Goal: Task Accomplishment & Management: Manage account settings

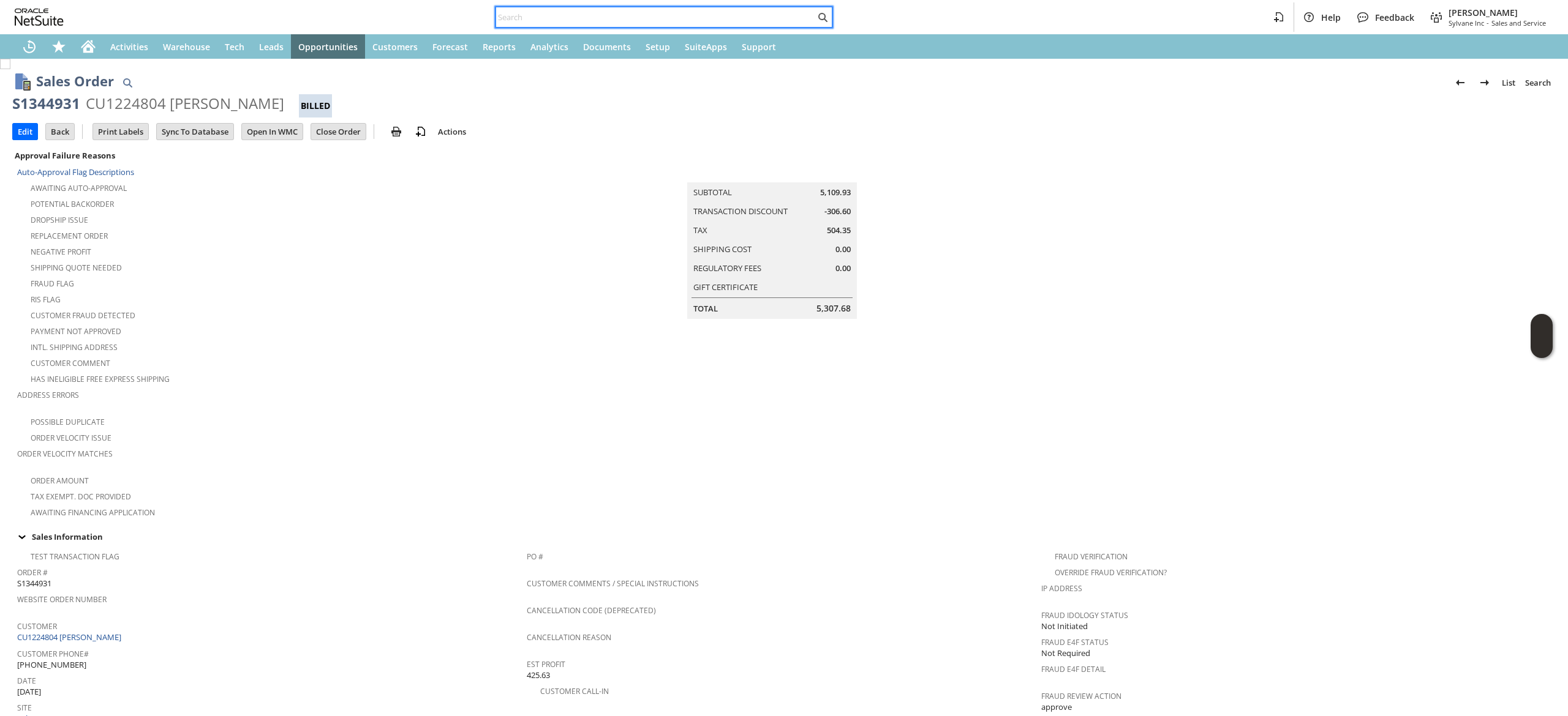
click at [746, 16] on input "text" at bounding box center [656, 17] width 319 height 15
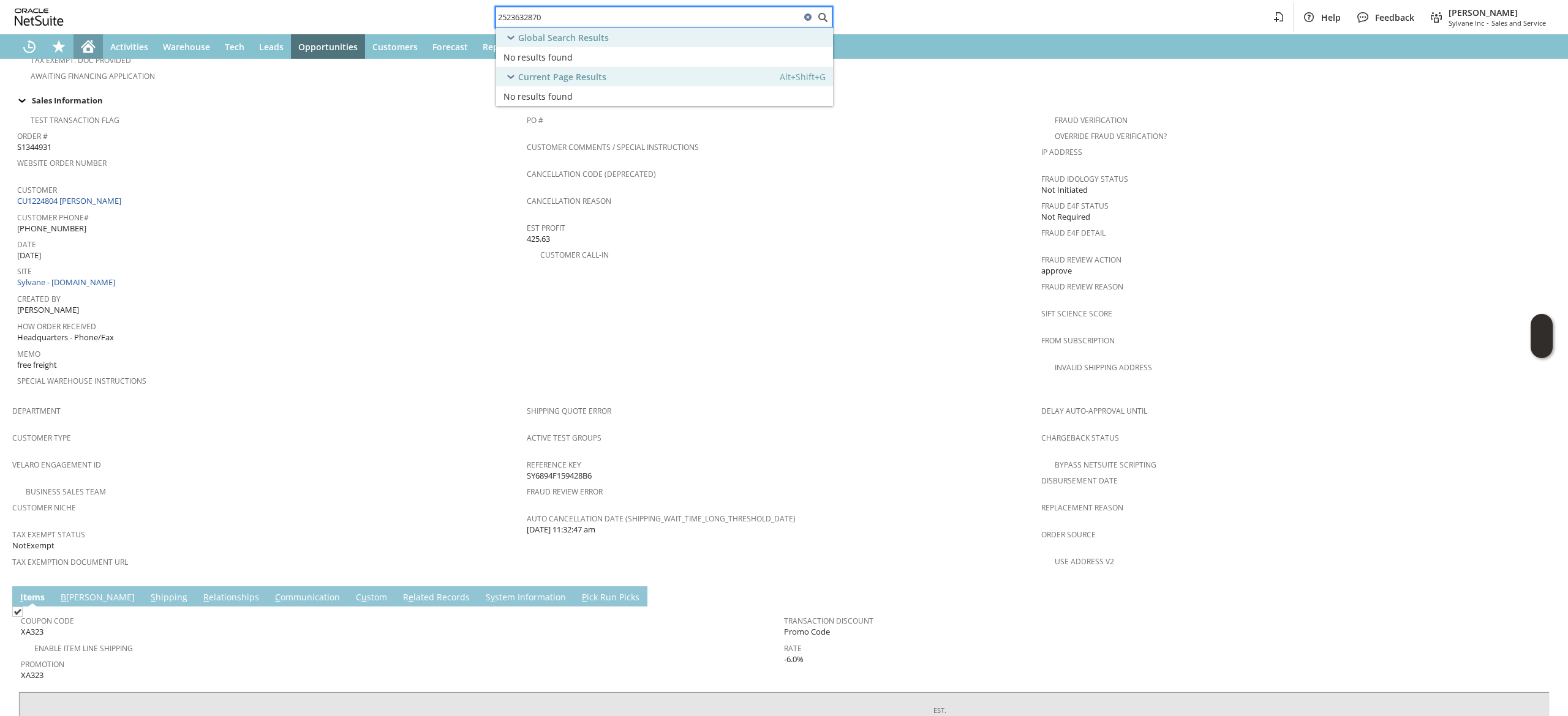
type input "2523632870"
click at [81, 43] on icon "Home" at bounding box center [88, 47] width 15 height 15
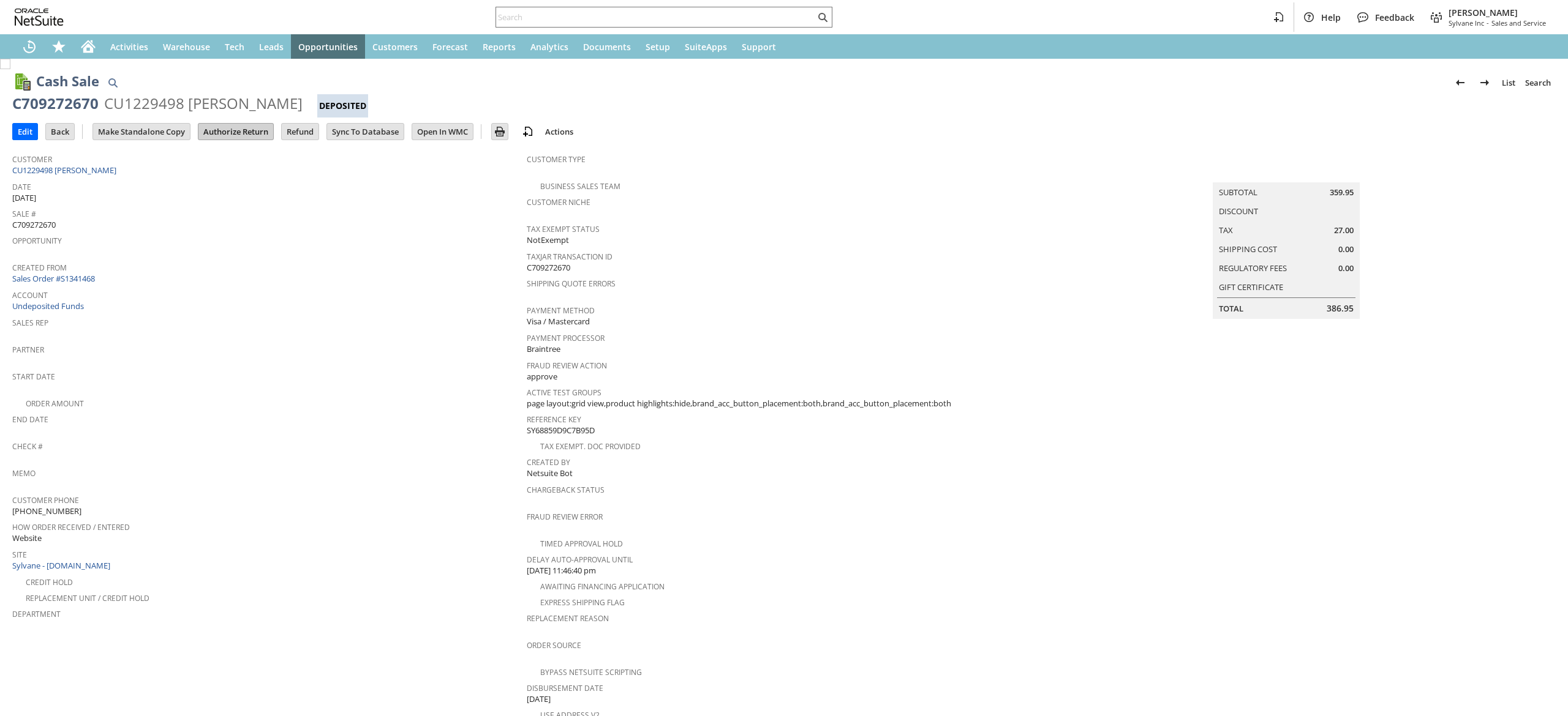
click at [250, 131] on input "Authorize Return" at bounding box center [235, 132] width 74 height 16
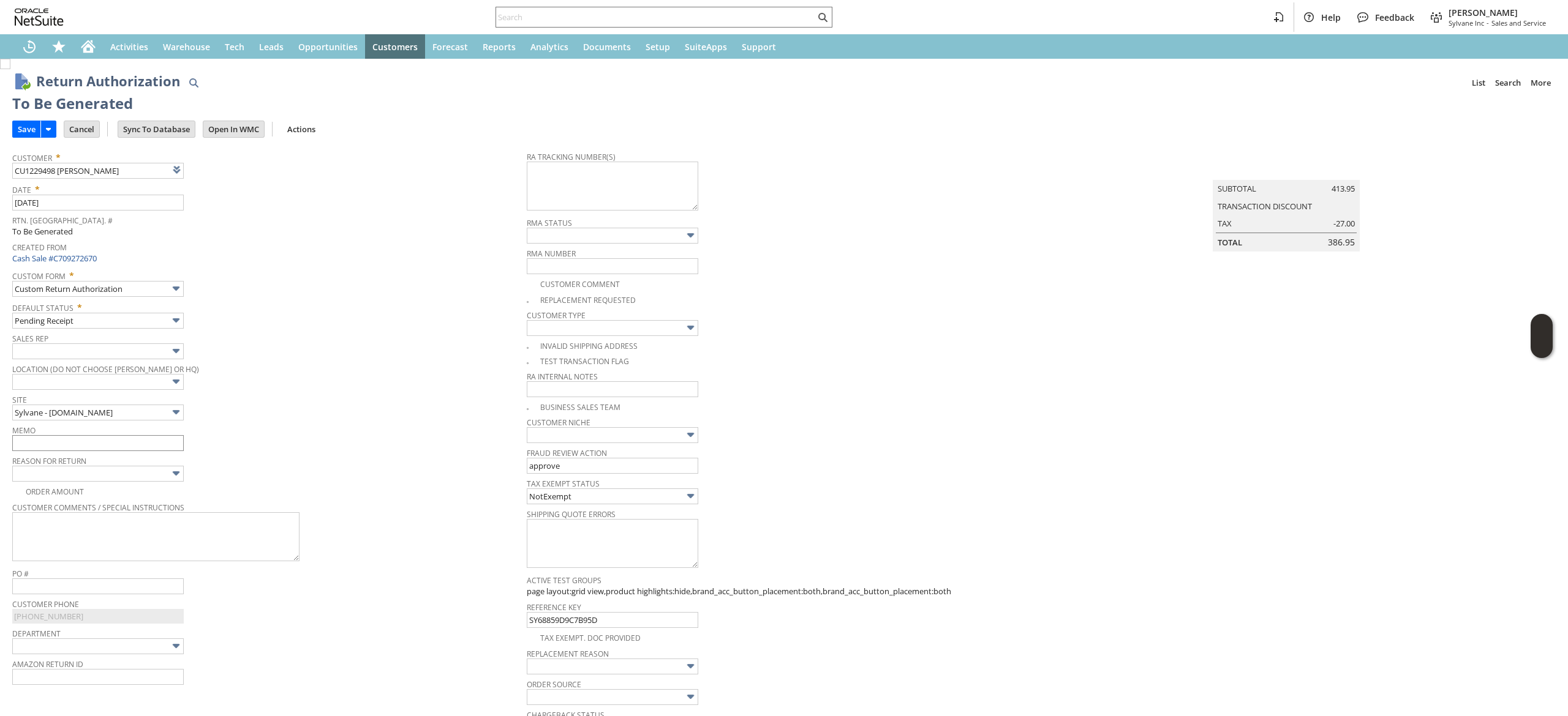
type input "Add"
type input "Copy Previous"
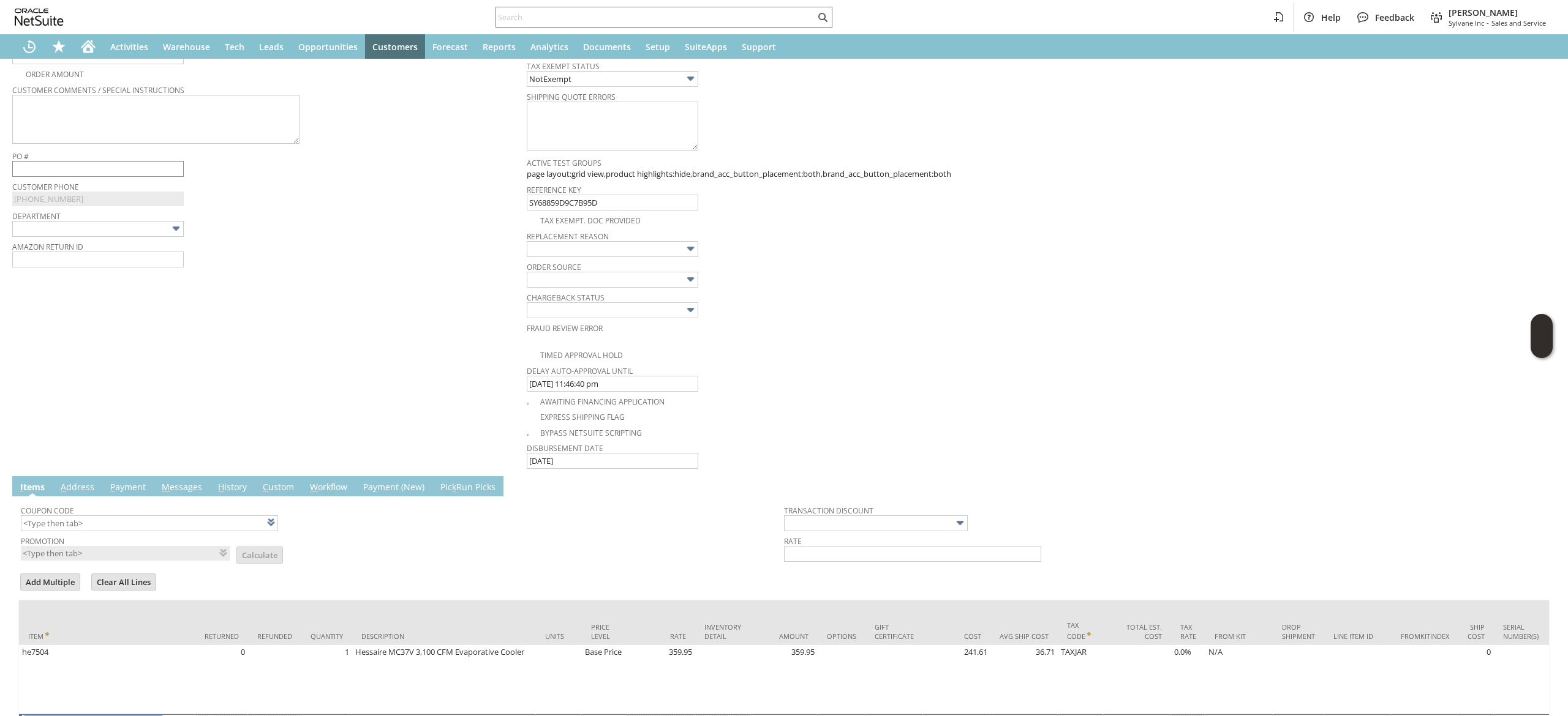
scroll to position [282, 0]
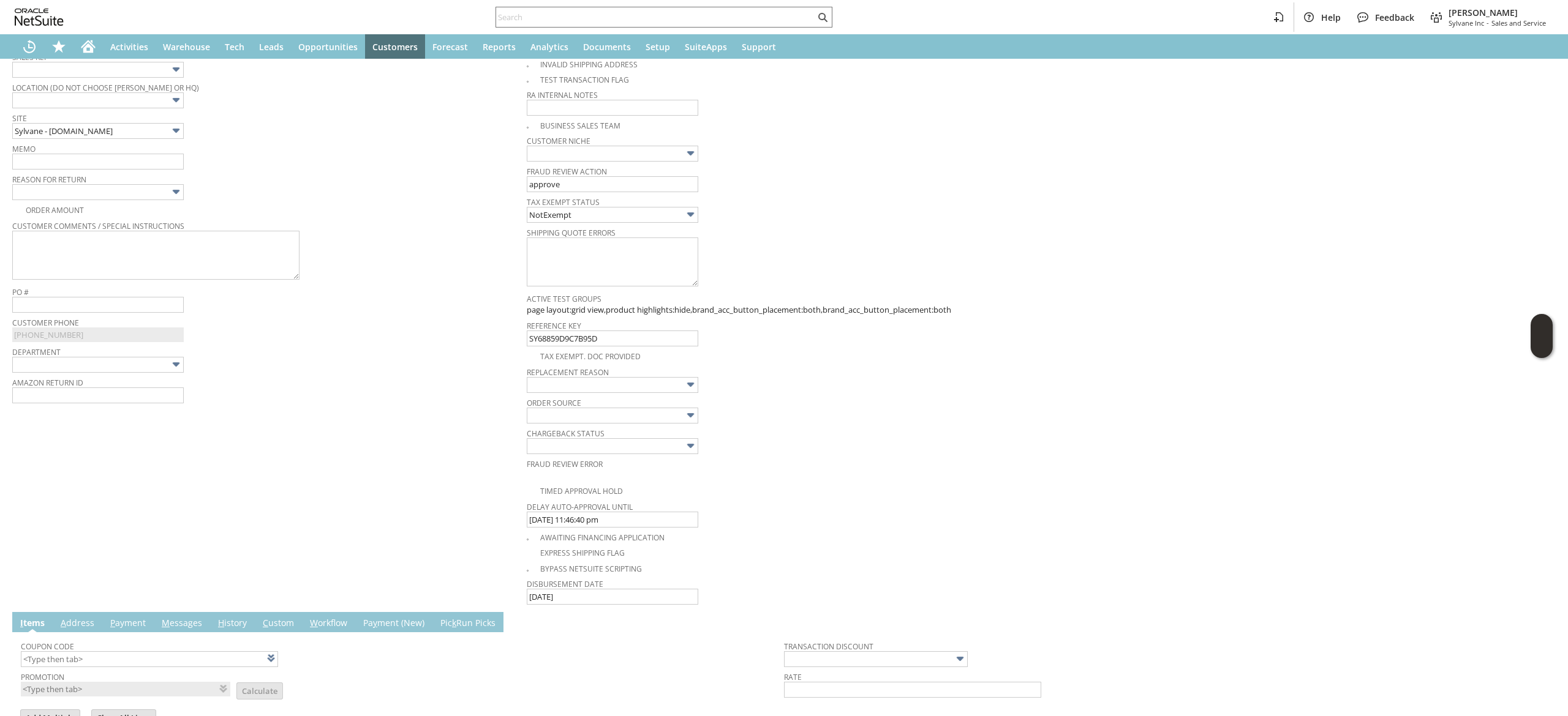
click at [129, 152] on span "Memo" at bounding box center [266, 147] width 509 height 14
click at [138, 158] on input "text" at bounding box center [97, 162] width 172 height 16
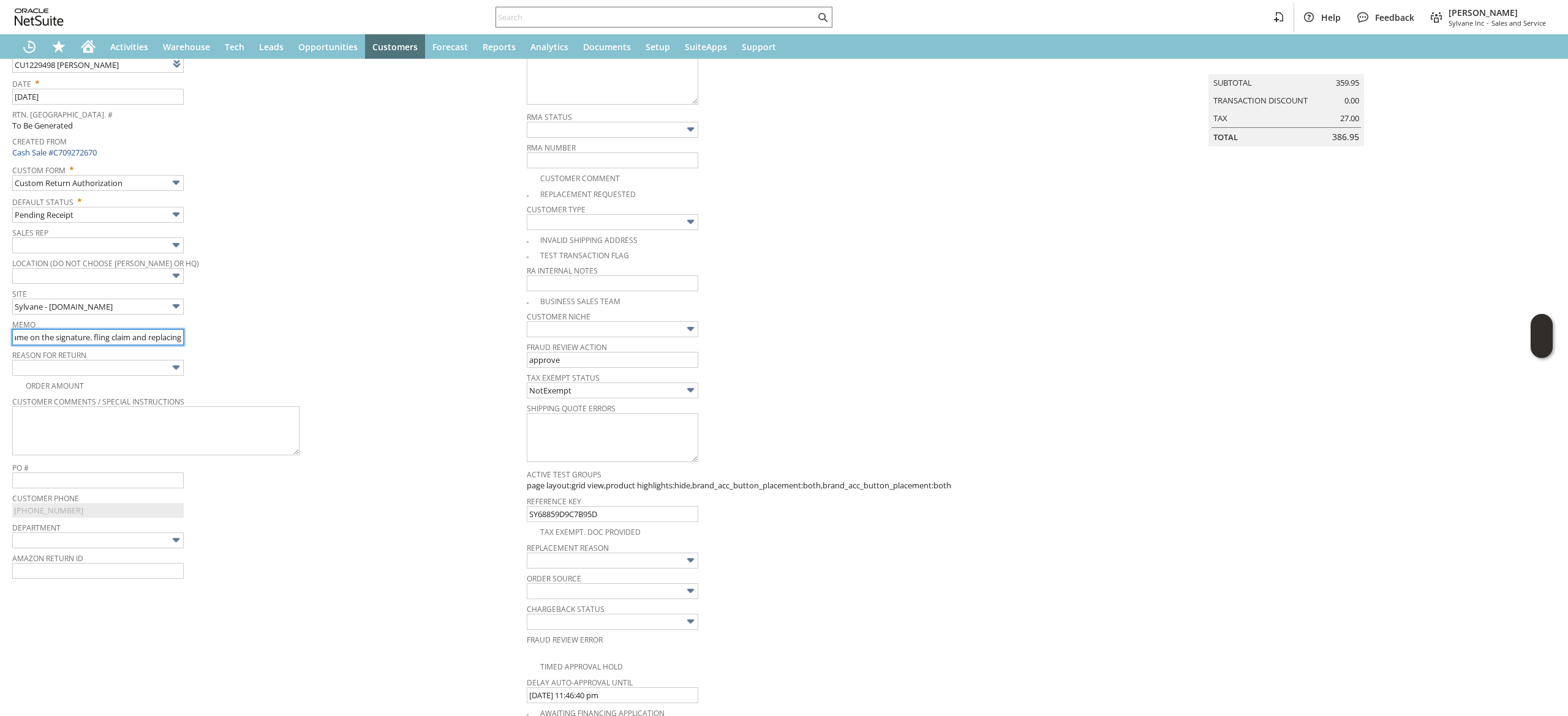
scroll to position [0, 0]
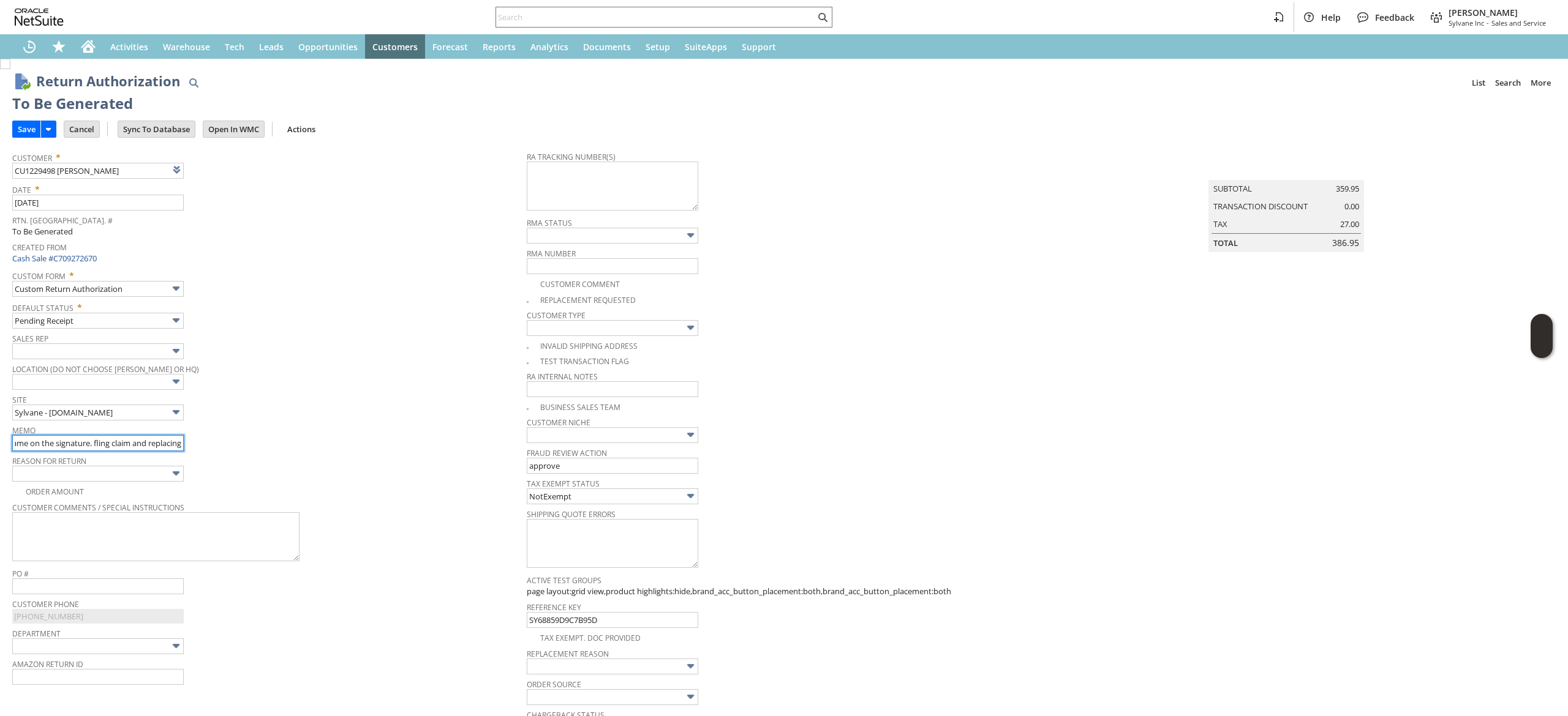
type input "item lost in transit, customer says he doesnt recognize the name on the signatu…"
click at [218, 176] on div "Customer * CU1229498 YUBIN ZHU List Search" at bounding box center [266, 163] width 509 height 31
click at [211, 172] on link at bounding box center [208, 170] width 14 height 14
click at [611, 190] on textarea at bounding box center [612, 185] width 172 height 49
paste textarea "883115734516"
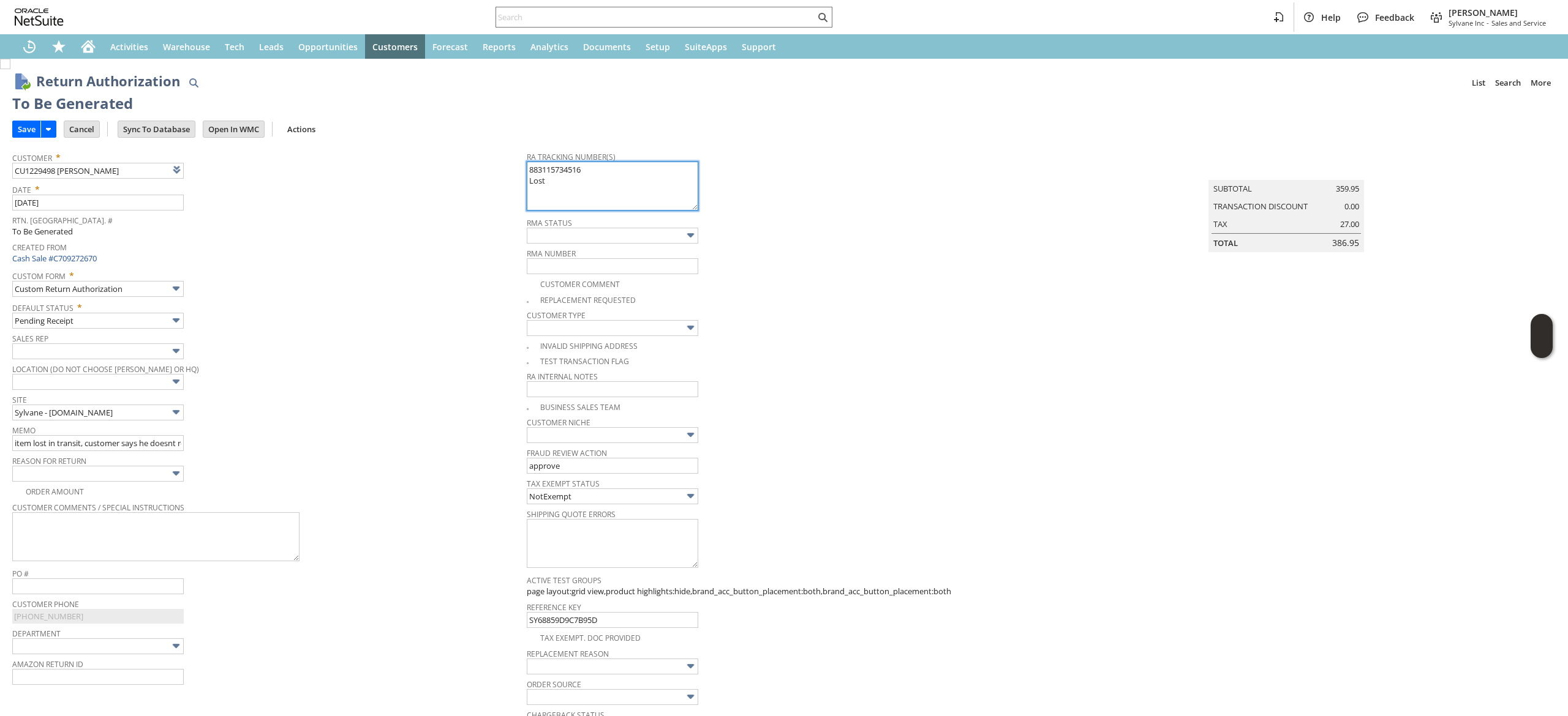
type textarea "883115734516 Lost"
click at [176, 470] on img at bounding box center [176, 474] width 14 height 14
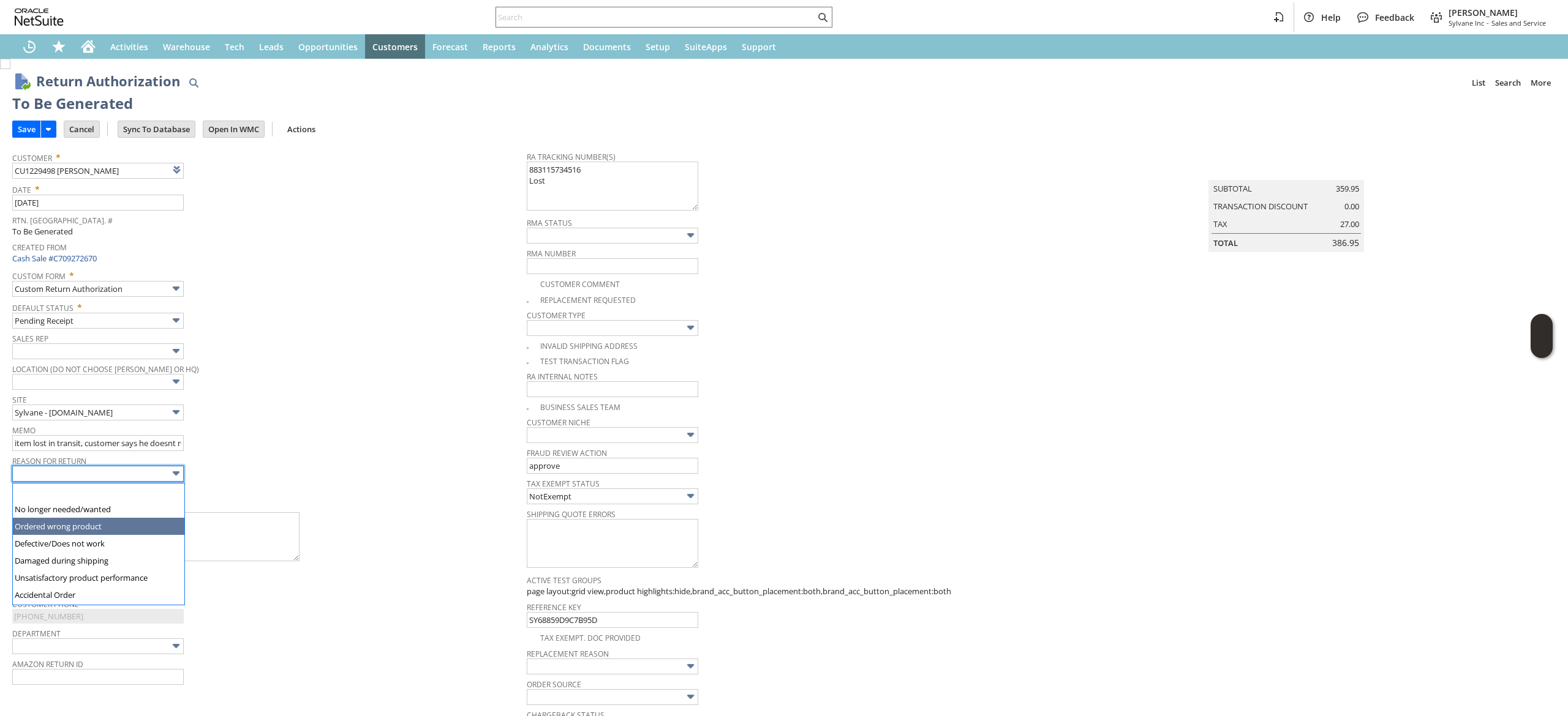
scroll to position [79, 0]
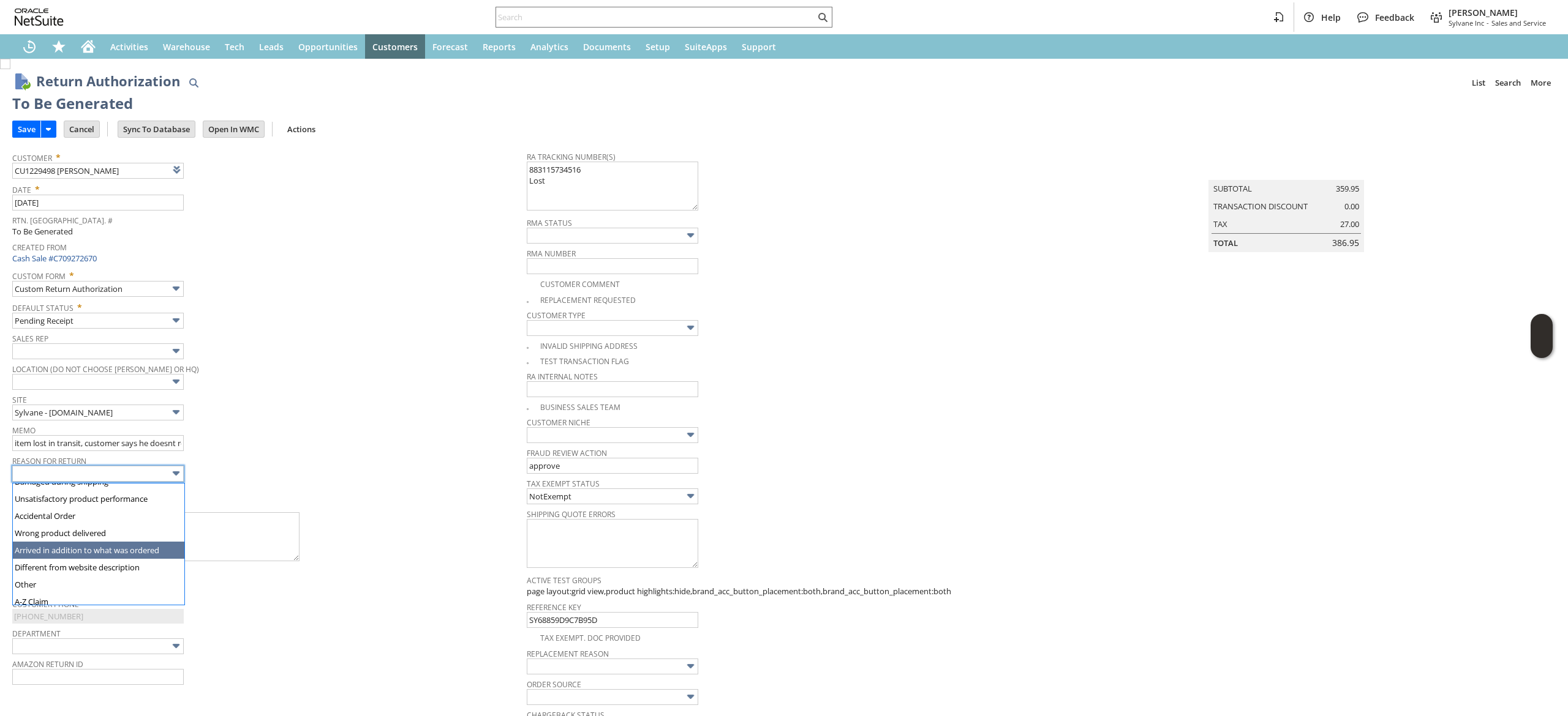
click at [436, 426] on span "Memo" at bounding box center [266, 428] width 509 height 14
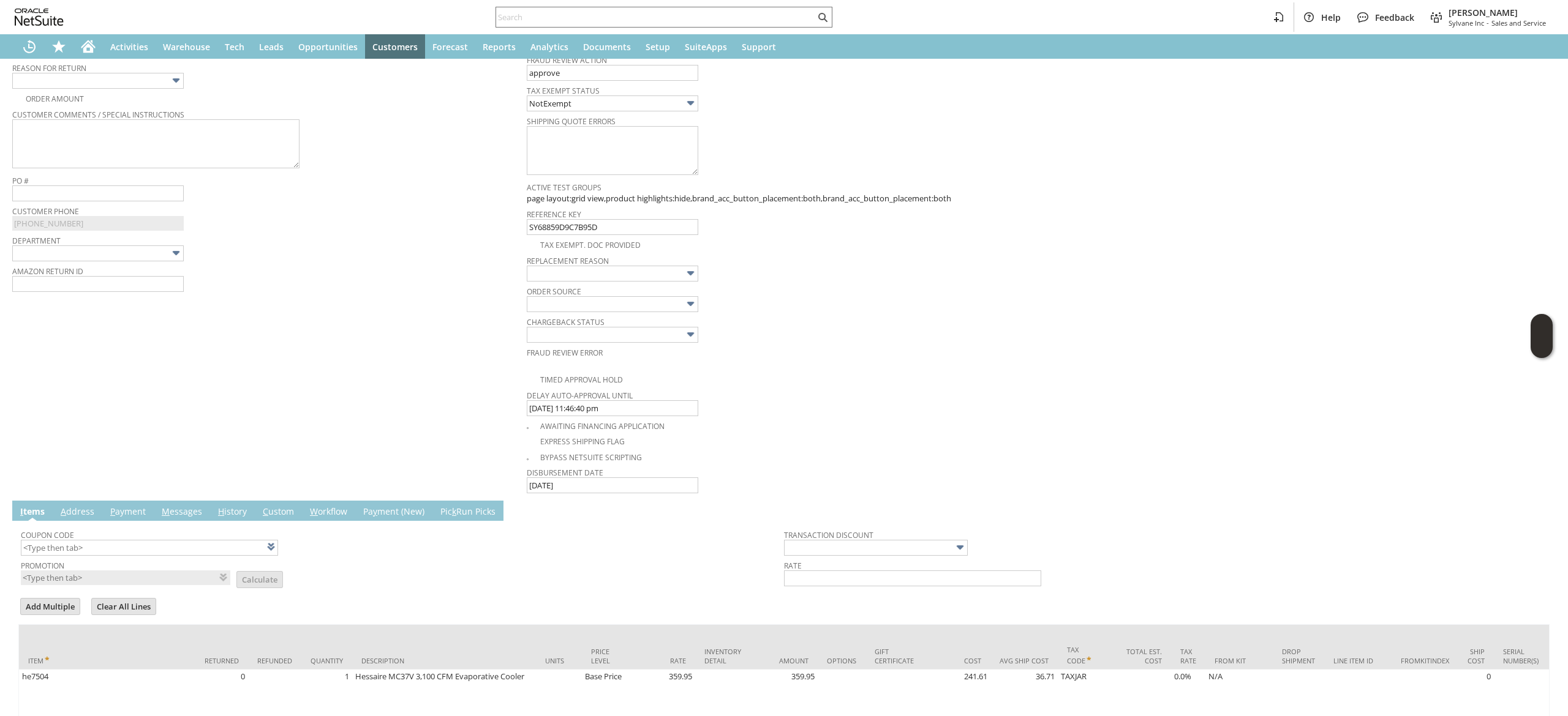
scroll to position [490, 0]
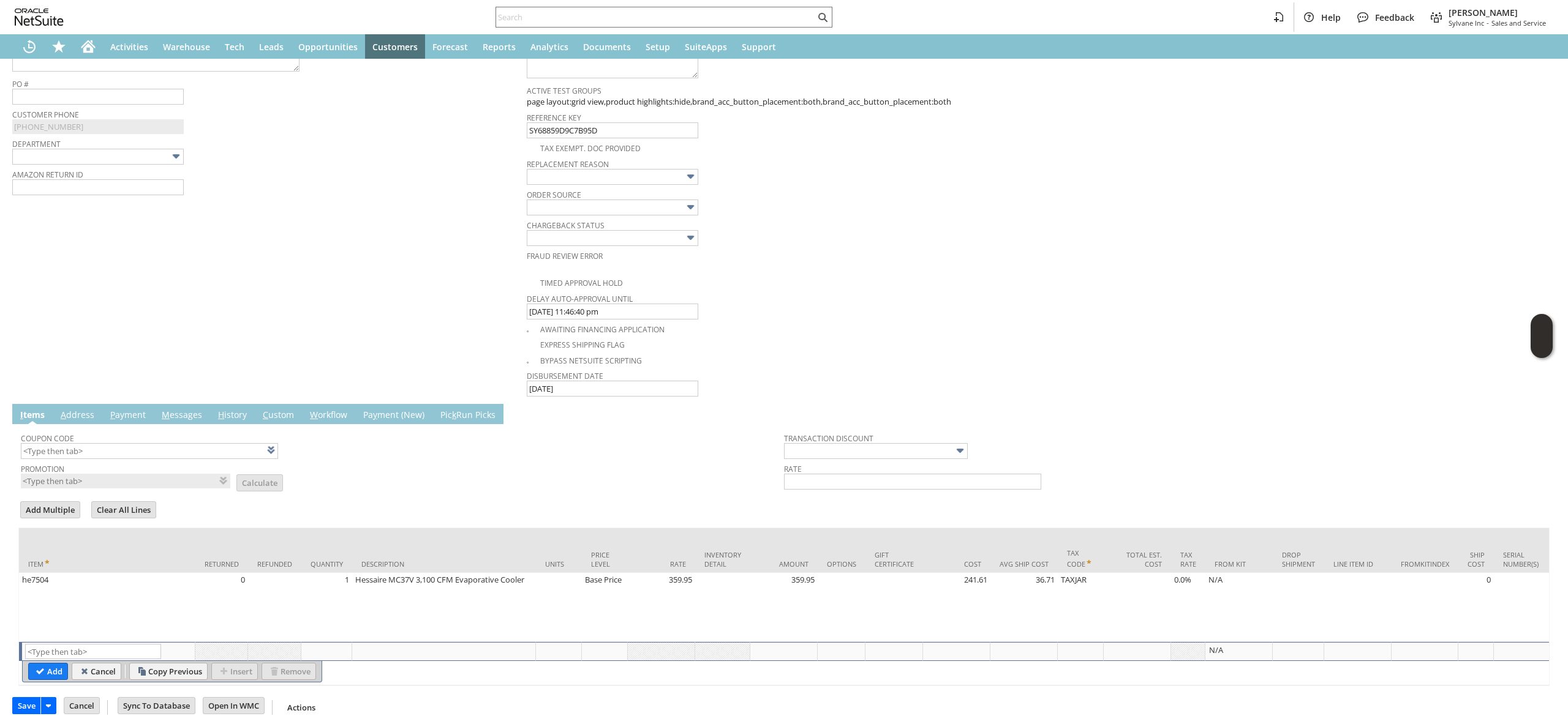
click at [687, 169] on span "Replacement reason" at bounding box center [781, 163] width 509 height 14
click at [663, 169] on span "Replacement reason" at bounding box center [781, 163] width 509 height 14
click at [660, 179] on input "text" at bounding box center [612, 177] width 172 height 16
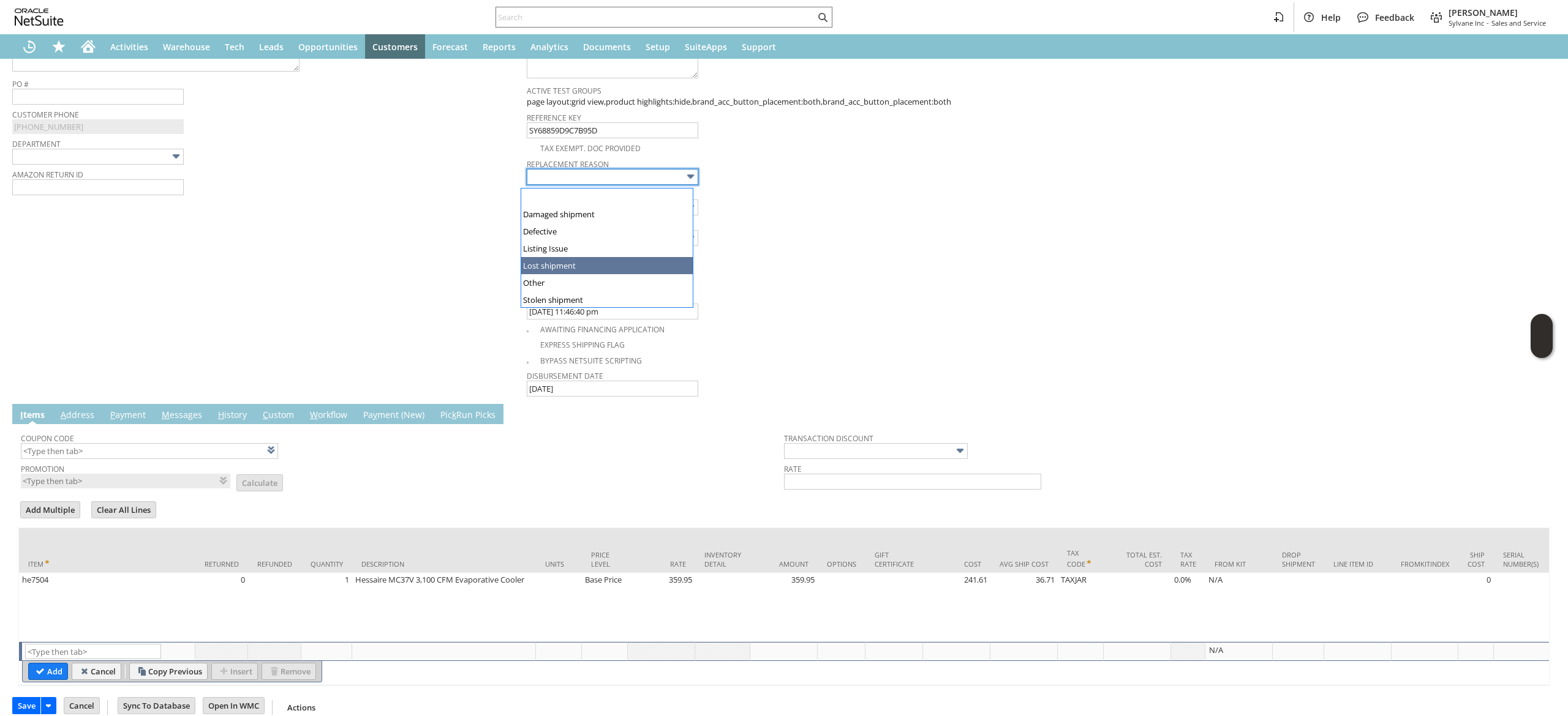
type input "Lost shipment"
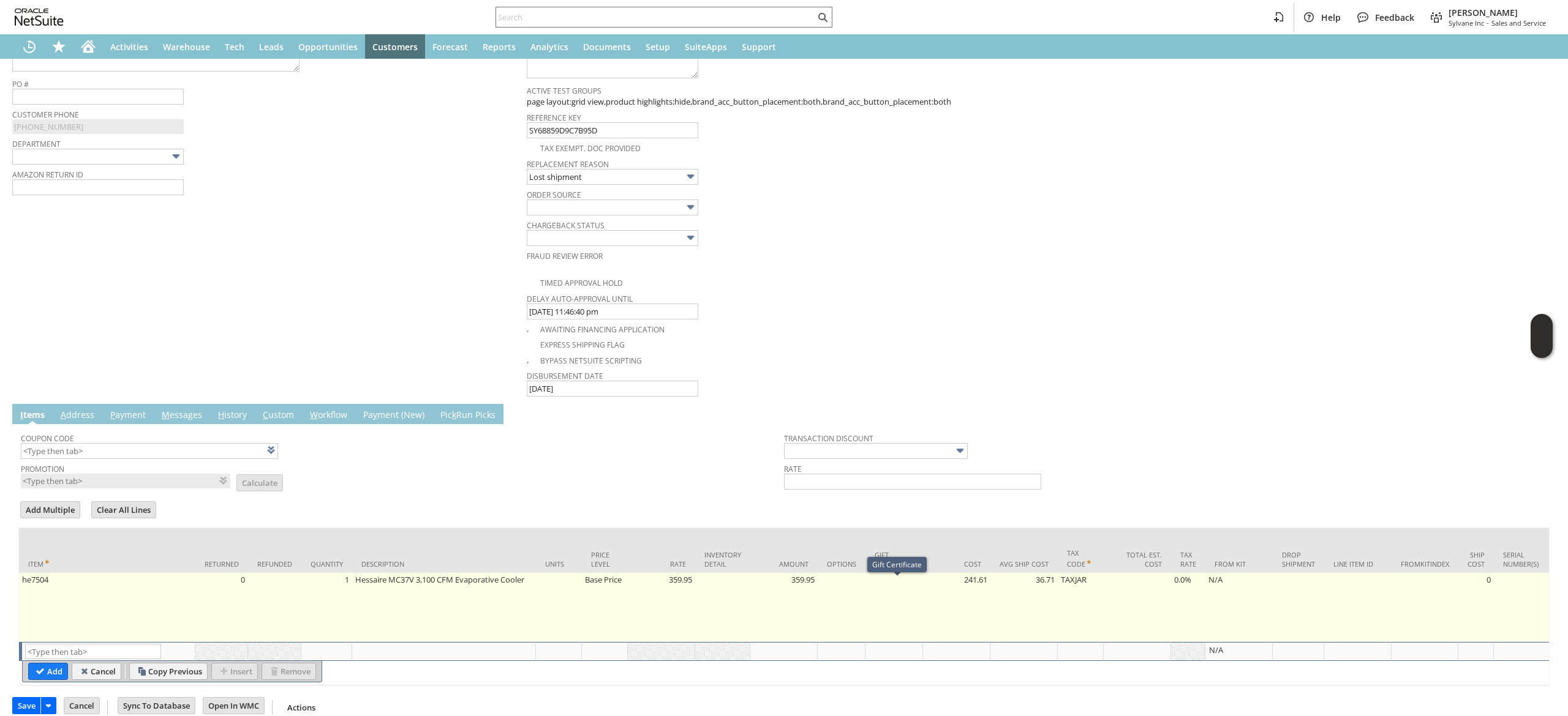
click at [585, 597] on tr "he7504 0 1 Hessaire MC37V 3,100 CFM Evaporative Cooler Base Price 359.95 359.95…" at bounding box center [1535, 608] width 3033 height 69
click at [594, 604] on td "Base Price" at bounding box center [605, 608] width 46 height 69
type input "Base Price"
type input "he7504"
type input "OK"
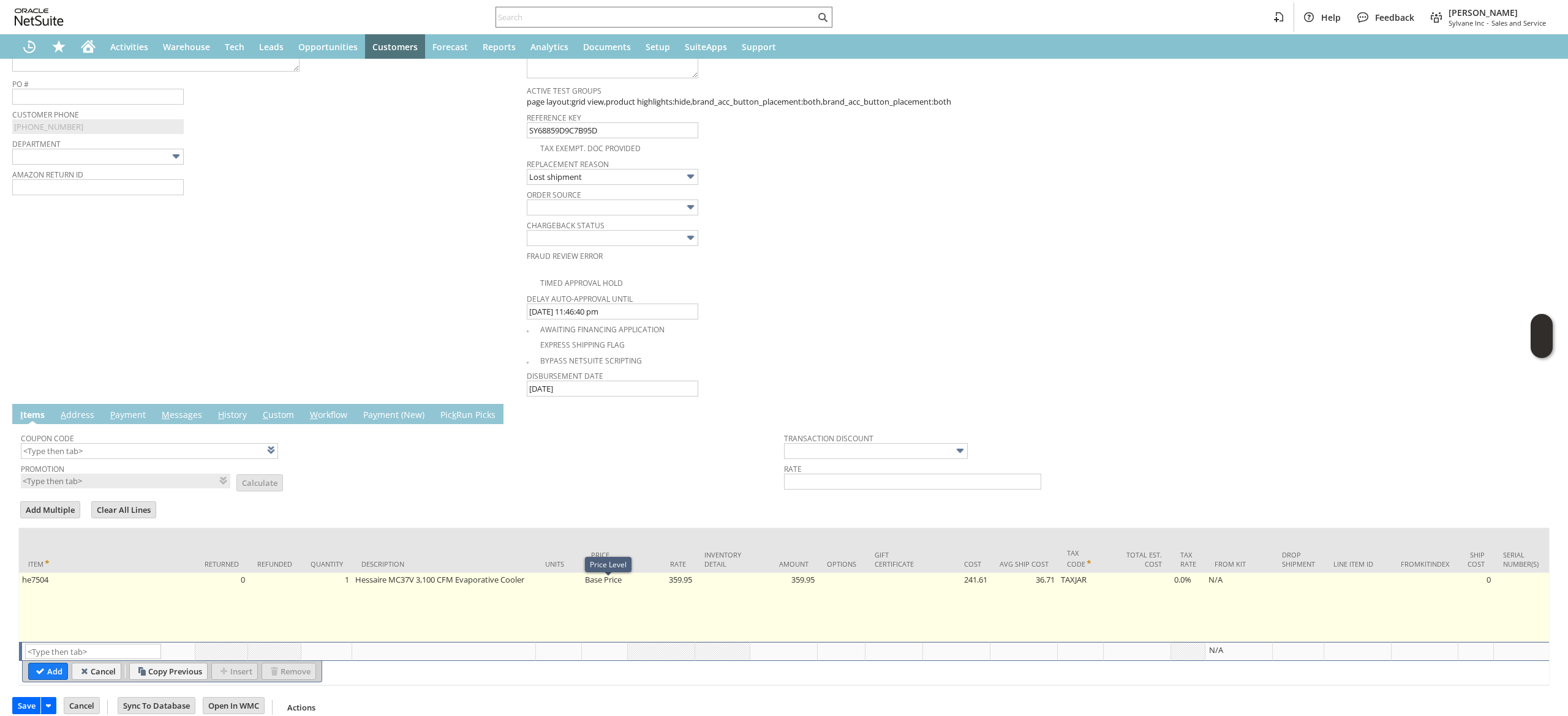
type input "Make Copy"
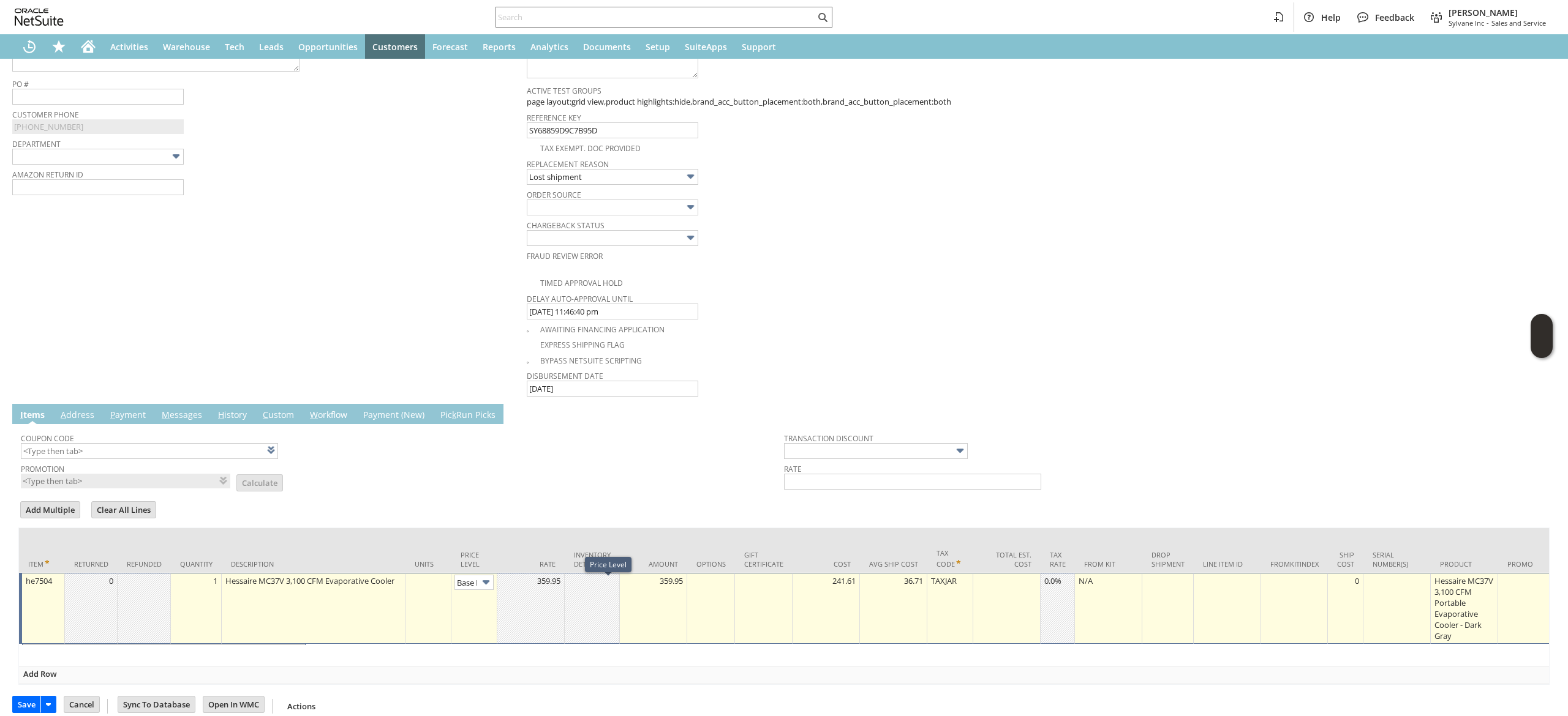
scroll to position [0, 19]
click at [484, 589] on img at bounding box center [486, 582] width 14 height 14
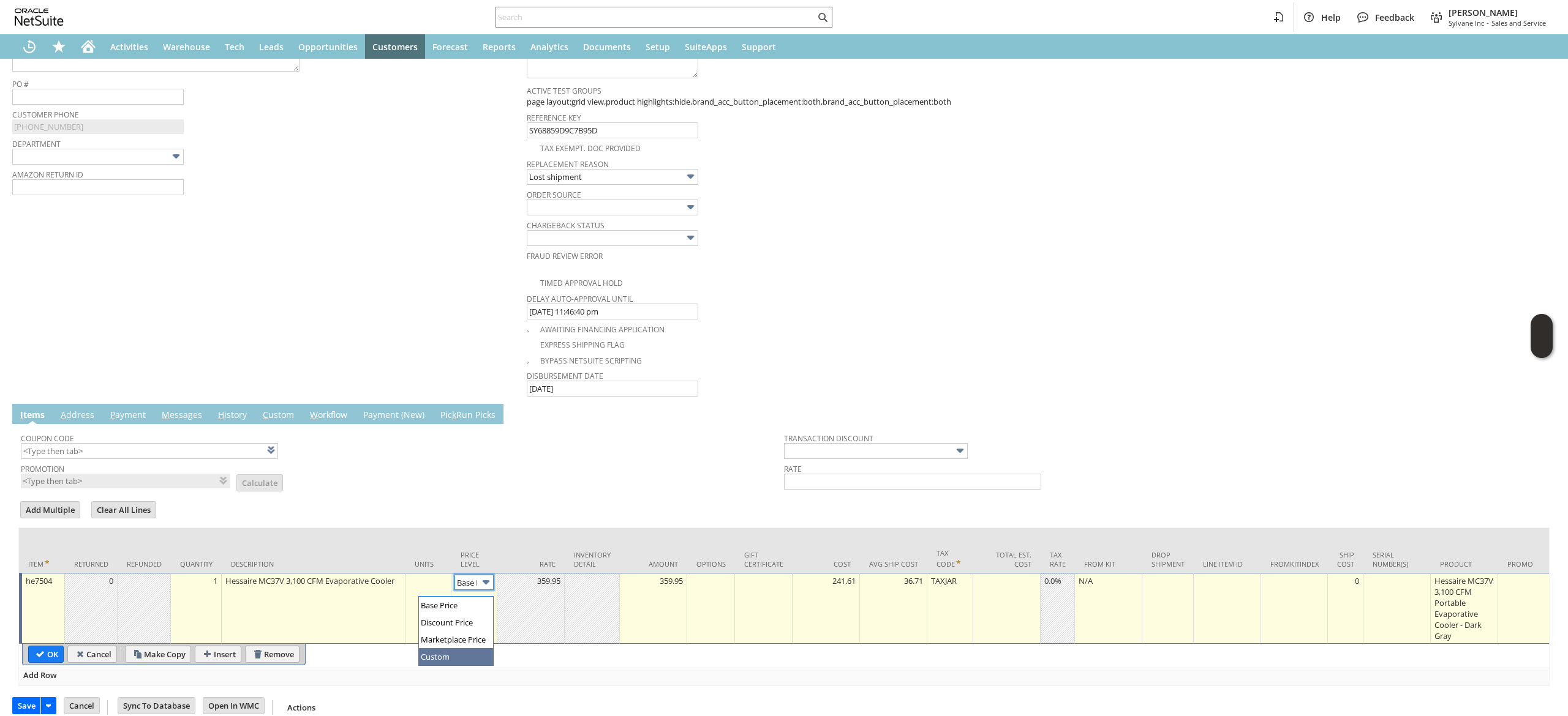
type input "Custom"
click at [530, 612] on td at bounding box center [531, 609] width 67 height 71
type input "0.00"
click at [35, 660] on input "OK" at bounding box center [46, 655] width 35 height 16
type input "Add"
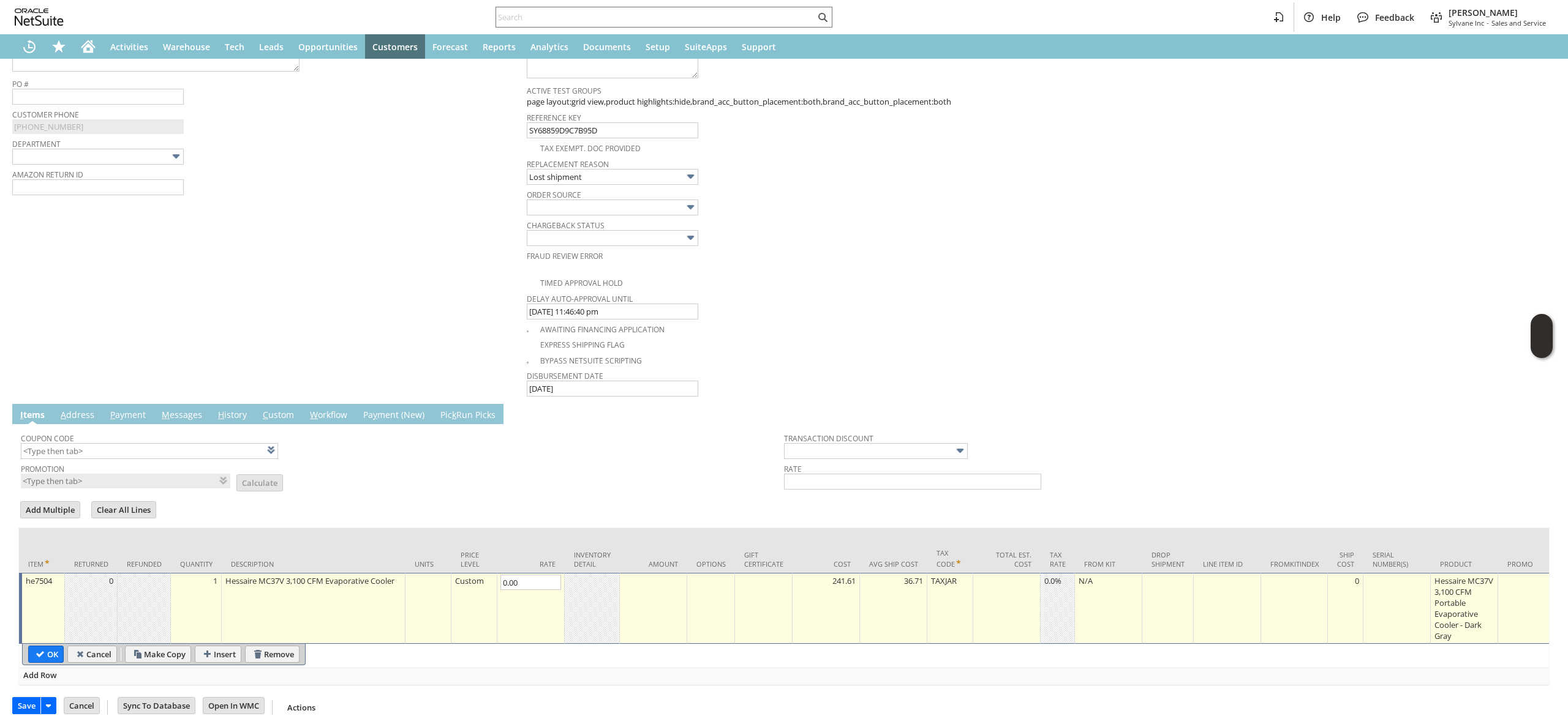
type input "Copy Previous"
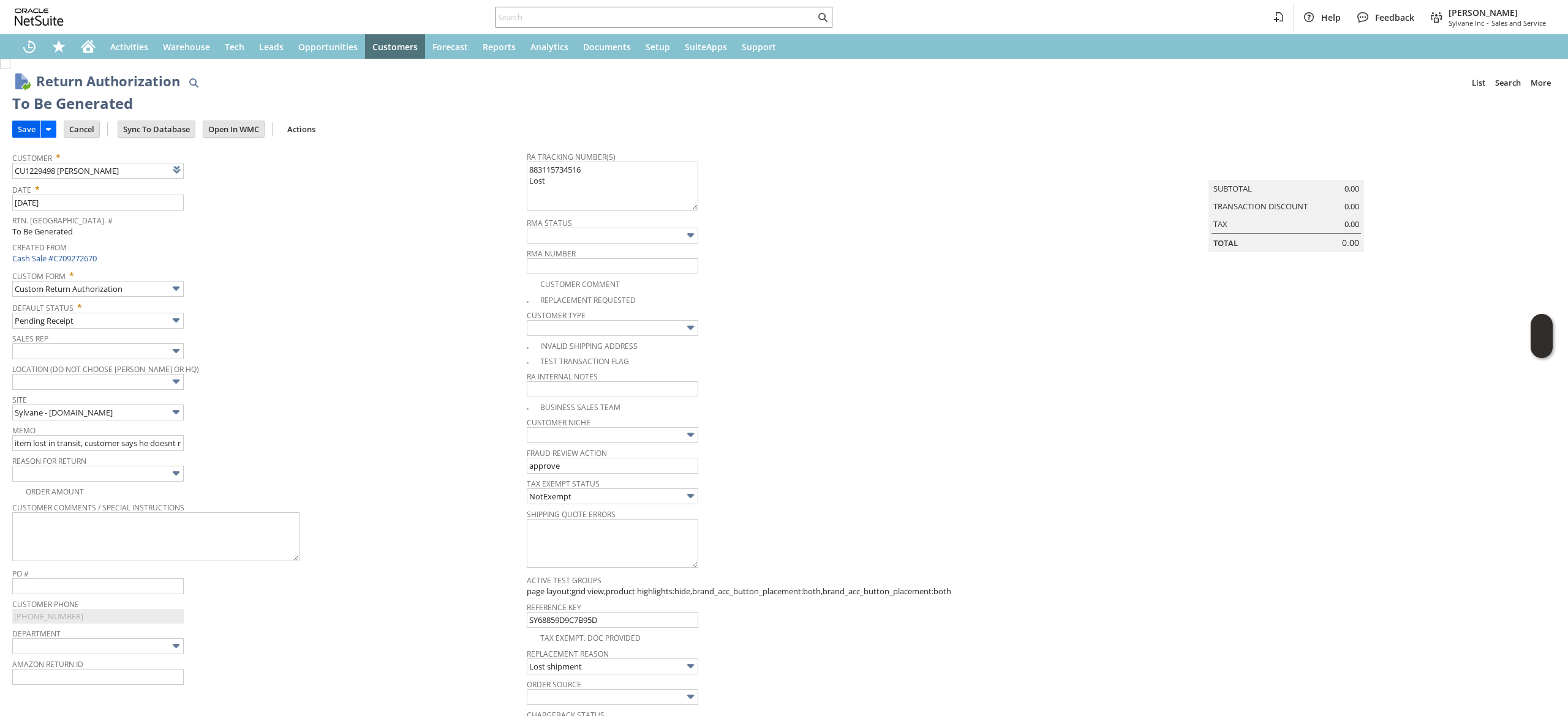
click at [20, 127] on input "Save" at bounding box center [27, 129] width 28 height 16
click at [205, 168] on link at bounding box center [208, 170] width 14 height 14
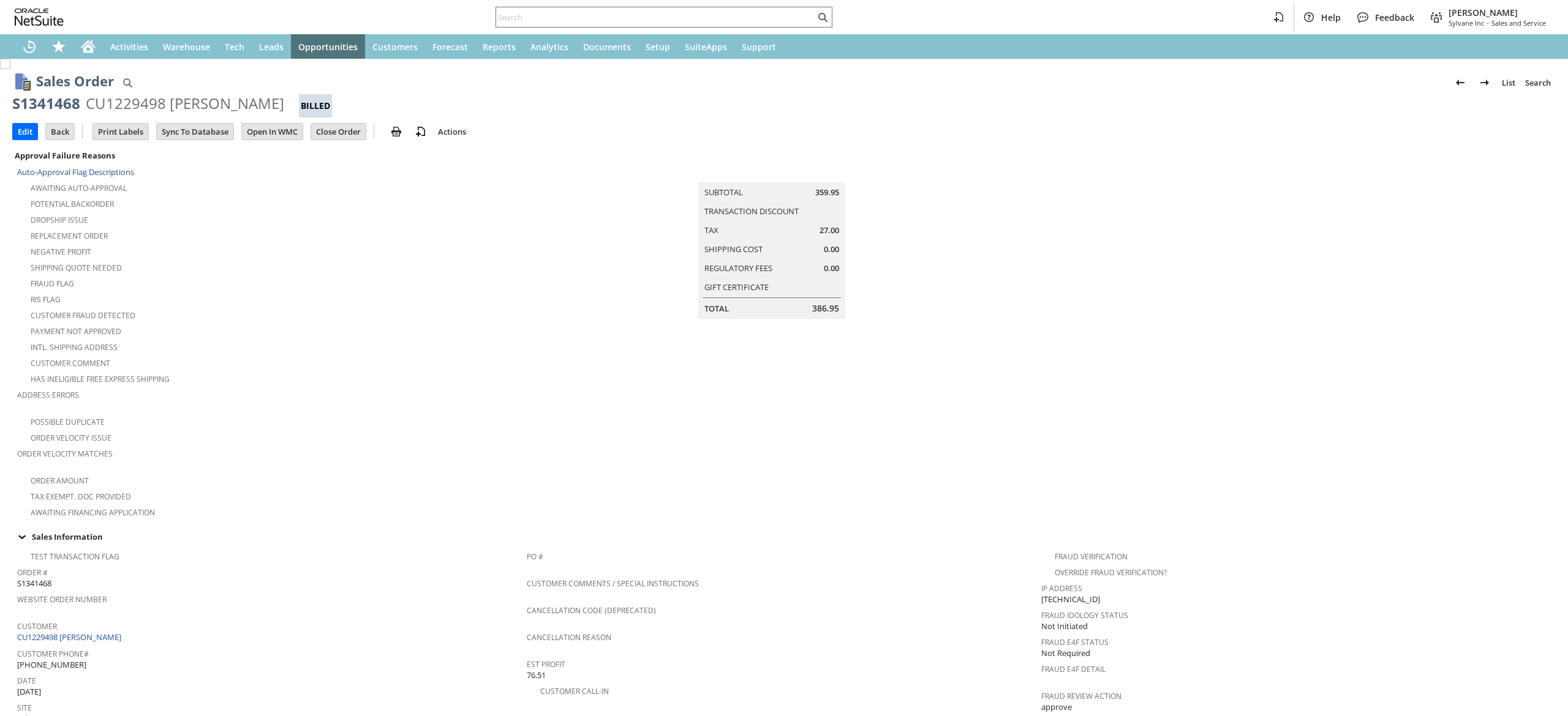
scroll to position [490, 0]
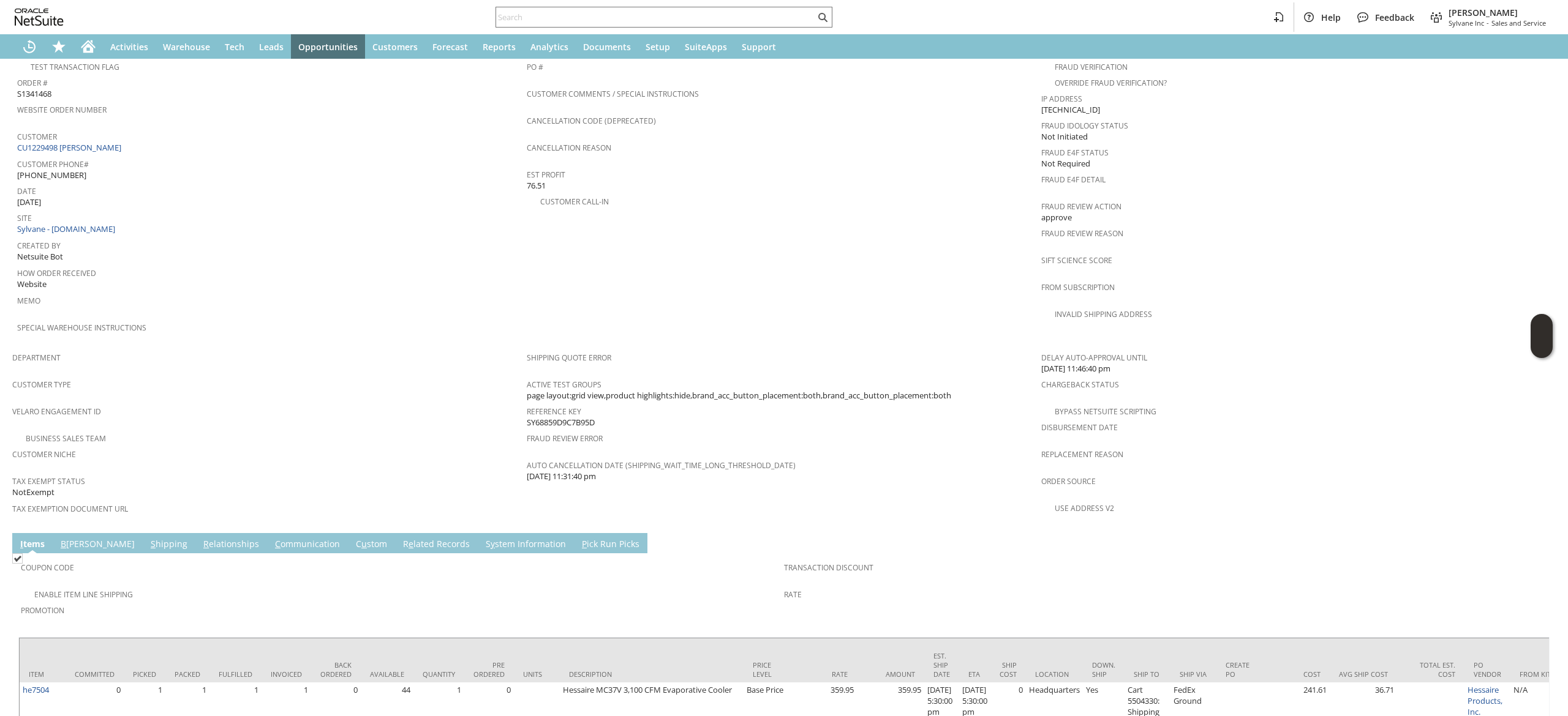
click at [148, 538] on link "S hipping" at bounding box center [169, 545] width 43 height 14
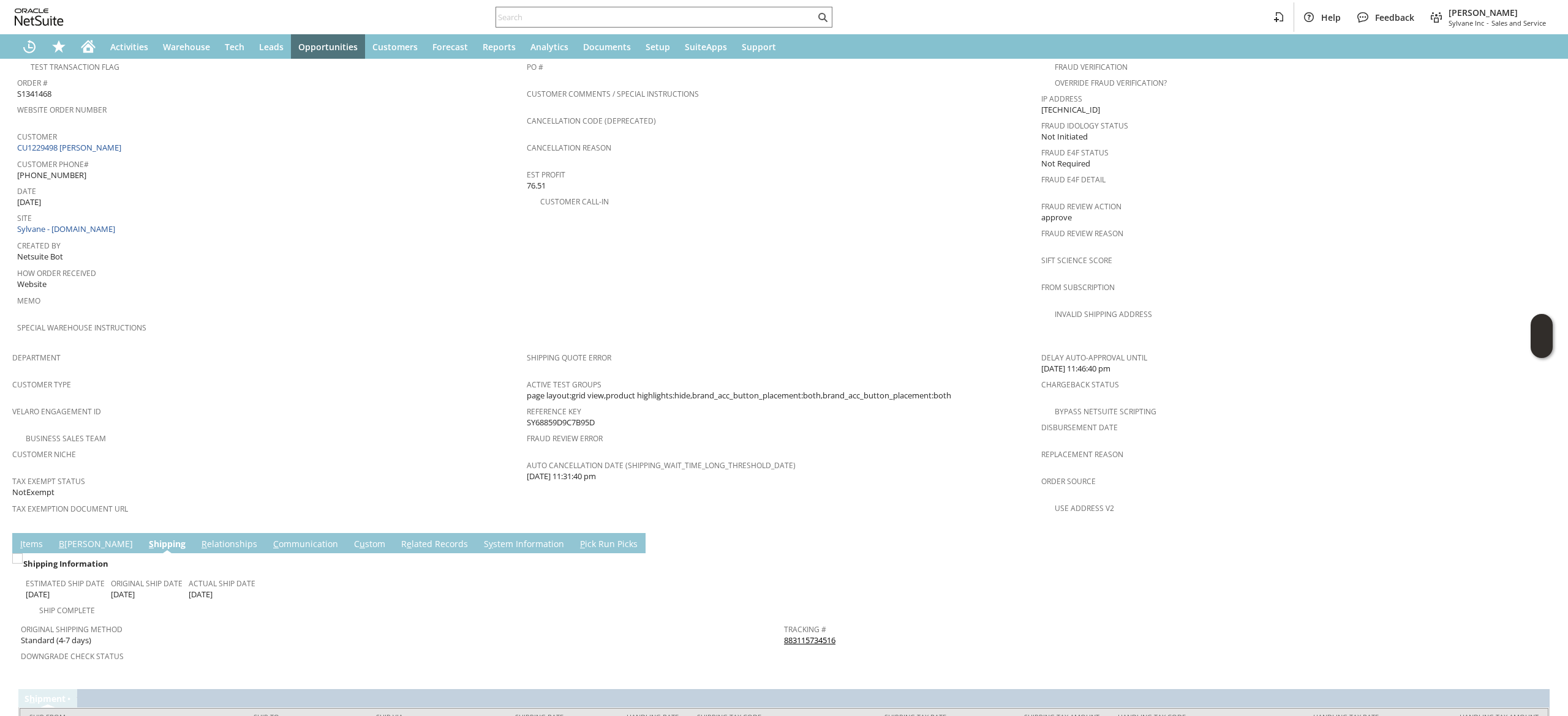
click at [899, 648] on span "Return Tracking #" at bounding box center [1161, 655] width 757 height 14
click at [901, 621] on div "Tracking # 883115734516" at bounding box center [1161, 634] width 757 height 26
copy tbody "883115734516 Return Tracking #"
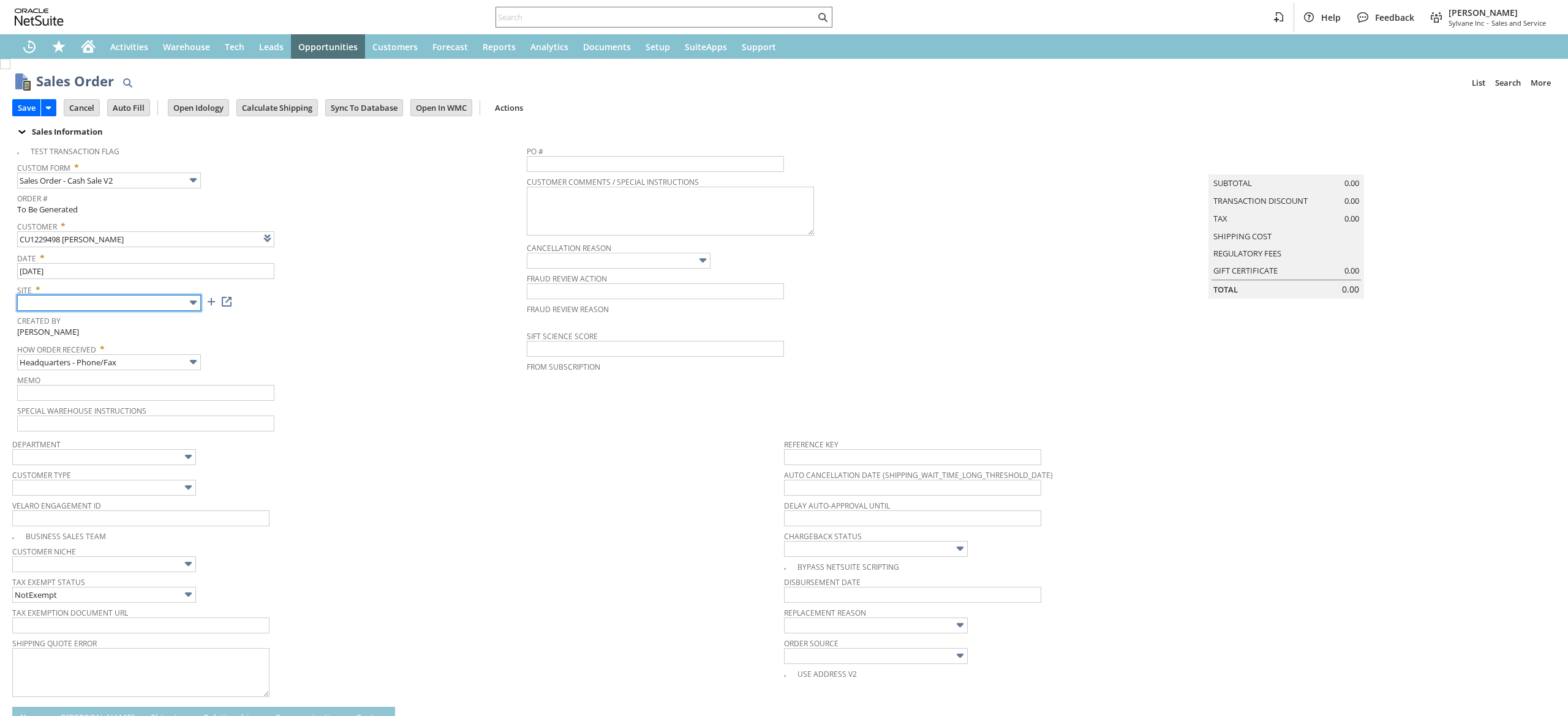
click at [181, 303] on input "text" at bounding box center [108, 303] width 183 height 16
type input "Intelligent Recommendations ⁰"
type input "Sylvane - [DOMAIN_NAME]"
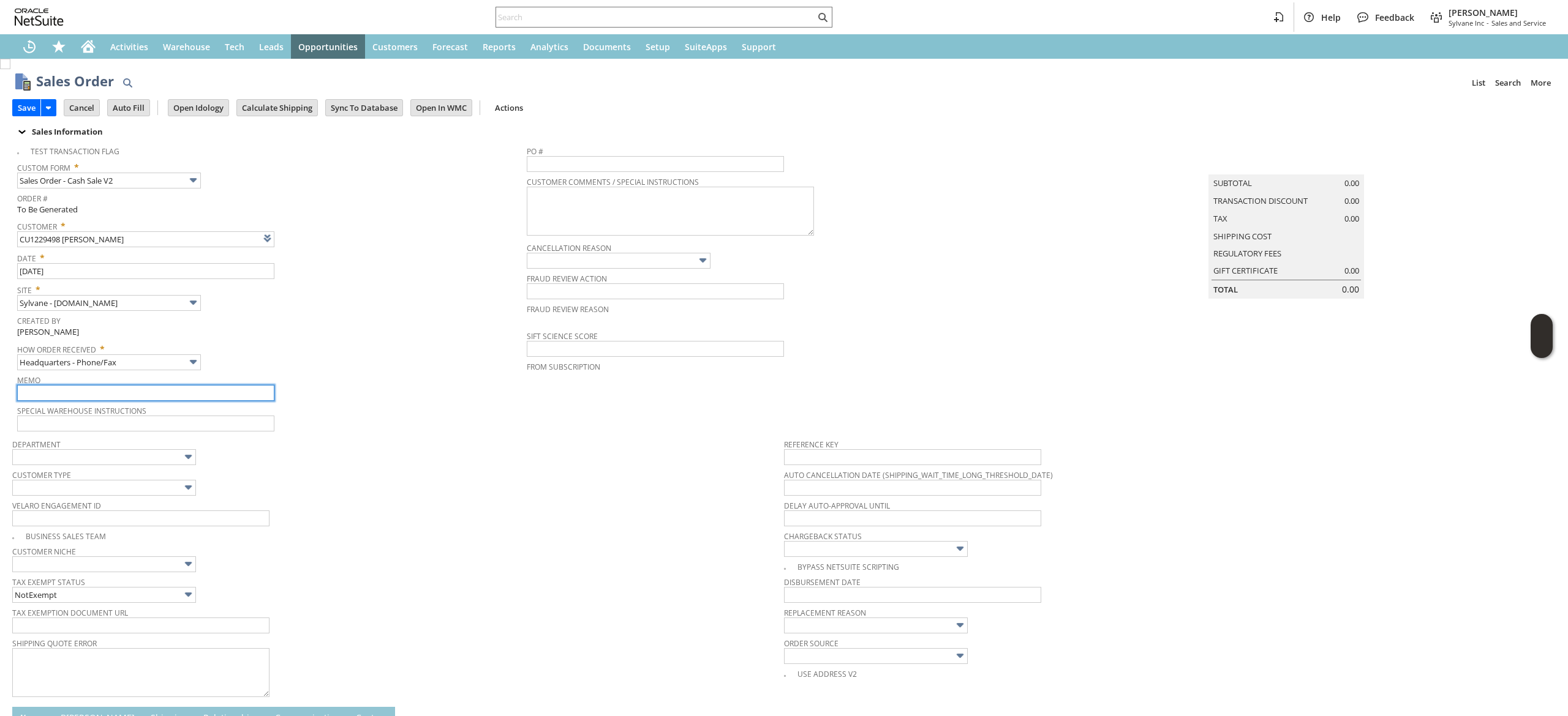
click at [194, 386] on input "text" at bounding box center [145, 393] width 257 height 16
click at [180, 361] on input "Headquarters - Phone/Fax" at bounding box center [108, 363] width 183 height 16
type input "Admin / Replacement Unit"
click at [179, 390] on input "text" at bounding box center [145, 393] width 257 height 16
type input "item lost in transit, customer says he doesnt recognize the name on the signatu…"
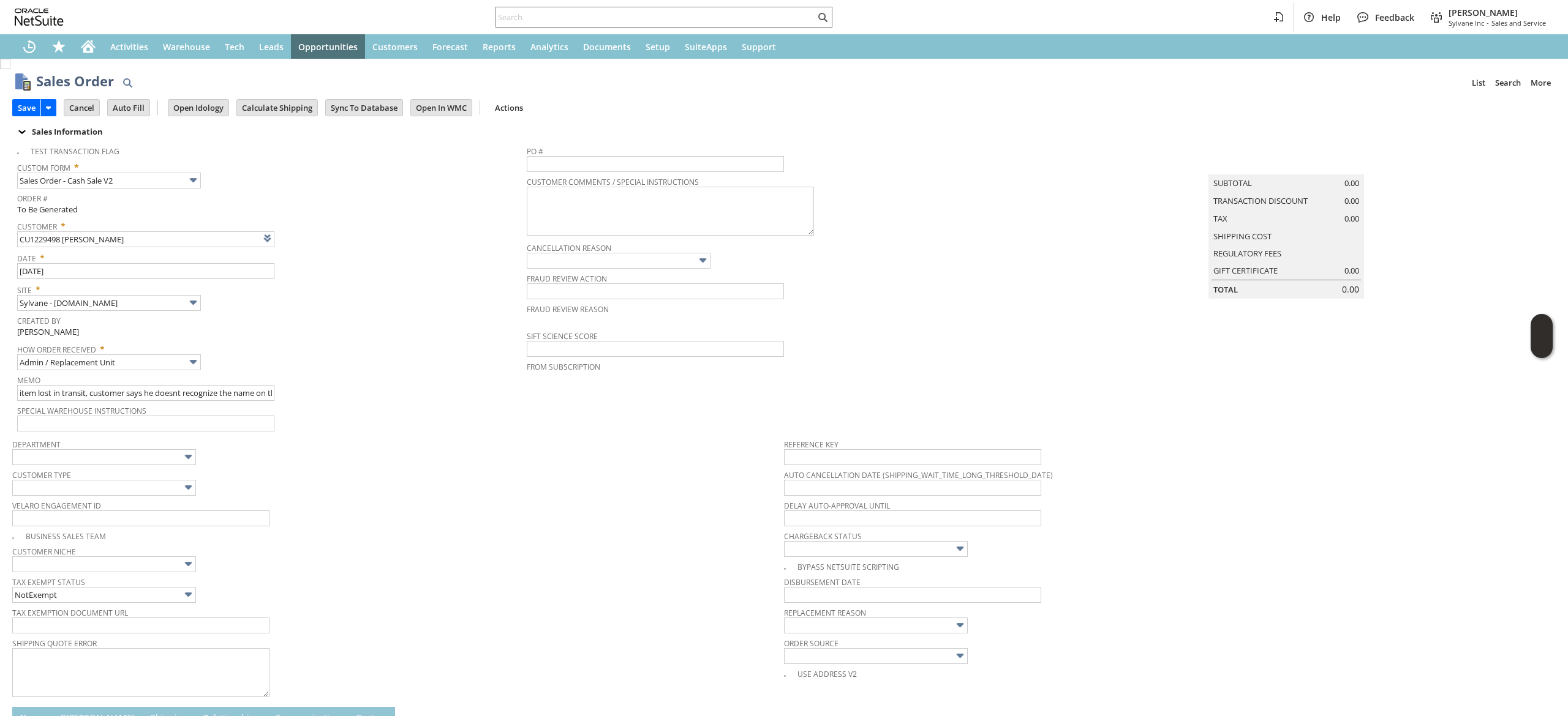
click at [486, 474] on span "Customer Type" at bounding box center [395, 474] width 766 height 14
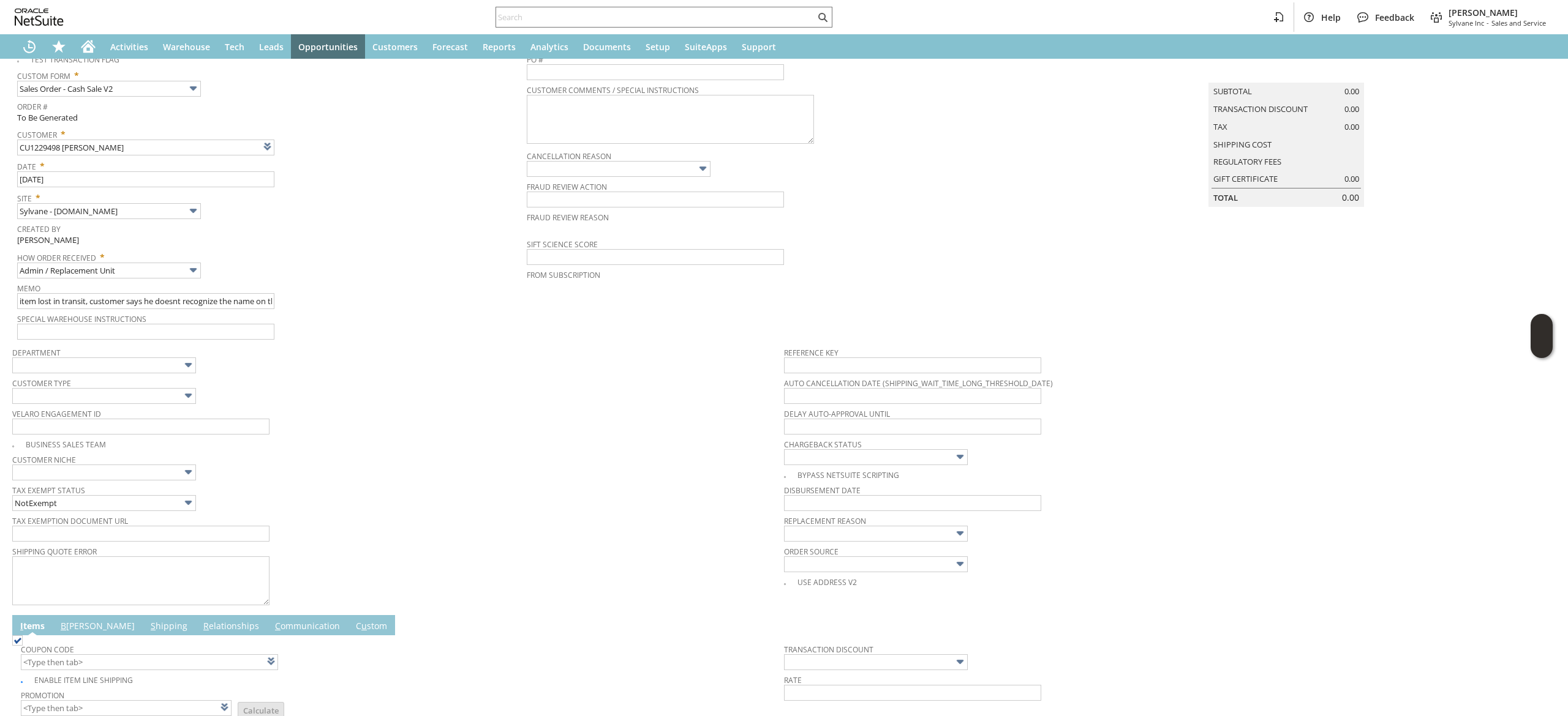
scroll to position [122, 0]
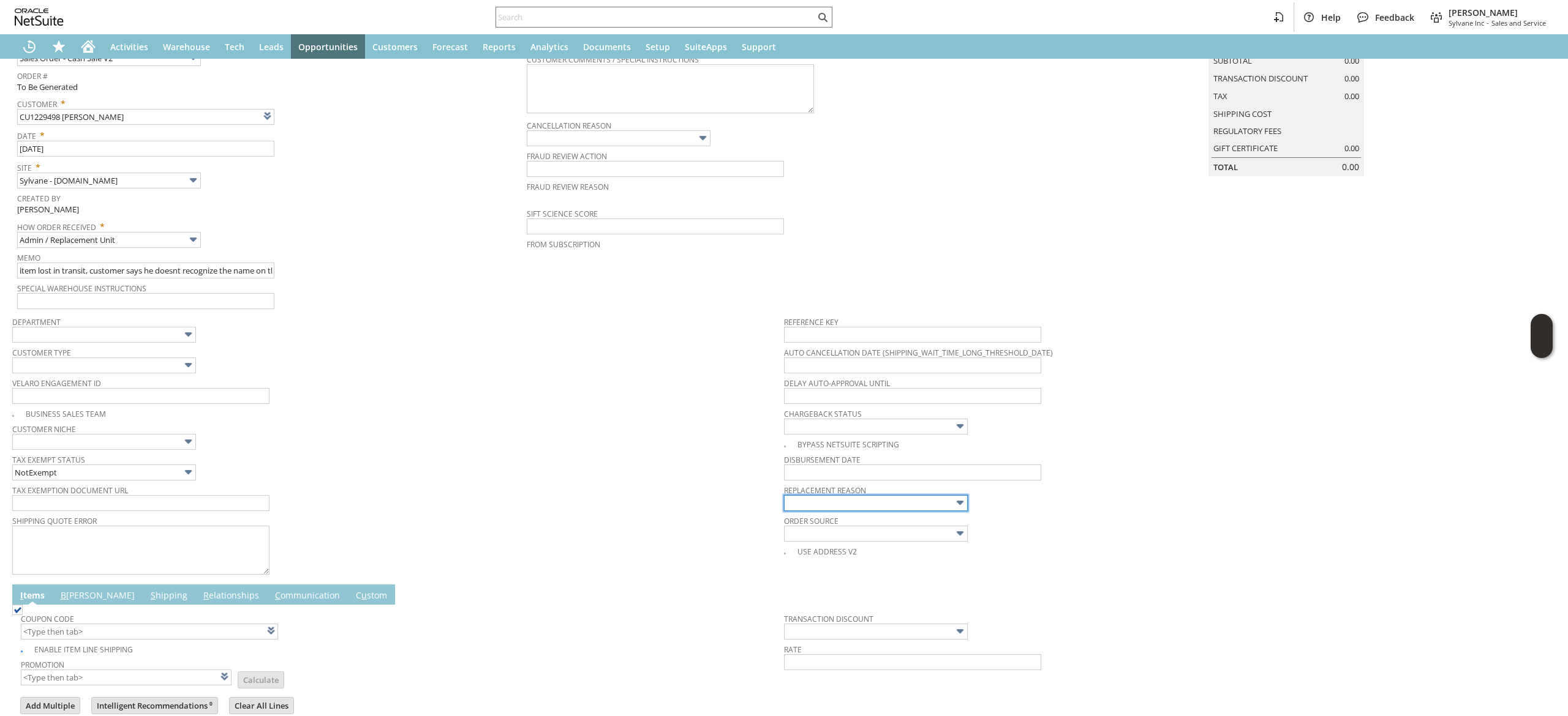
click at [926, 504] on input "text" at bounding box center [875, 504] width 183 height 16
type input "Lost shipment"
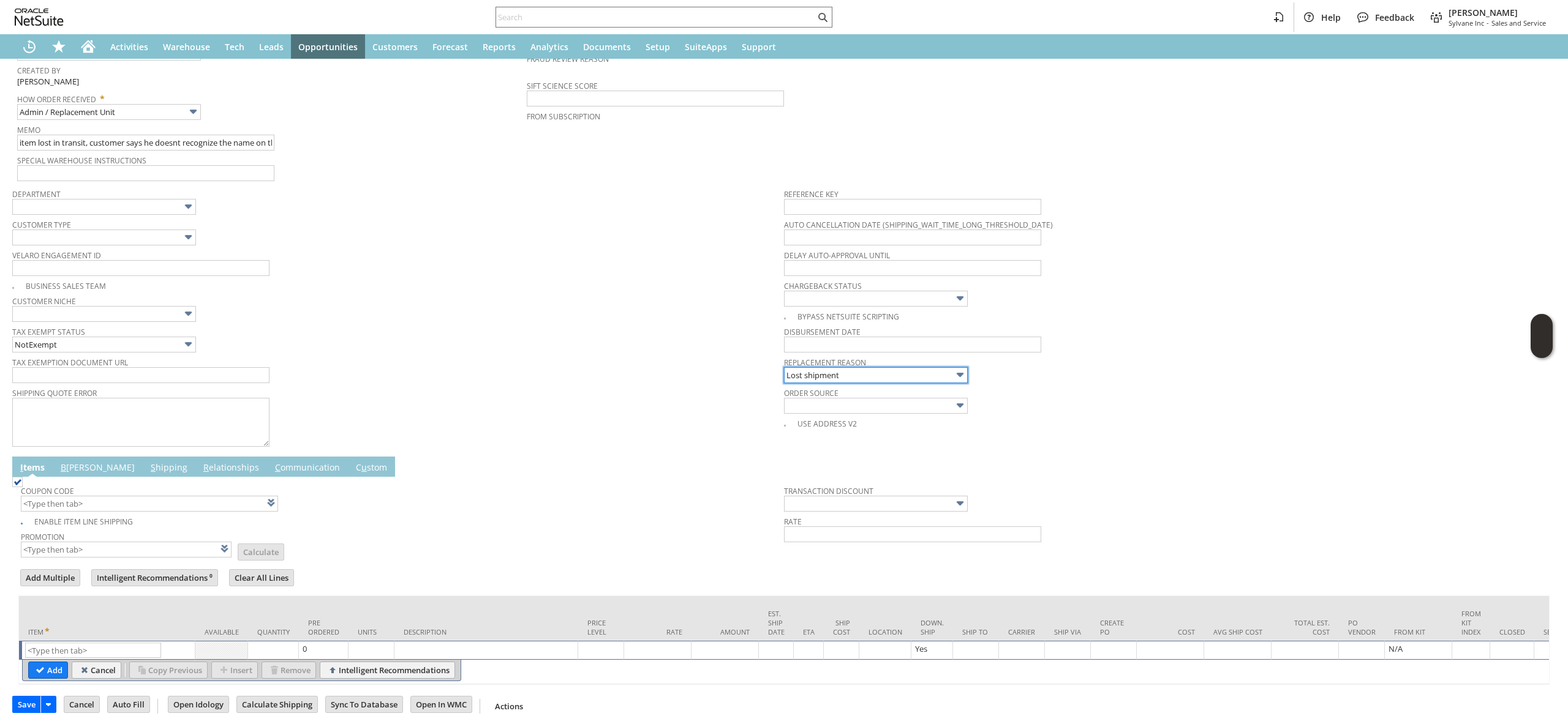
scroll to position [287, 0]
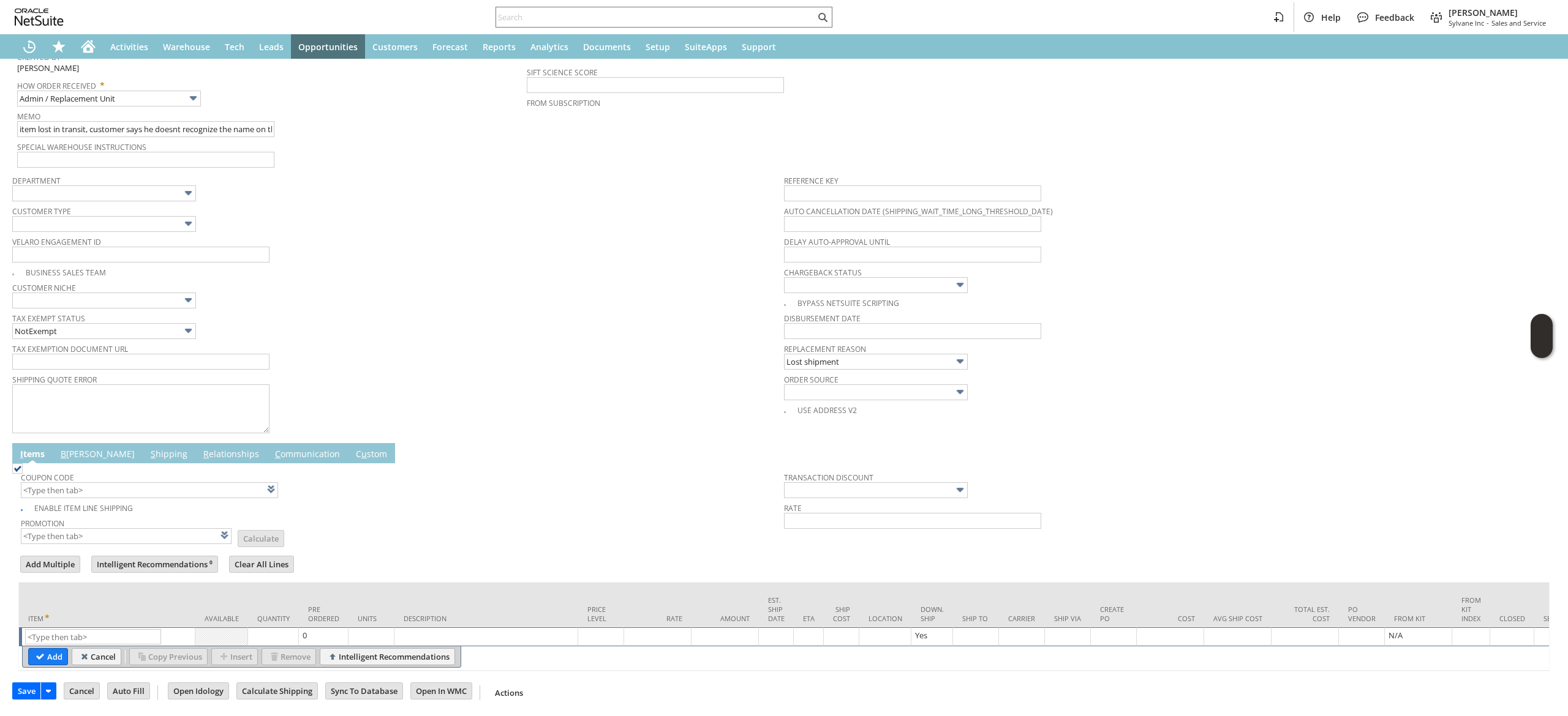
click at [108, 628] on td "List Search" at bounding box center [107, 637] width 177 height 19
click at [118, 630] on input "text" at bounding box center [92, 637] width 136 height 15
paste input "he7504"
type input "he7504"
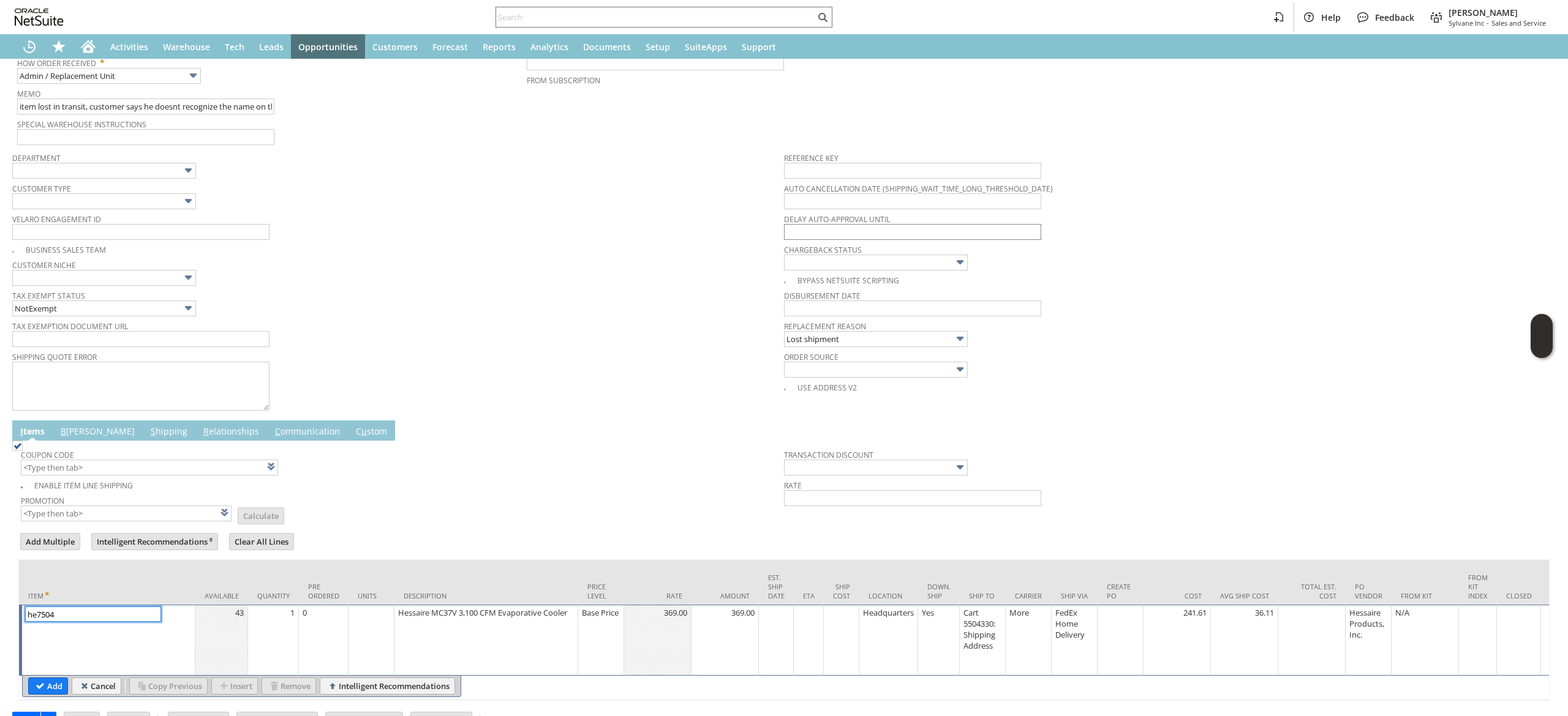
type input "369.00"
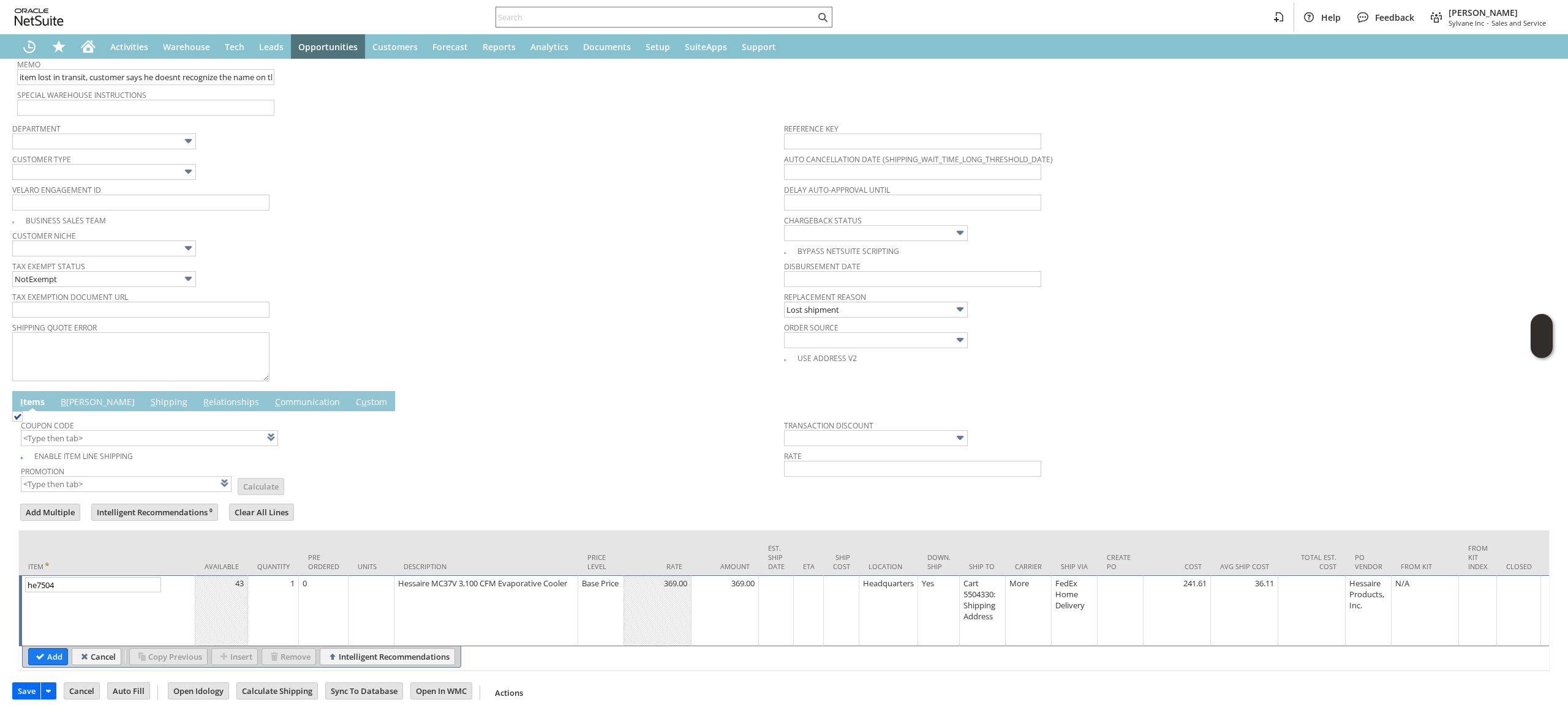
click at [606, 587] on td "Base Price" at bounding box center [601, 611] width 46 height 71
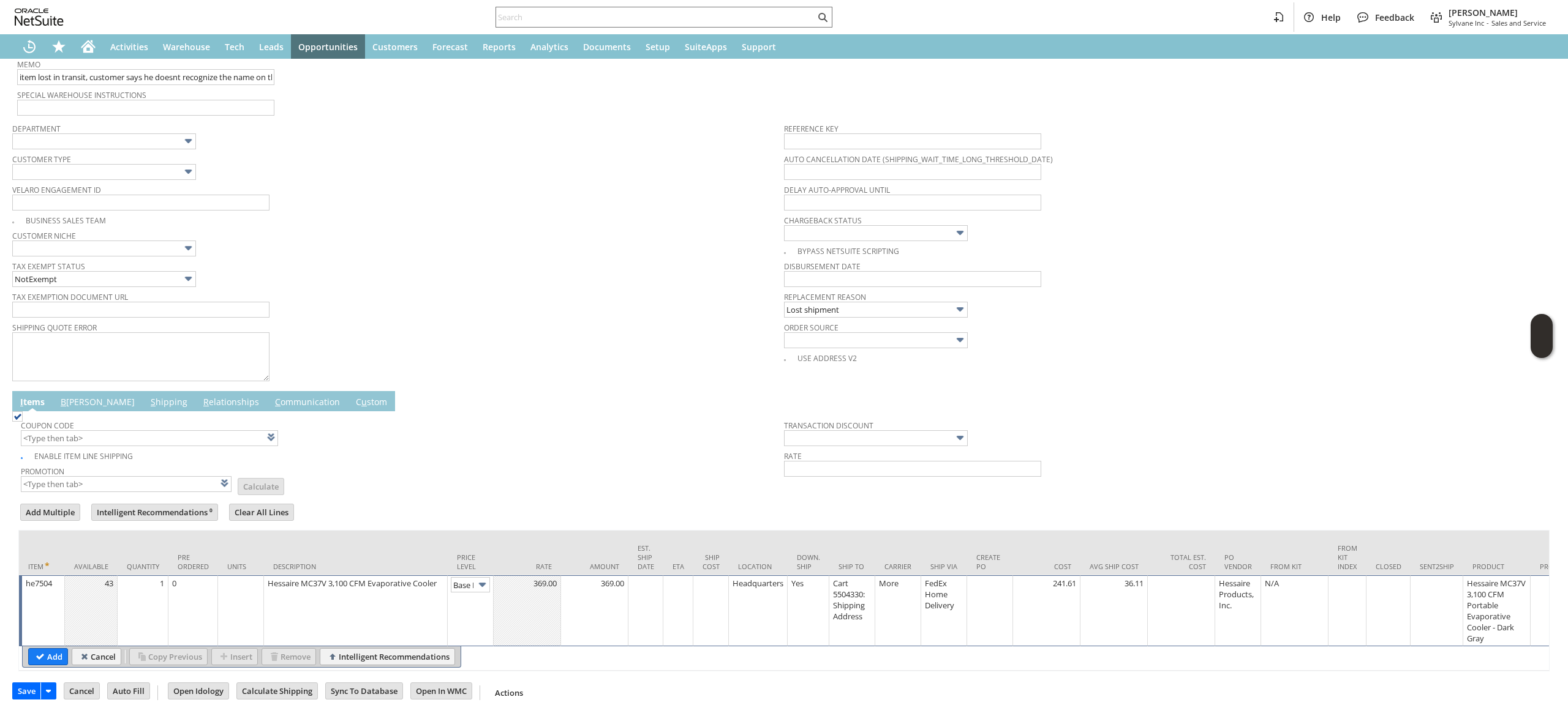
scroll to position [0, 19]
click at [471, 577] on input "Base Price" at bounding box center [470, 584] width 40 height 15
type input "Custom"
click at [520, 582] on td at bounding box center [528, 611] width 67 height 71
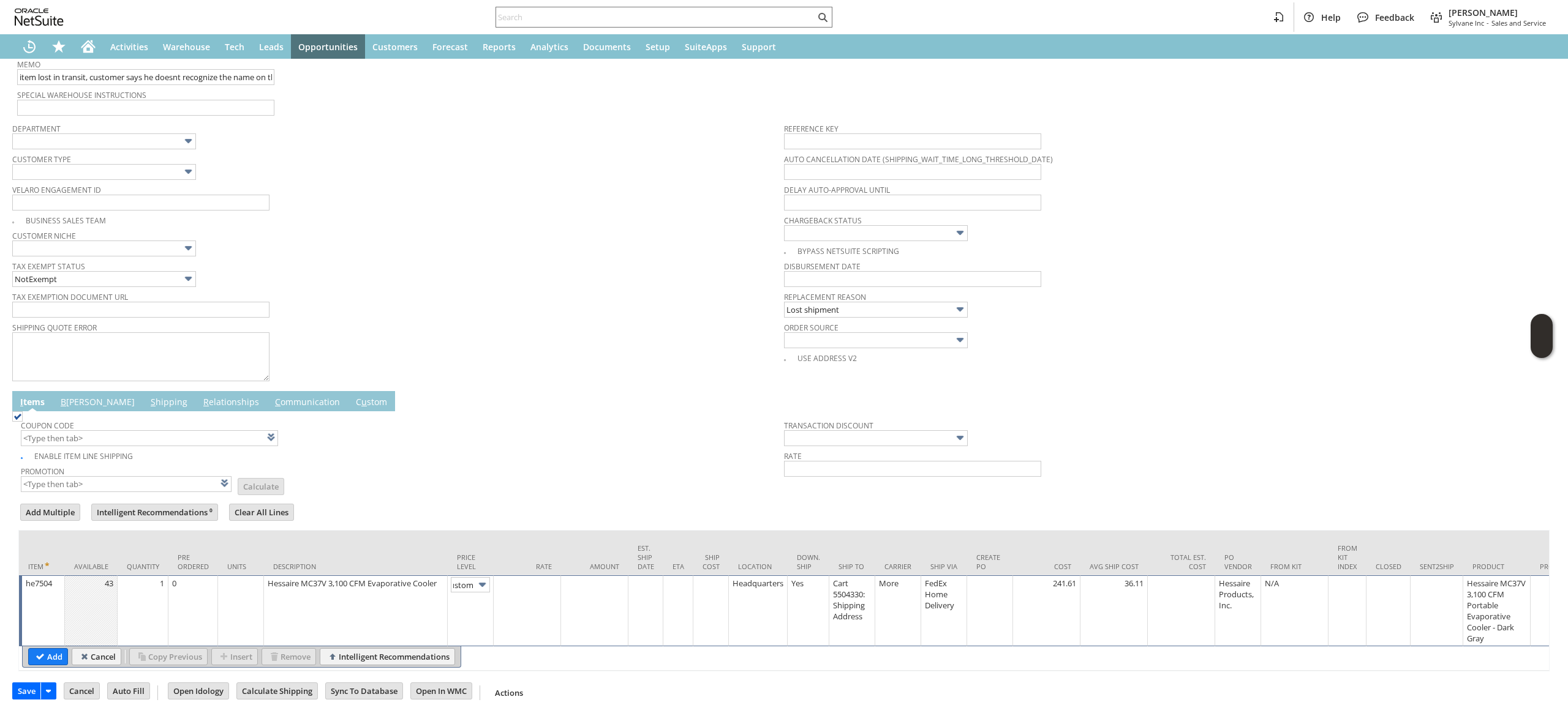
scroll to position [0, 0]
type input "0.00"
drag, startPoint x: 56, startPoint y: 643, endPoint x: 135, endPoint y: 420, distance: 236.6
click at [56, 650] on input "Add" at bounding box center [48, 657] width 39 height 16
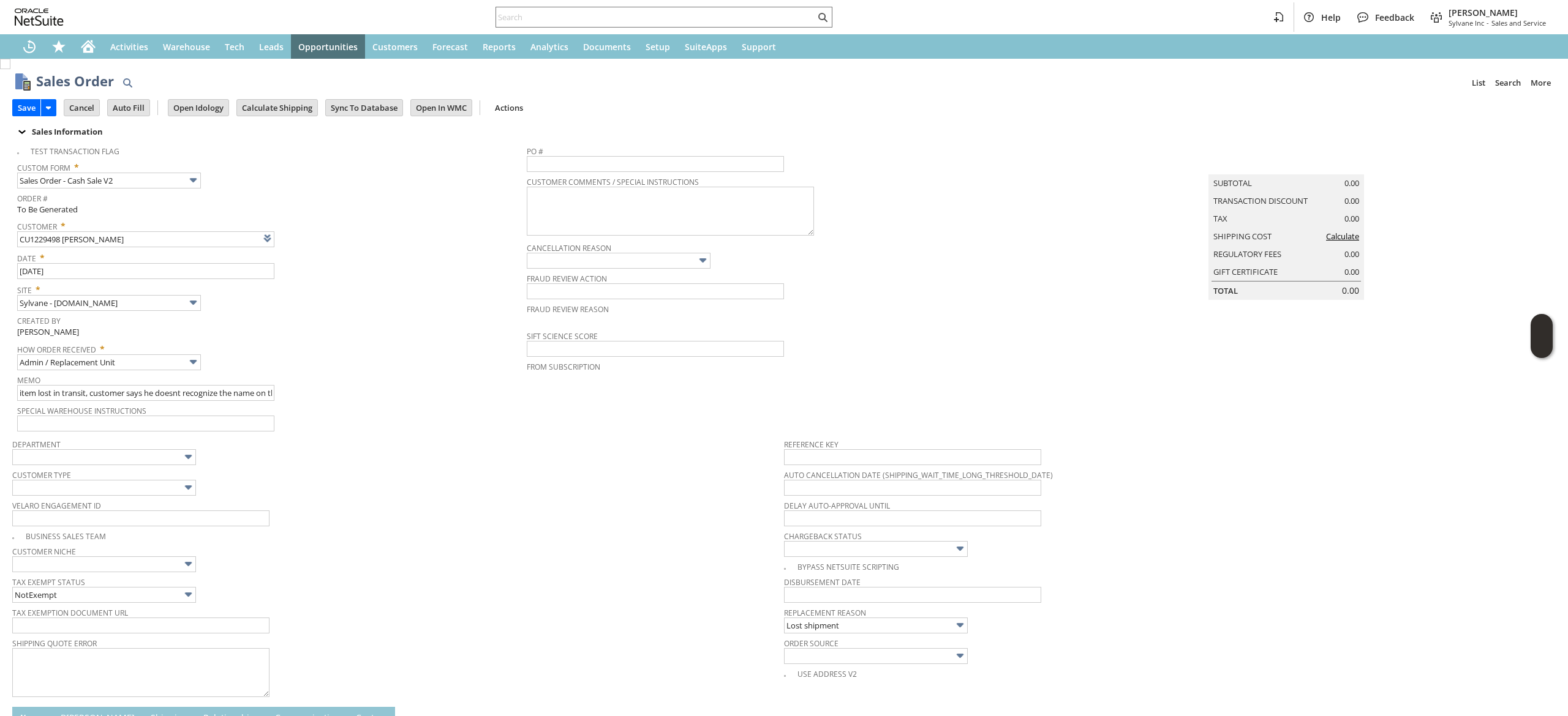
type input "Intelligent Recommendations¹⁰"
click at [263, 116] on td "Calculate Shipping" at bounding box center [281, 107] width 89 height 23
click at [275, 100] on input "Calculate Shipping" at bounding box center [277, 108] width 80 height 16
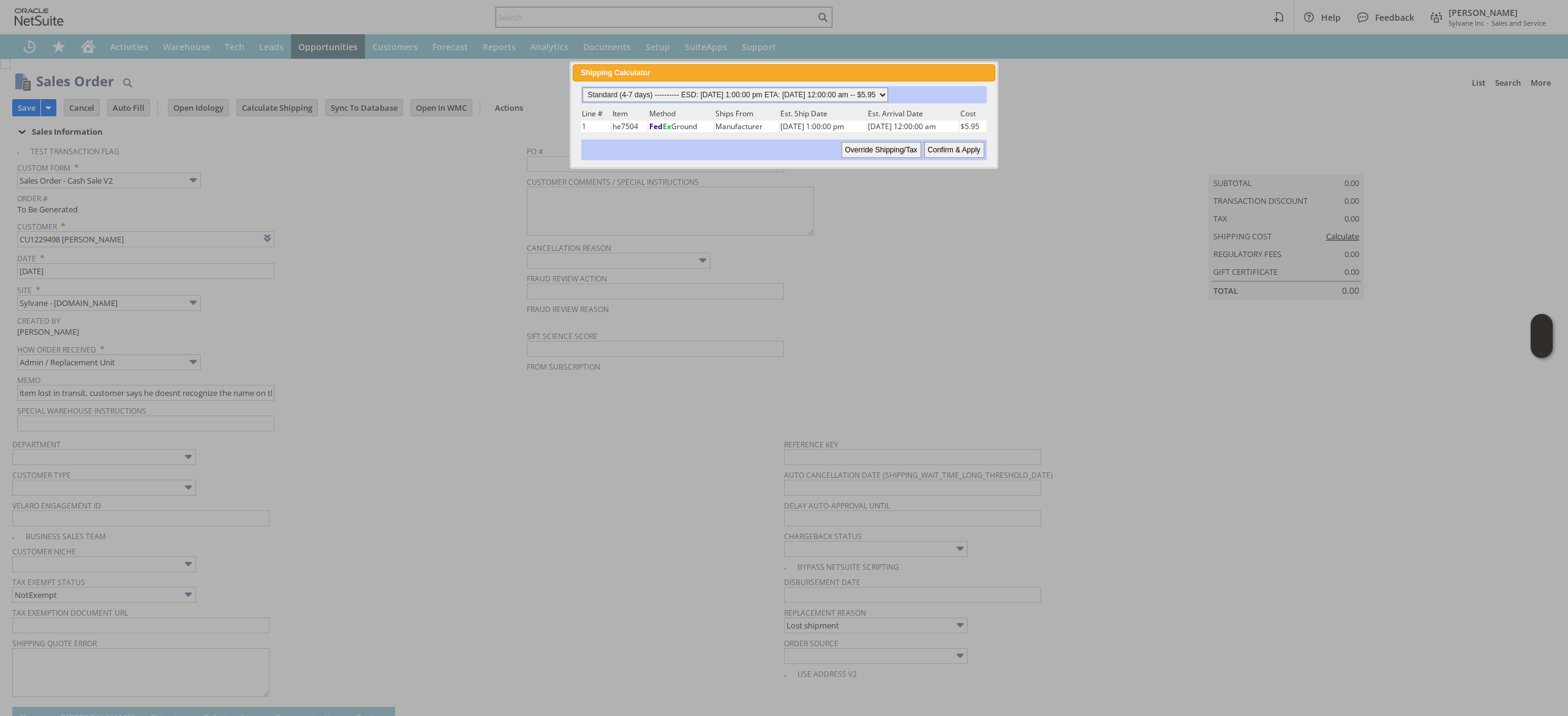
click at [663, 95] on select "Standard (4-7 days) ---------- ESD: 08/15/2025 1:00:00 pm ETA: 08/19/2025 12:00…" at bounding box center [735, 94] width 305 height 15
click at [582, 87] on select "Standard (4-7 days) ---------- ESD: 08/15/2025 1:00:00 pm ETA: 08/19/2025 12:00…" at bounding box center [735, 94] width 305 height 15
click at [994, 147] on div "Standard (4-7 days) ---------- ESD: 08/15/2025 1:00:00 pm ETA: 08/19/2025 12:00…" at bounding box center [783, 123] width 422 height 84
click at [978, 151] on input "Confirm & Apply" at bounding box center [954, 150] width 60 height 16
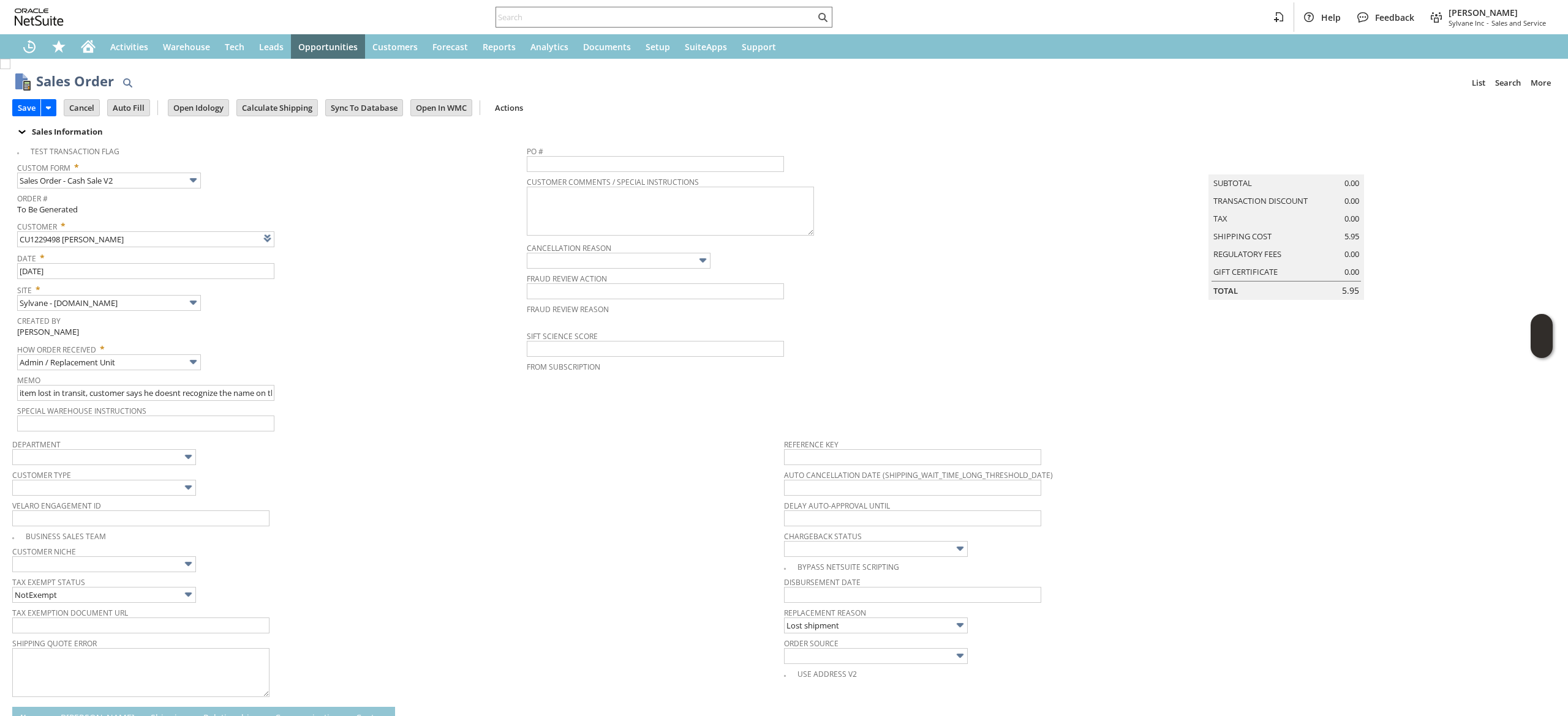
type input "Add"
type input "Copy Previous"
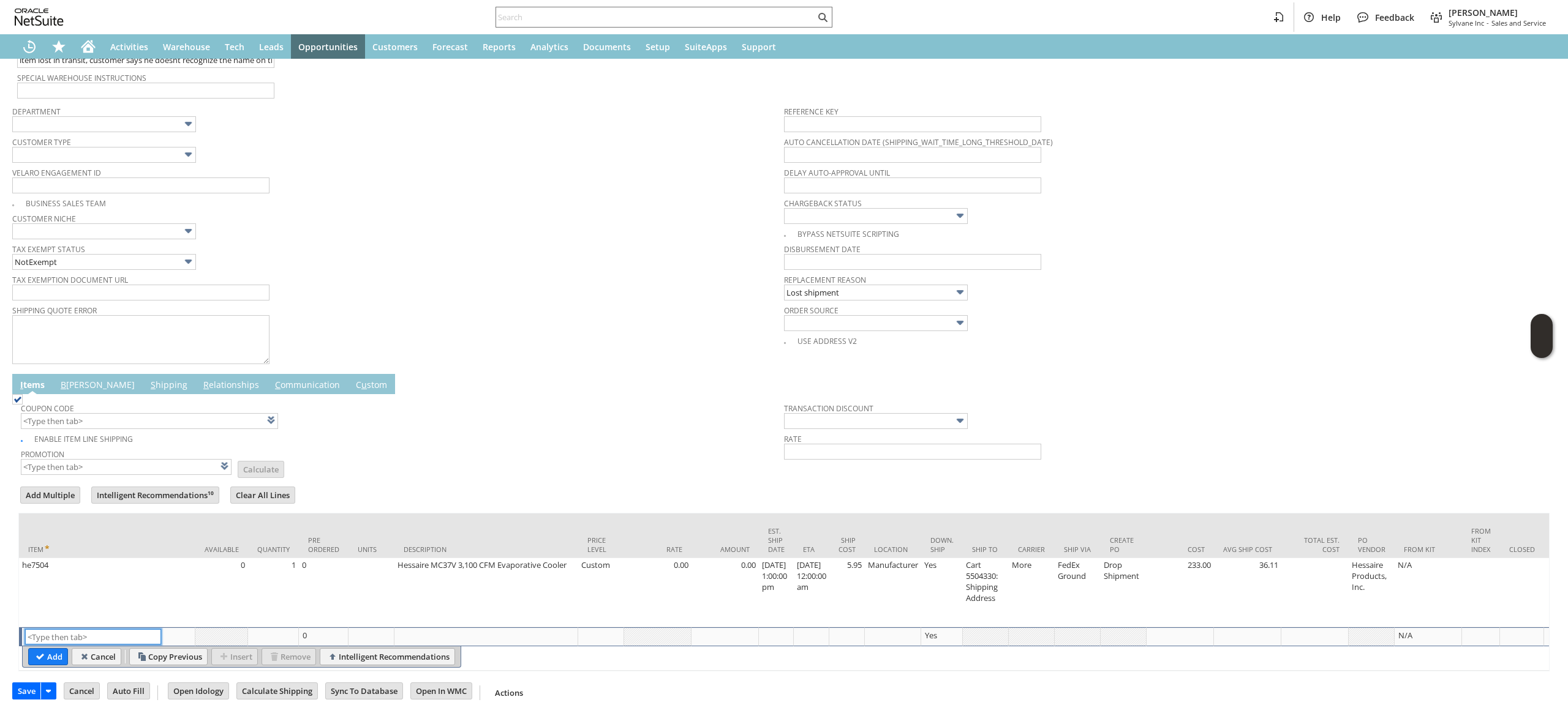
scroll to position [353, 0]
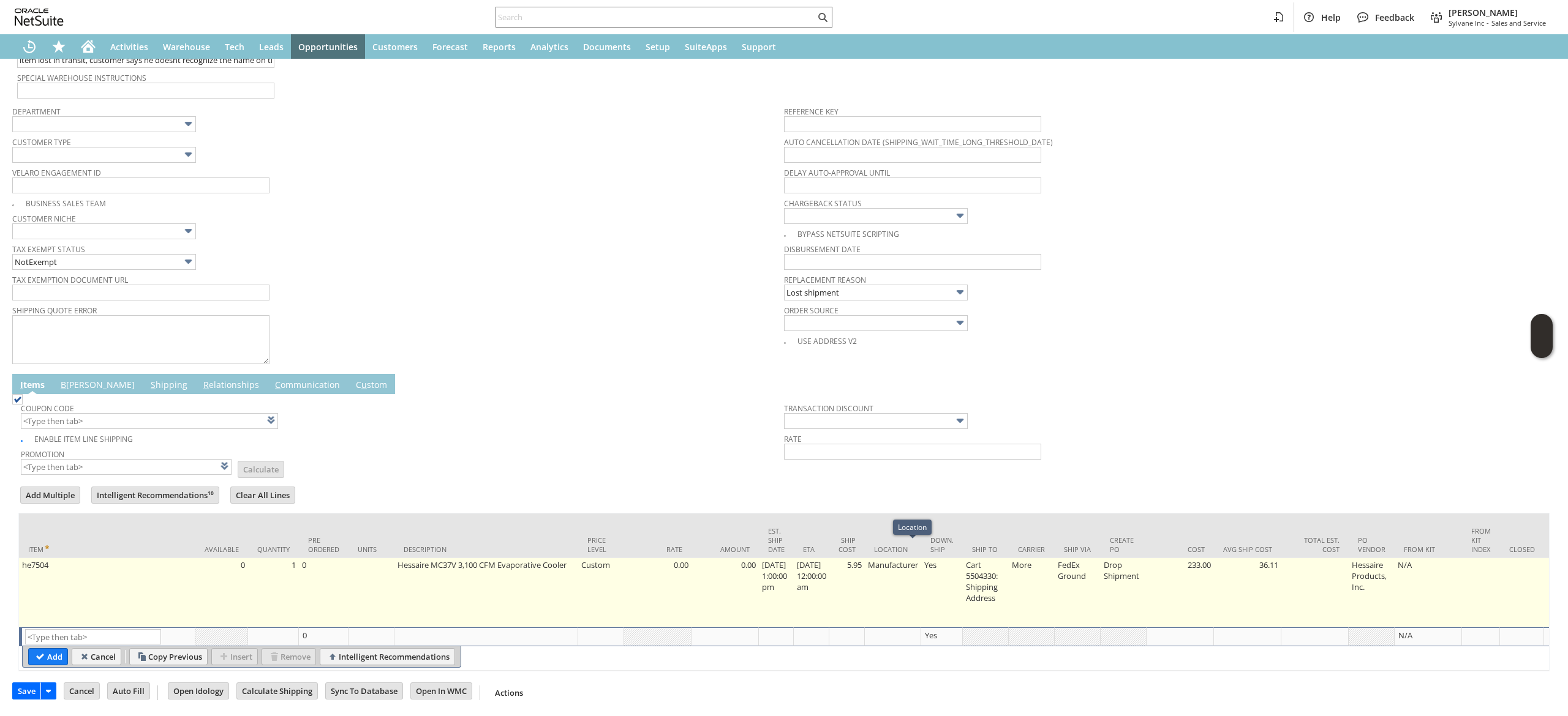
click at [890, 575] on td "Manufacturer" at bounding box center [893, 593] width 57 height 69
type input "5.95"
type input "Manufacturer"
type input "OK"
type input "Make Copy"
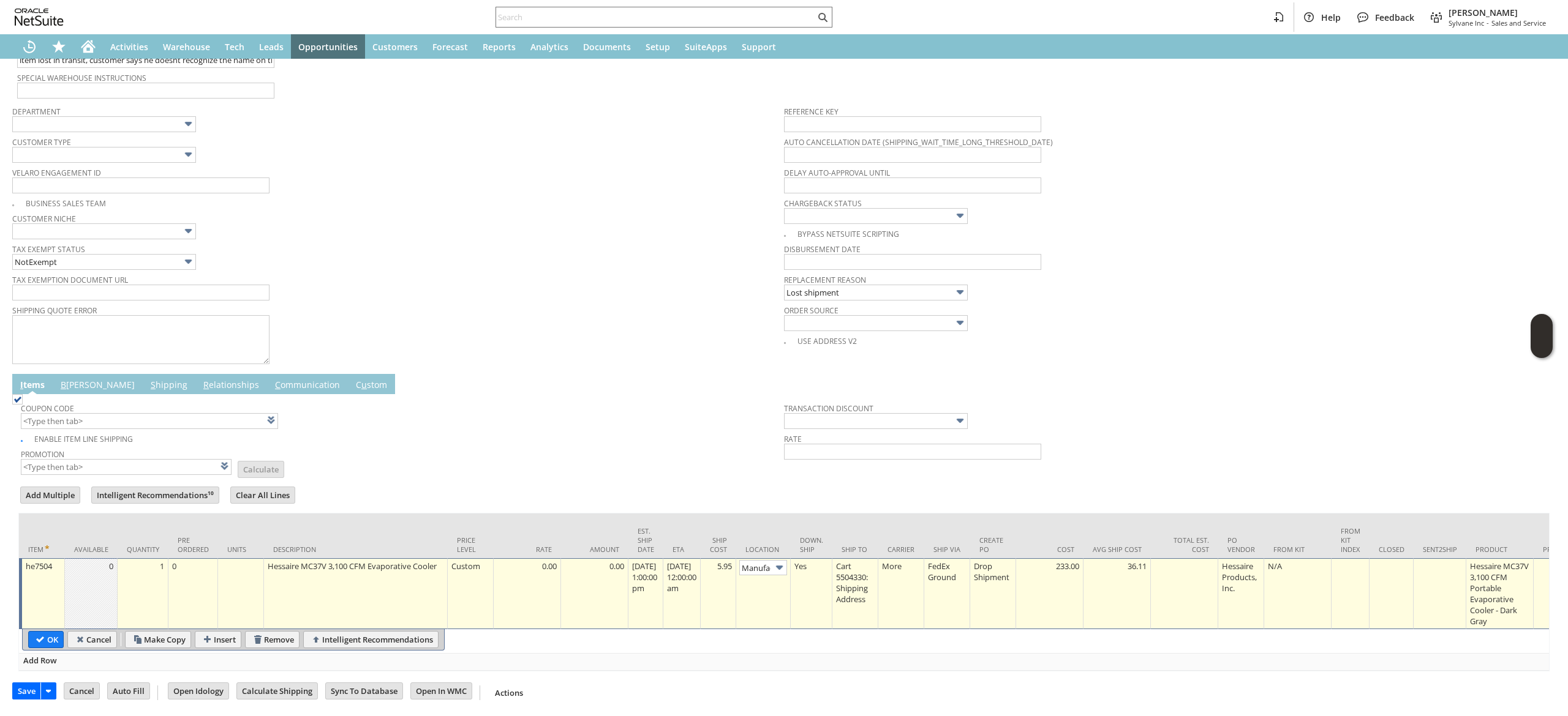
scroll to position [0, 21]
click at [733, 564] on td "5.95" at bounding box center [718, 594] width 36 height 71
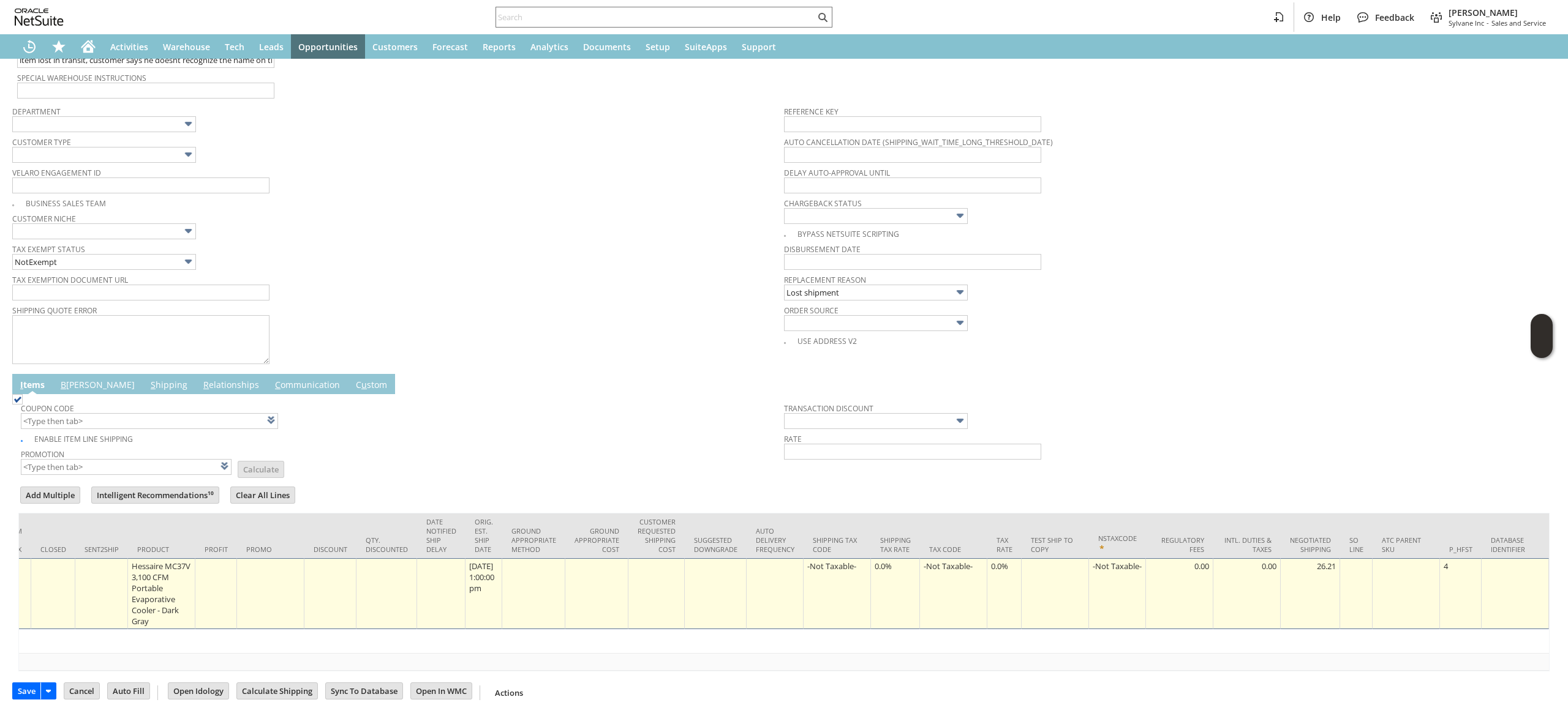
type input "0"
click at [882, 676] on div "Save Save Cancel Auto Fill Open Idology Calculate Shipping Go To Register" at bounding box center [784, 687] width 1543 height 33
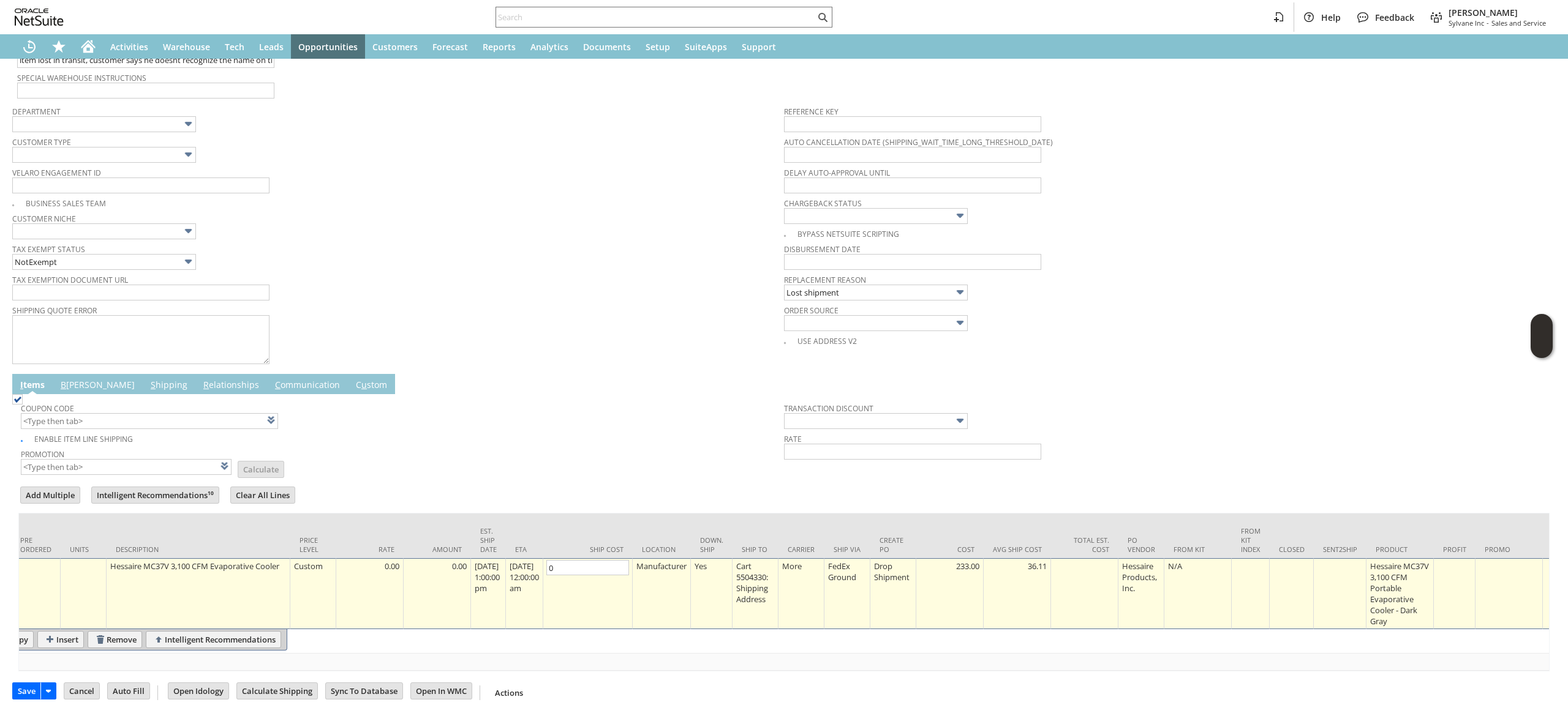
scroll to position [0, 0]
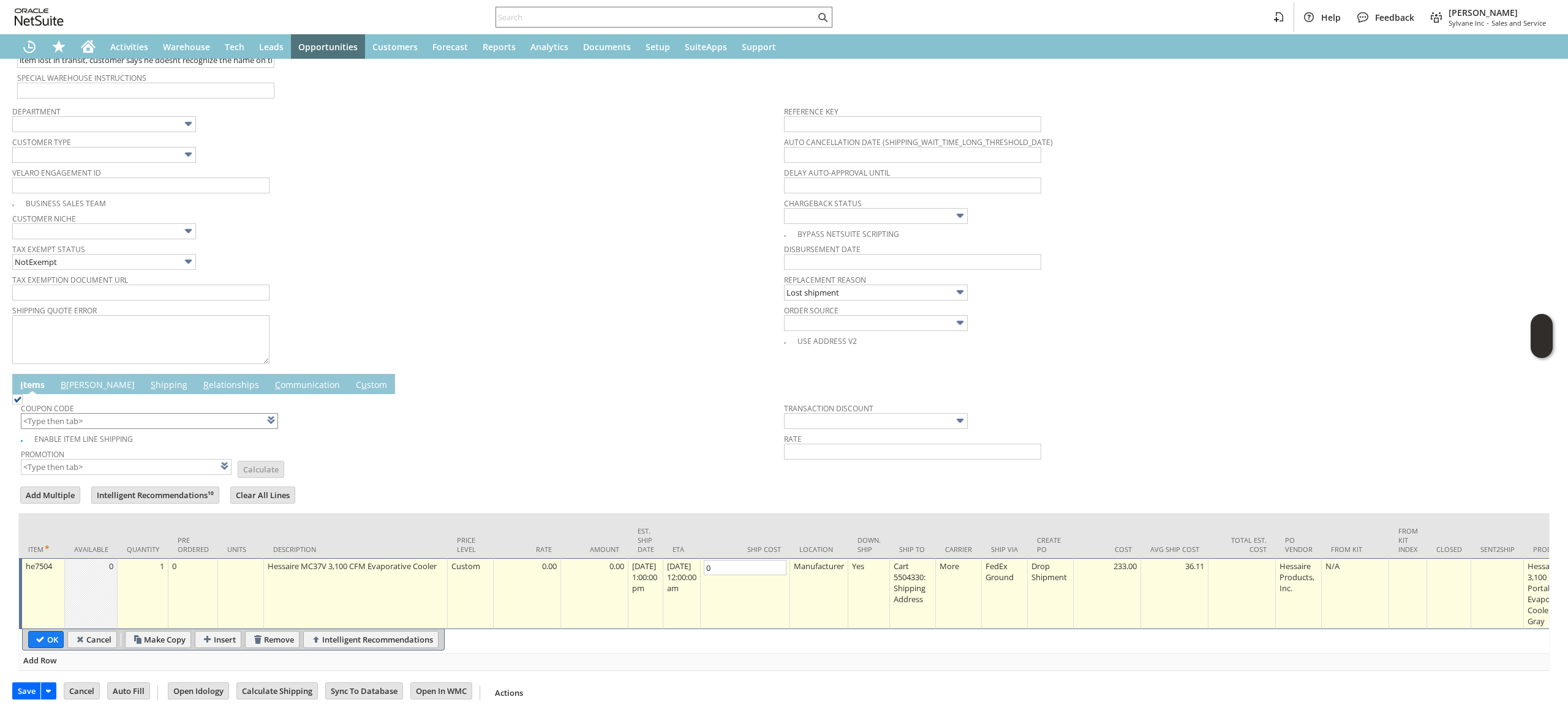
drag, startPoint x: 44, startPoint y: 622, endPoint x: 76, endPoint y: 411, distance: 213.4
click at [45, 632] on input "OK" at bounding box center [46, 640] width 35 height 16
type input "Add"
type input "Copy Previous"
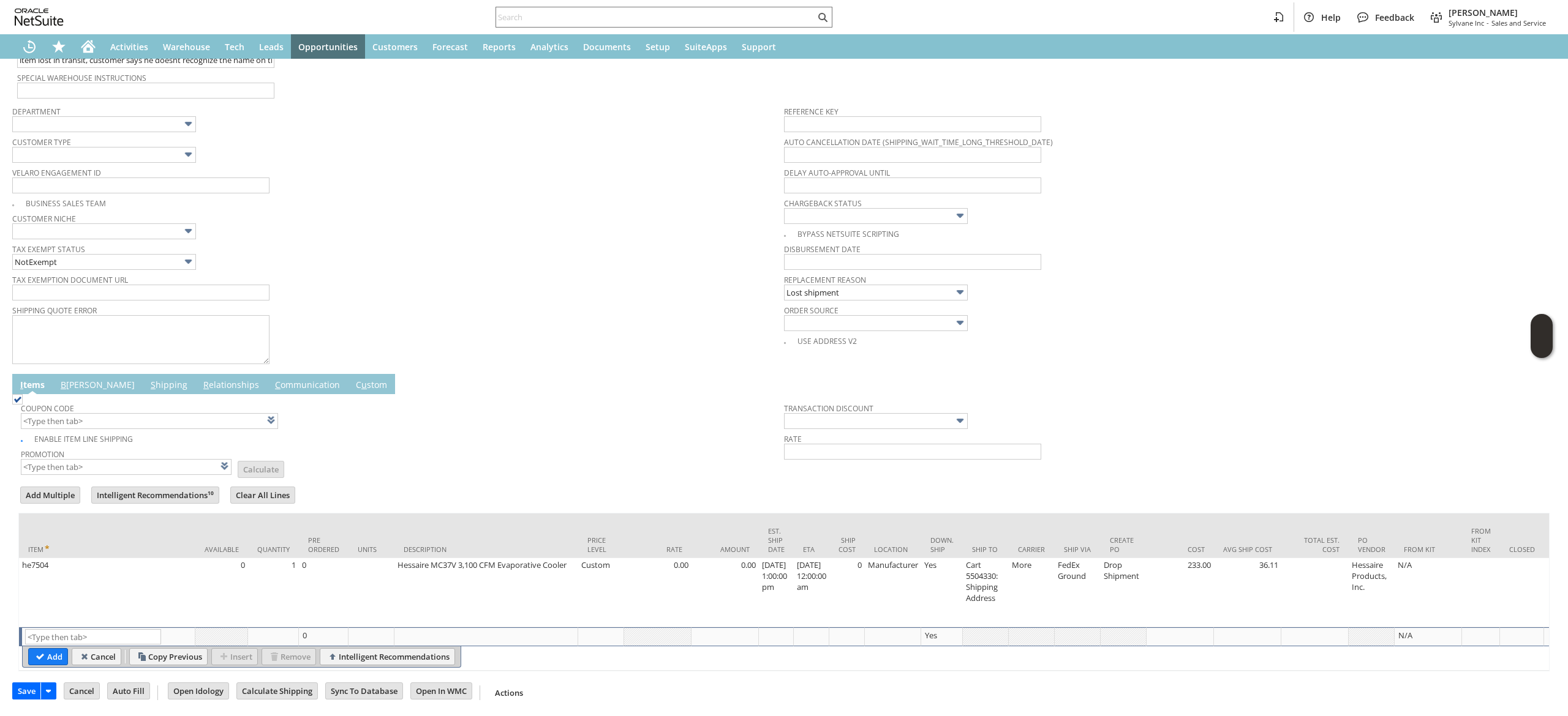
click at [74, 395] on td "Coupon Code Enable Item Line Shipping Promotion List Calculate Transaction Disc…" at bounding box center [784, 436] width 1531 height 84
click at [74, 377] on td "B illing" at bounding box center [97, 384] width 90 height 20
drag, startPoint x: 77, startPoint y: 374, endPoint x: 88, endPoint y: 406, distance: 33.8
click at [78, 379] on link "B illing" at bounding box center [97, 386] width 80 height 14
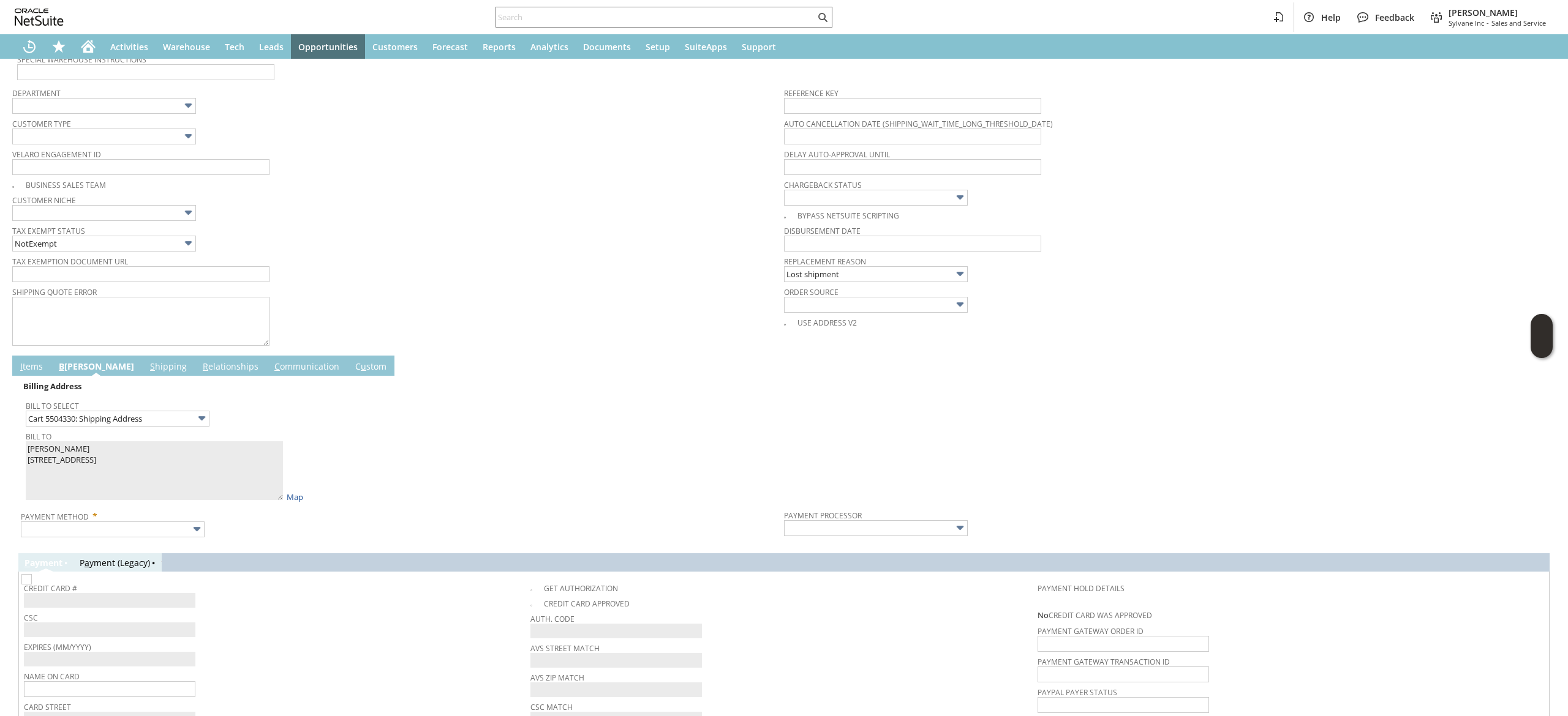
click at [140, 519] on span "Payment Method *" at bounding box center [399, 514] width 757 height 15
click at [160, 541] on td "Billing Address Bill To Select Cart 5504330: Shipping Address Bill To YUBIN ZHU…" at bounding box center [784, 458] width 1531 height 166
click at [174, 528] on input "text" at bounding box center [112, 530] width 183 height 16
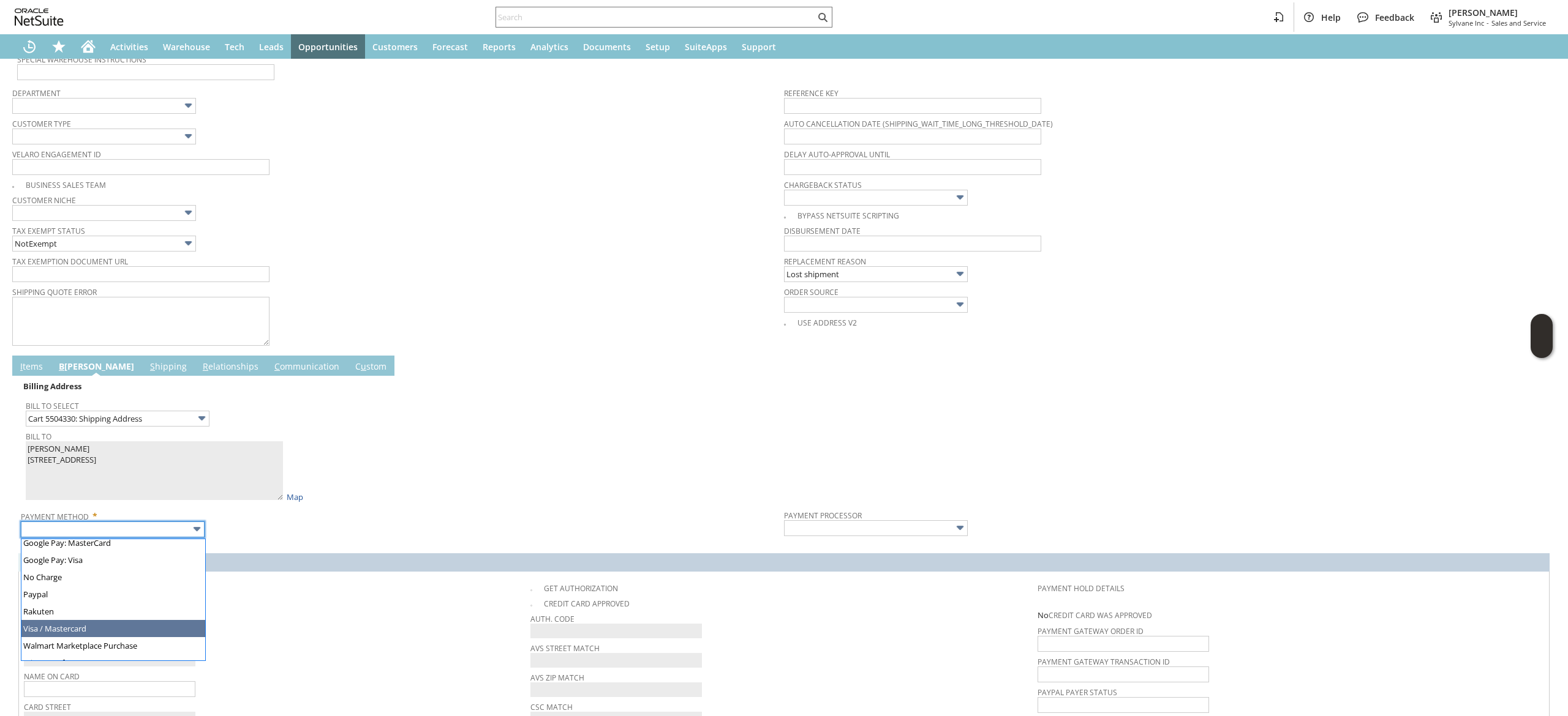
type input "Visa / Mastercard"
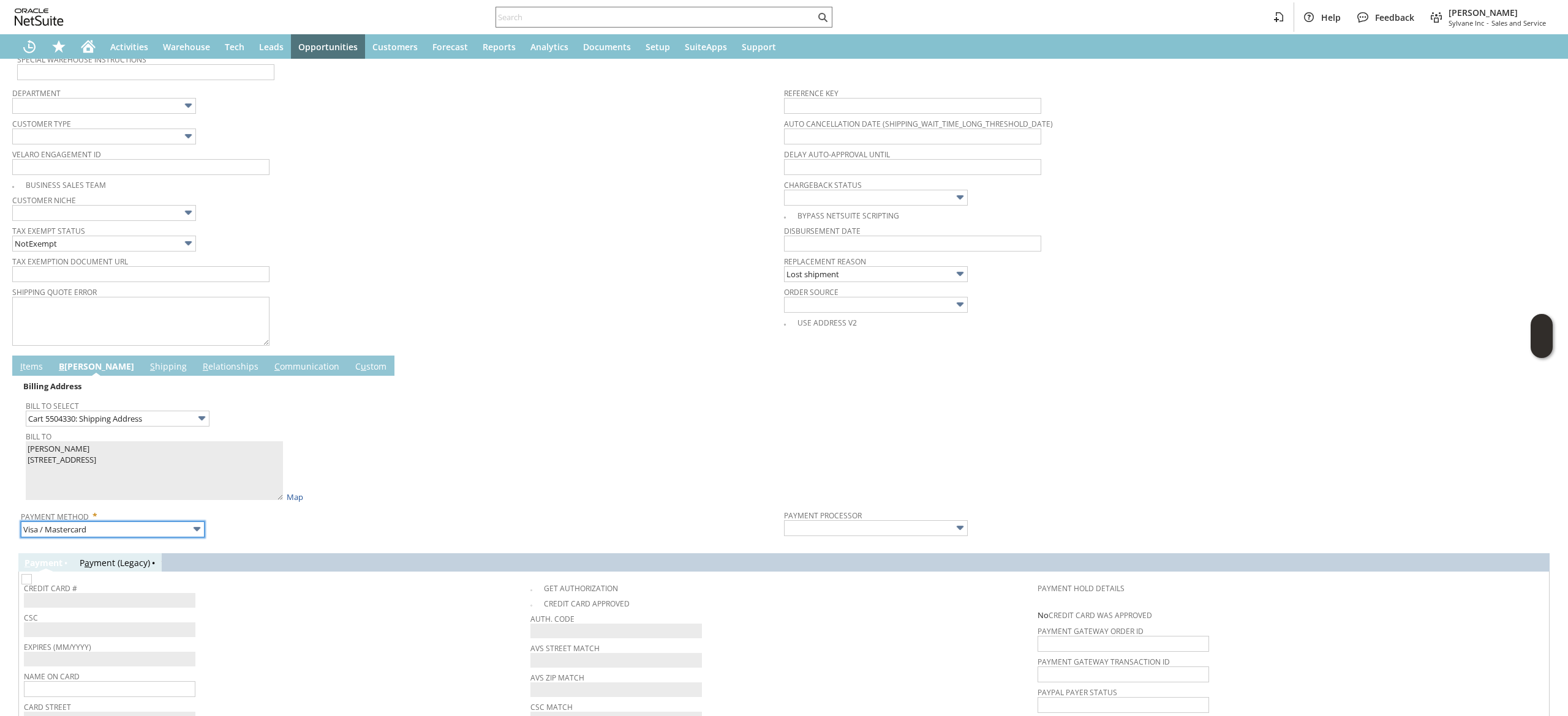
type input "Braintree"
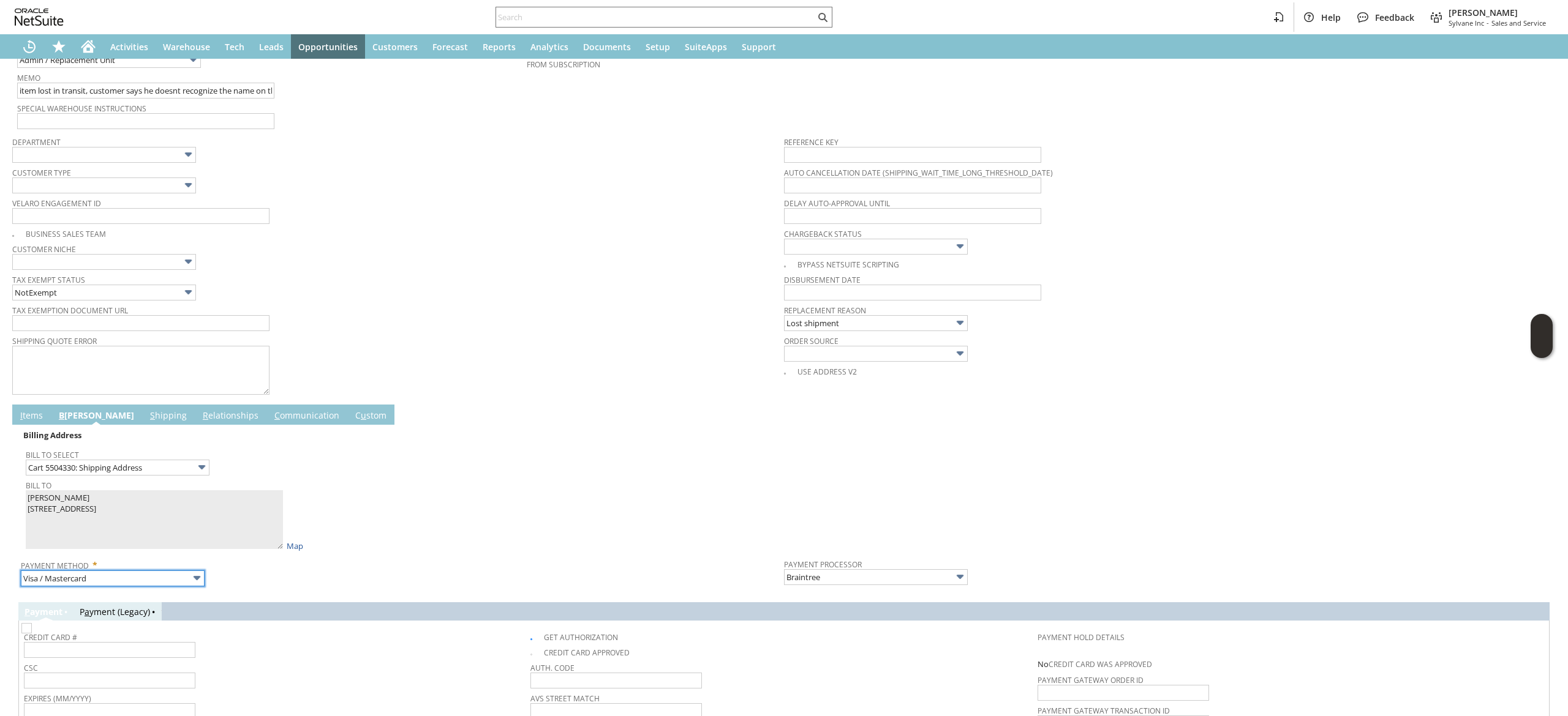
scroll to position [367, 0]
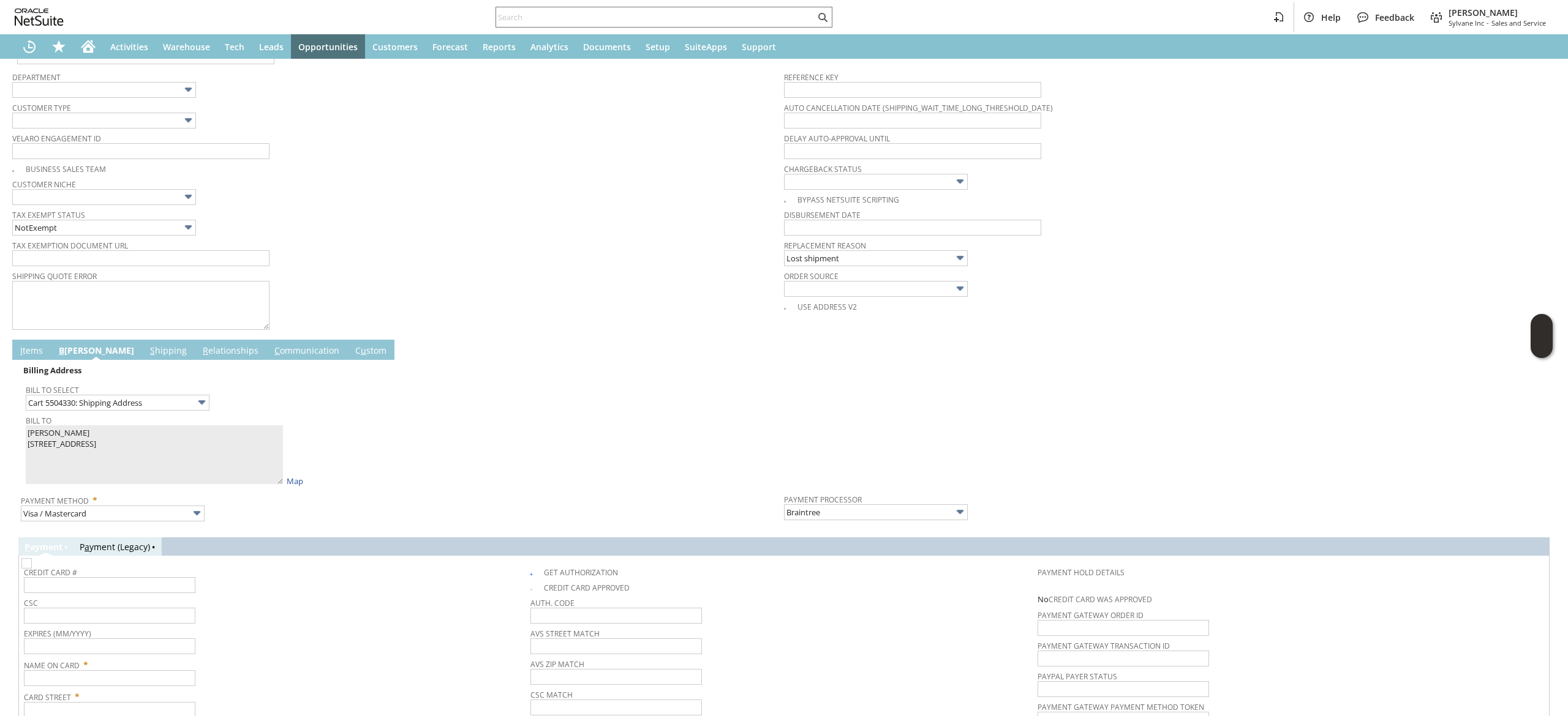
click at [32, 568] on img at bounding box center [27, 563] width 10 height 10
checkbox input "false"
click at [97, 680] on input "text" at bounding box center [109, 678] width 172 height 16
paste input "YUBIN ZHU"
type input "YUBIN ZHU"
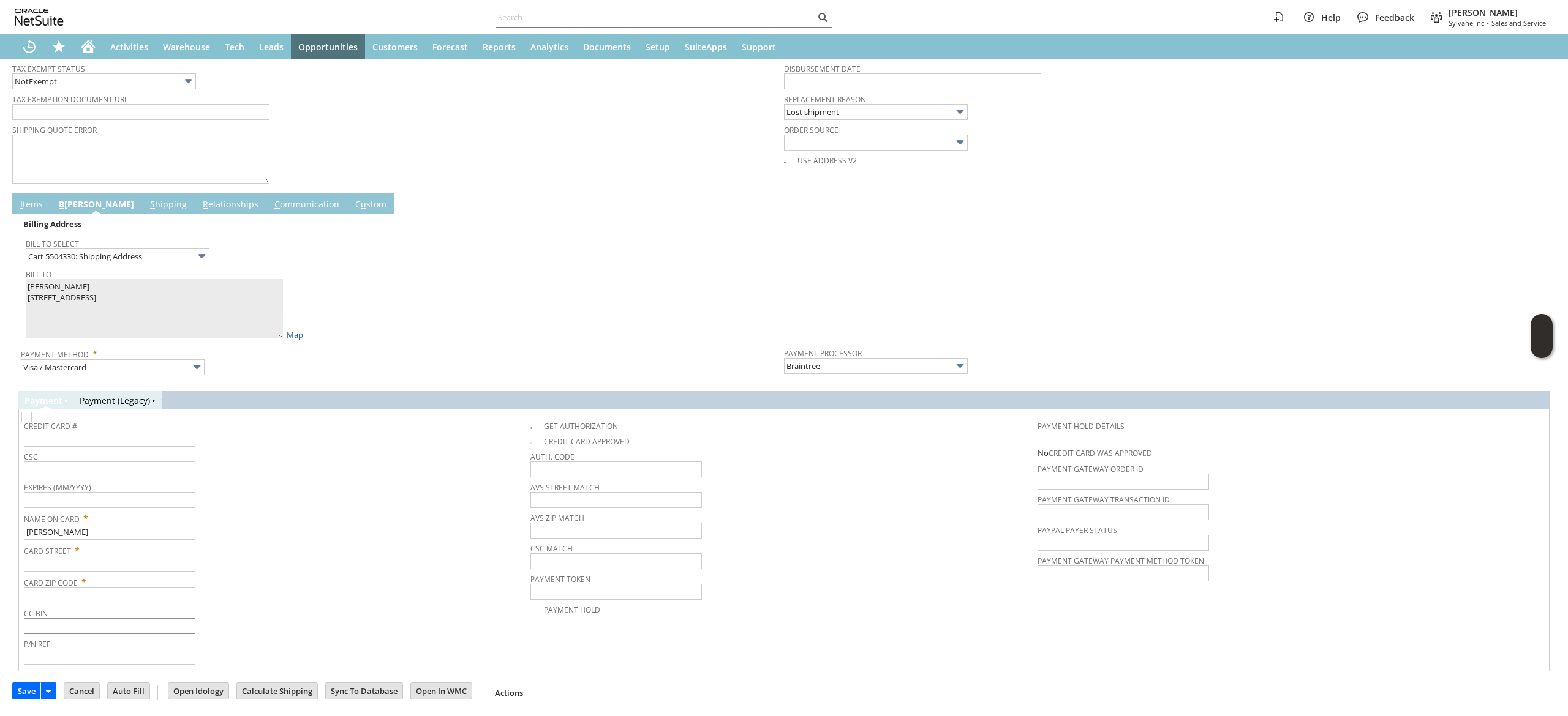
scroll to position [517, 0]
click at [152, 563] on input "text" at bounding box center [109, 564] width 172 height 16
paste input "439 E 2170 N"
type input "439 E 2170 N"
click at [126, 612] on span "CC Bin" at bounding box center [274, 612] width 500 height 14
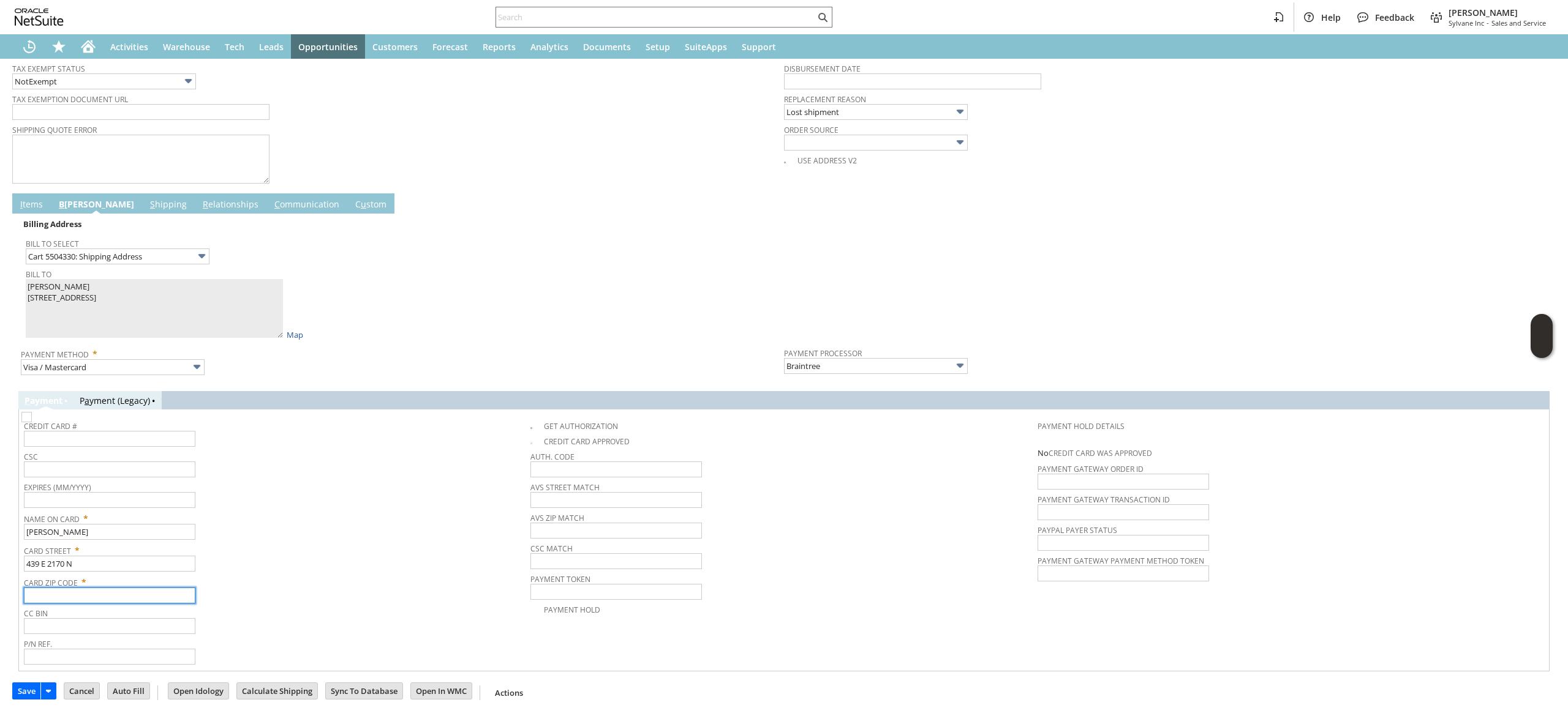
paste input "84341"
click at [130, 600] on input "text" at bounding box center [109, 596] width 172 height 16
type input "84341"
drag, startPoint x: 288, startPoint y: 599, endPoint x: 293, endPoint y: 587, distance: 13.0
click at [290, 596] on div "Card Zip Code * 84341" at bounding box center [274, 588] width 500 height 31
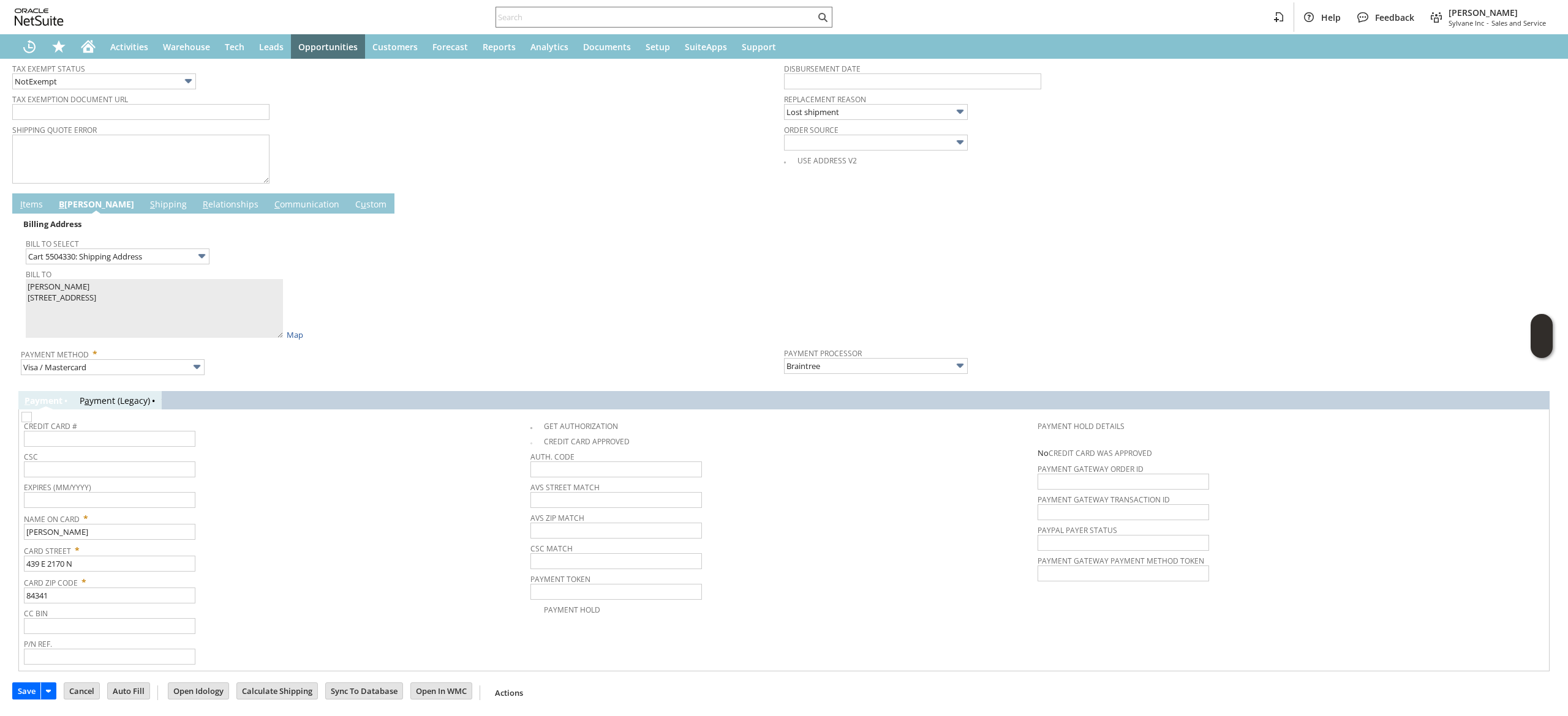
click at [272, 205] on link "C ommunication" at bounding box center [307, 205] width 71 height 14
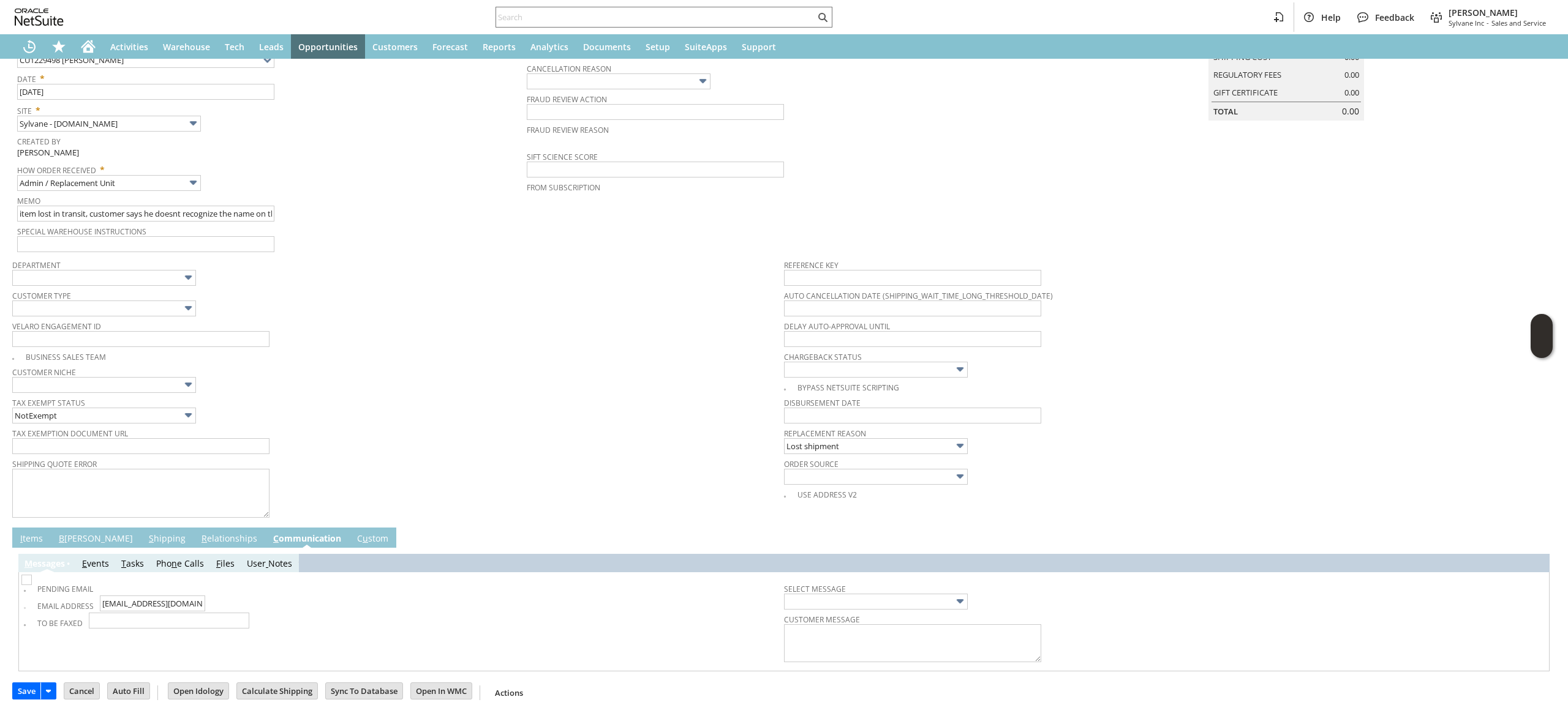
scroll to position [183, 0]
click at [28, 584] on img at bounding box center [27, 580] width 10 height 10
checkbox input "true"
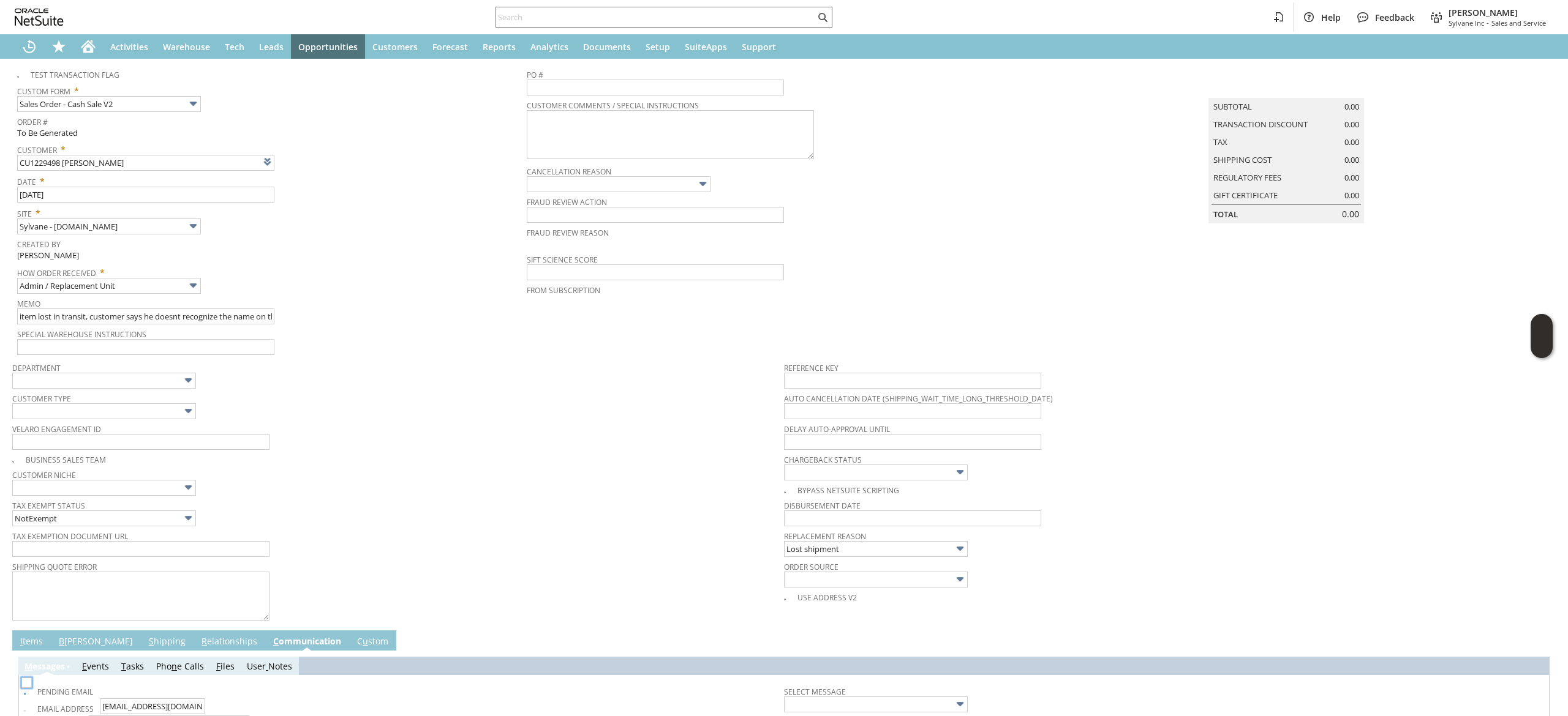
scroll to position [0, 0]
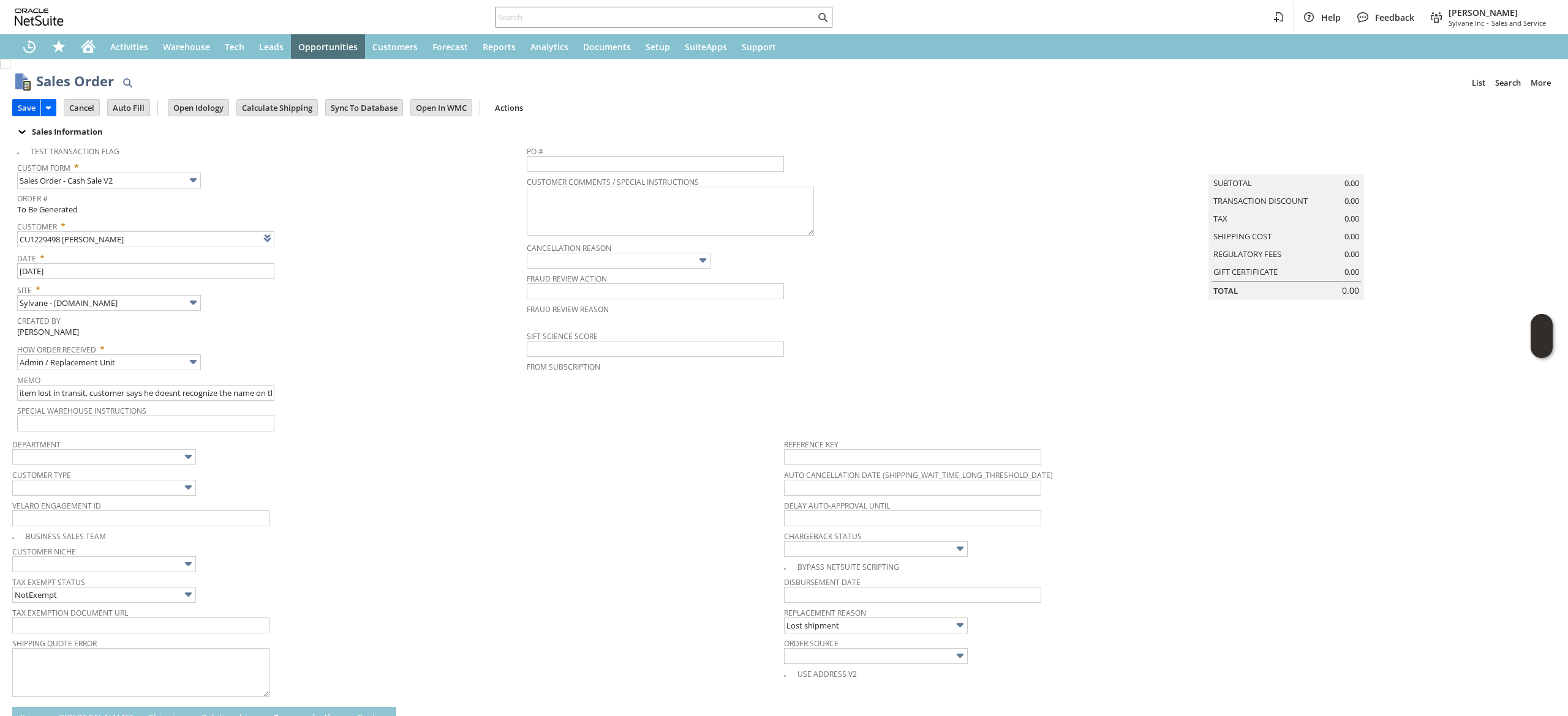
click at [25, 114] on input "Save" at bounding box center [27, 108] width 28 height 16
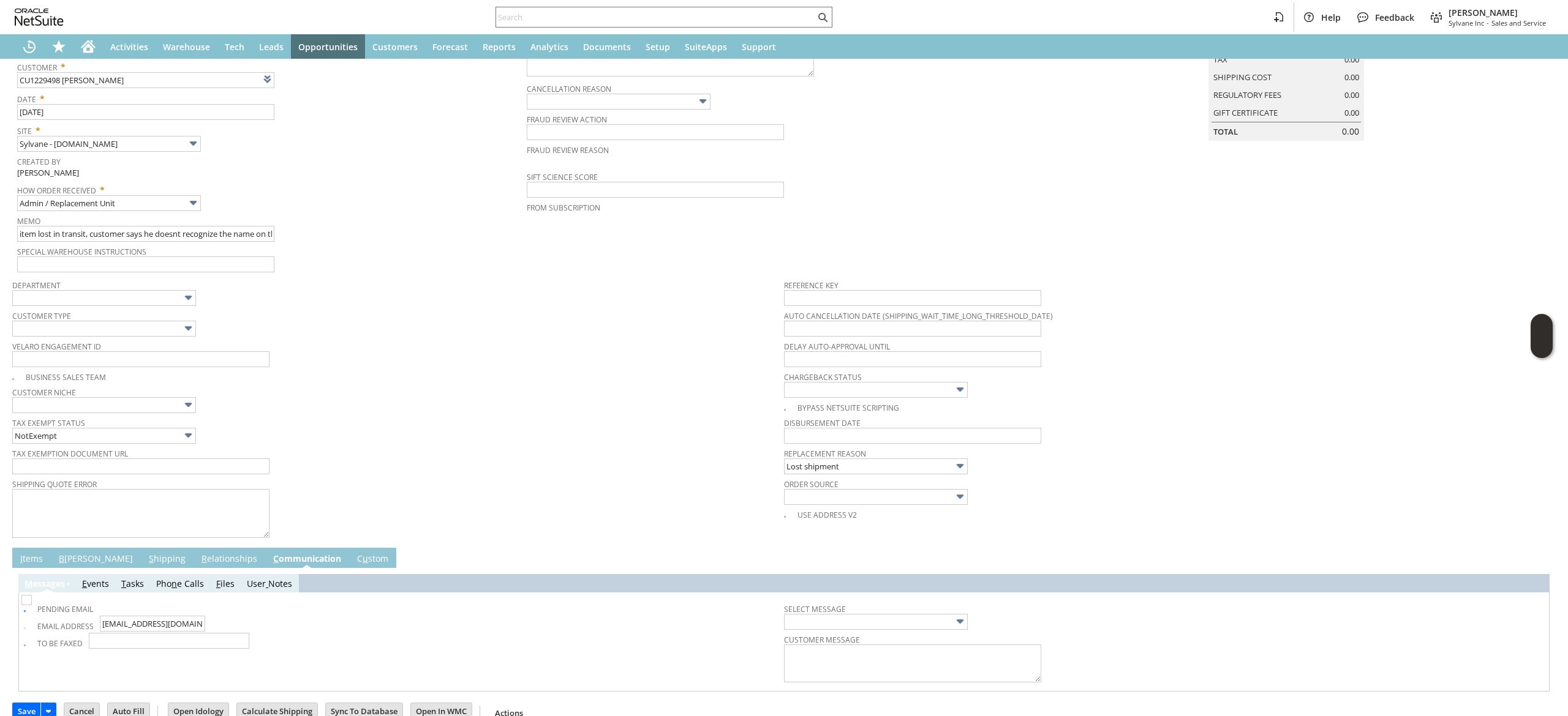
scroll to position [183, 0]
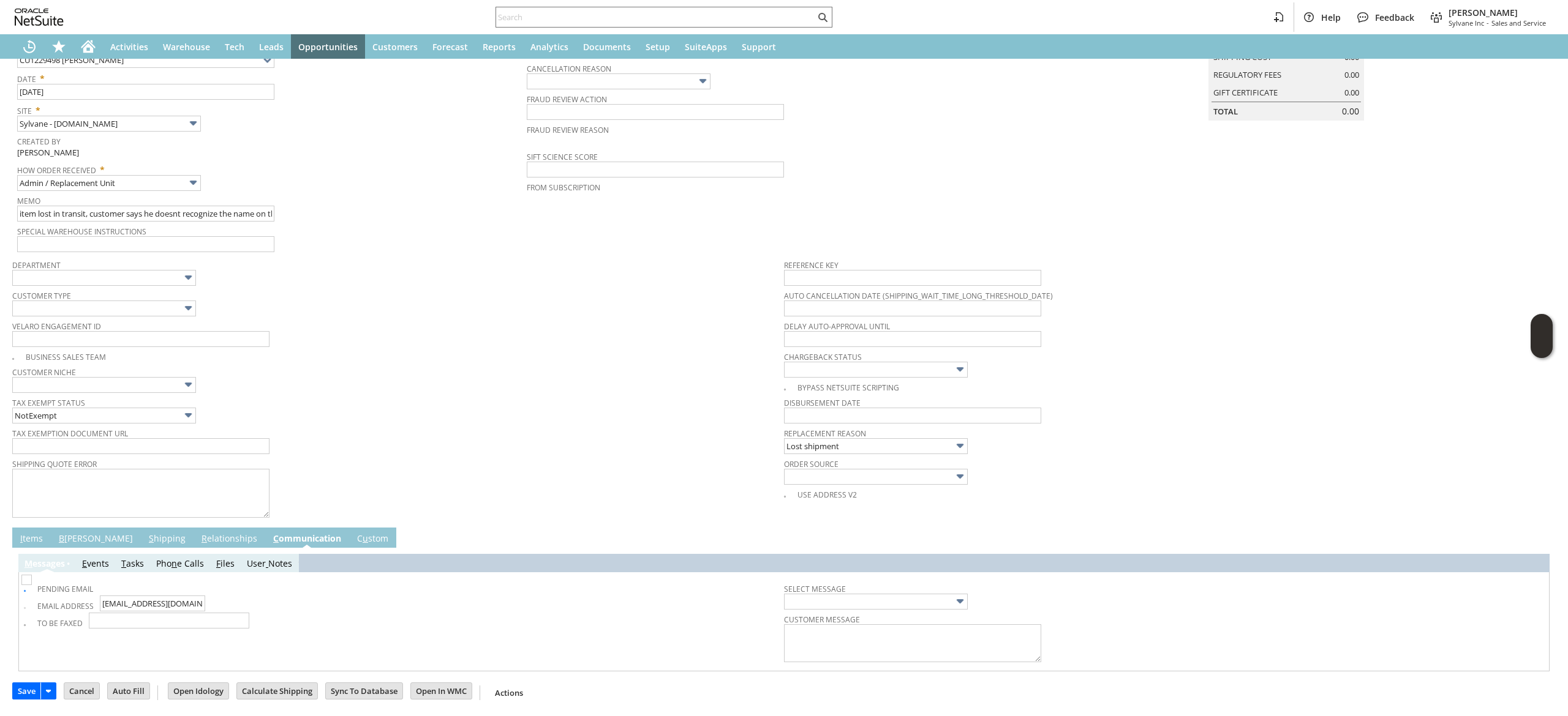
click at [74, 534] on link "B illing" at bounding box center [95, 539] width 80 height 14
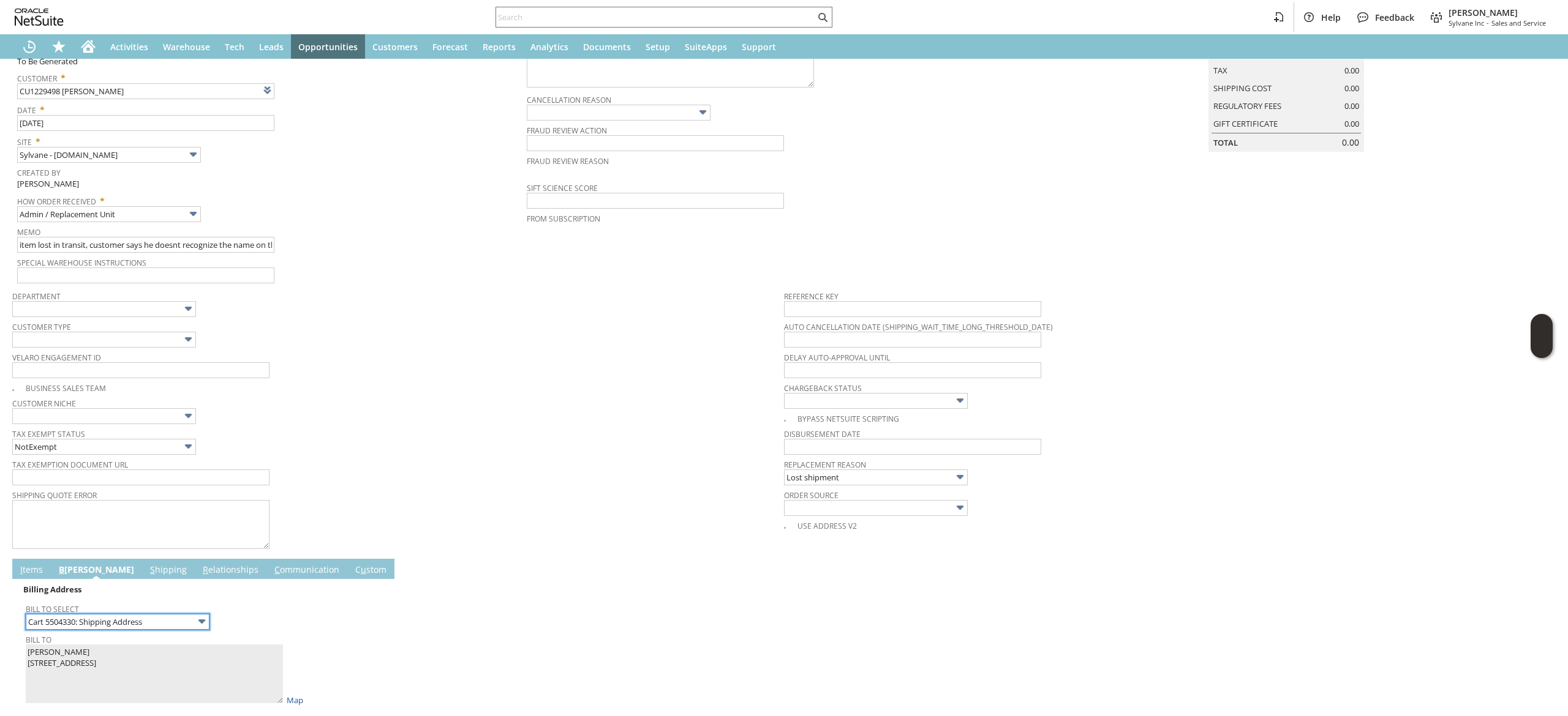
scroll to position [0, 0]
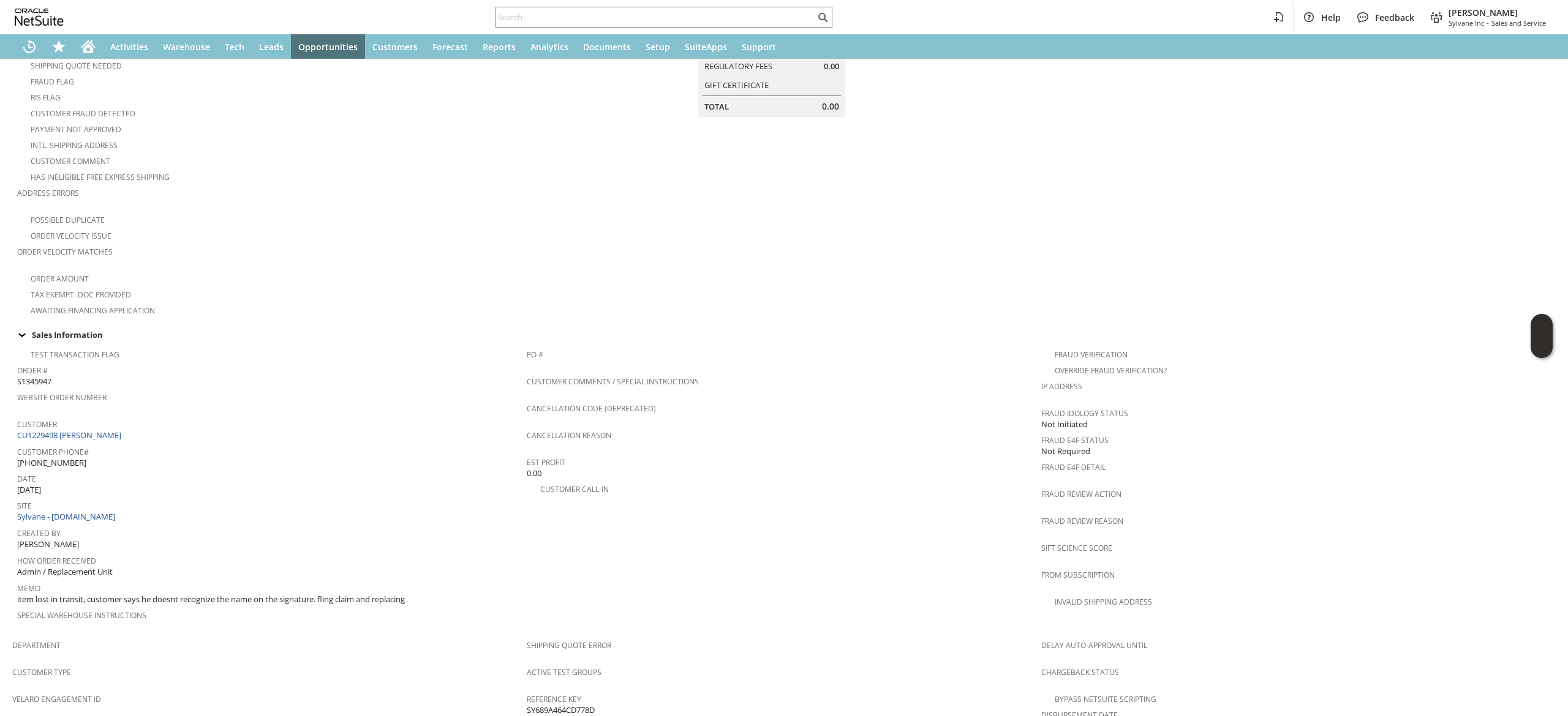
scroll to position [79, 0]
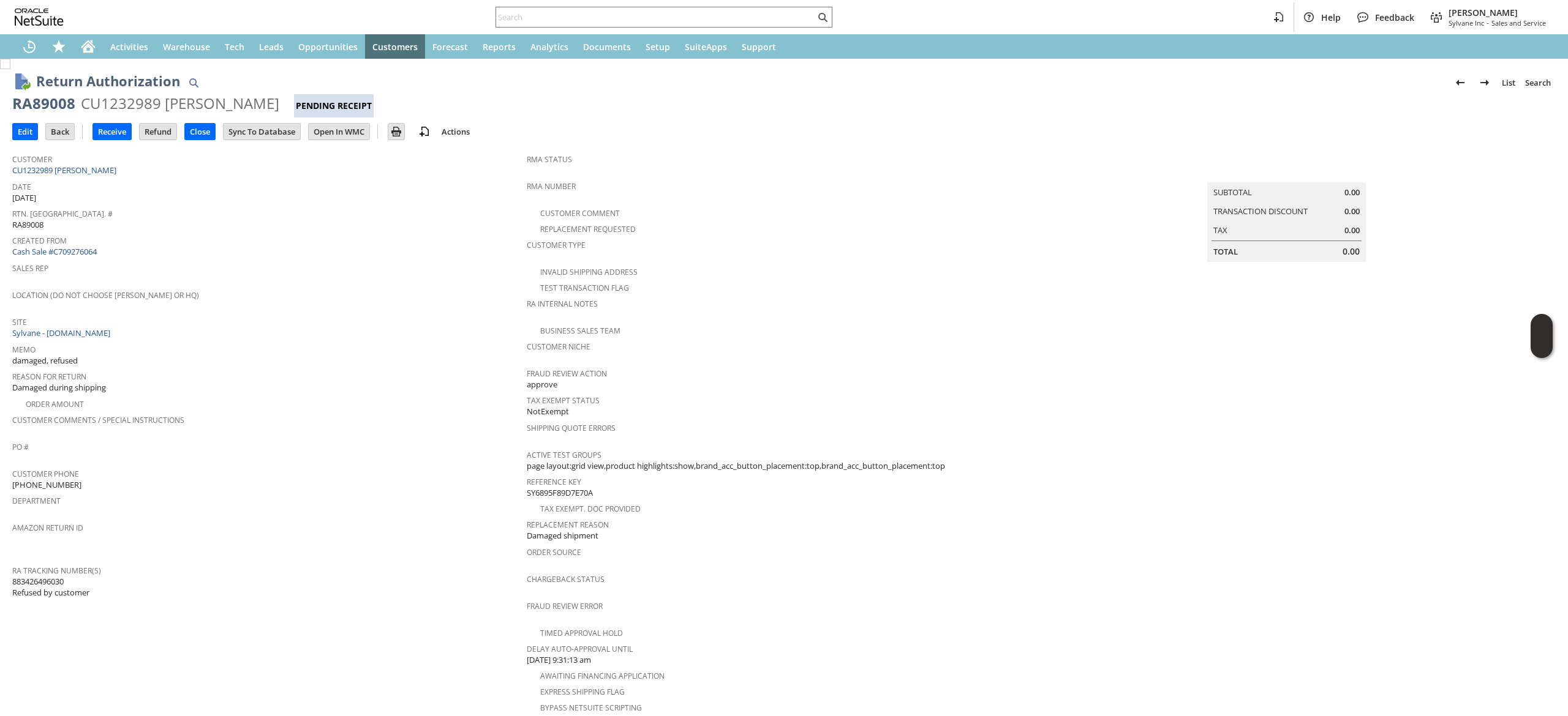
click at [182, 176] on td "Customer CU1232989 KEVIN MACKEY" at bounding box center [269, 163] width 515 height 31
copy tbody "CU1232989 KEVIN MACKEY"
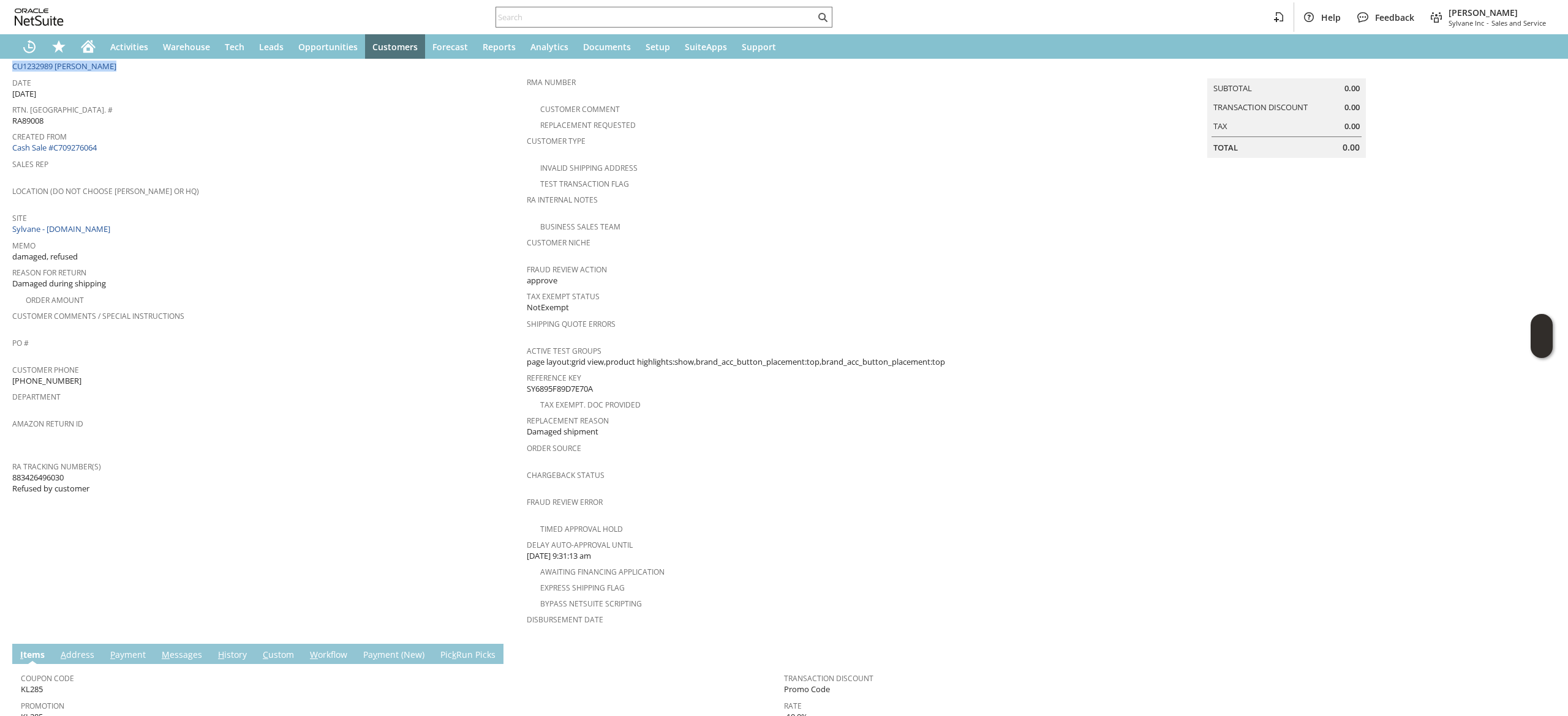
scroll to position [246, 0]
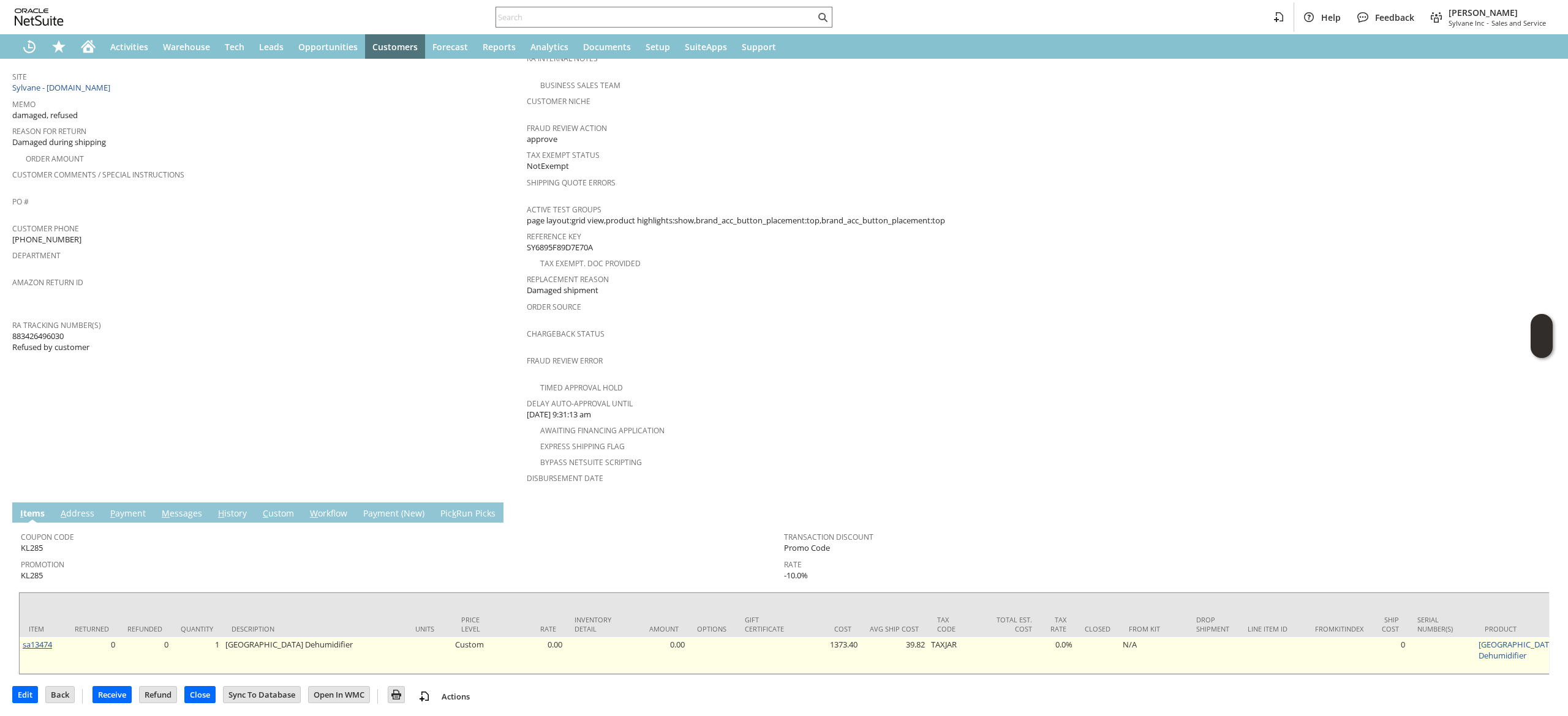
click at [48, 640] on link "sa13474" at bounding box center [38, 645] width 30 height 11
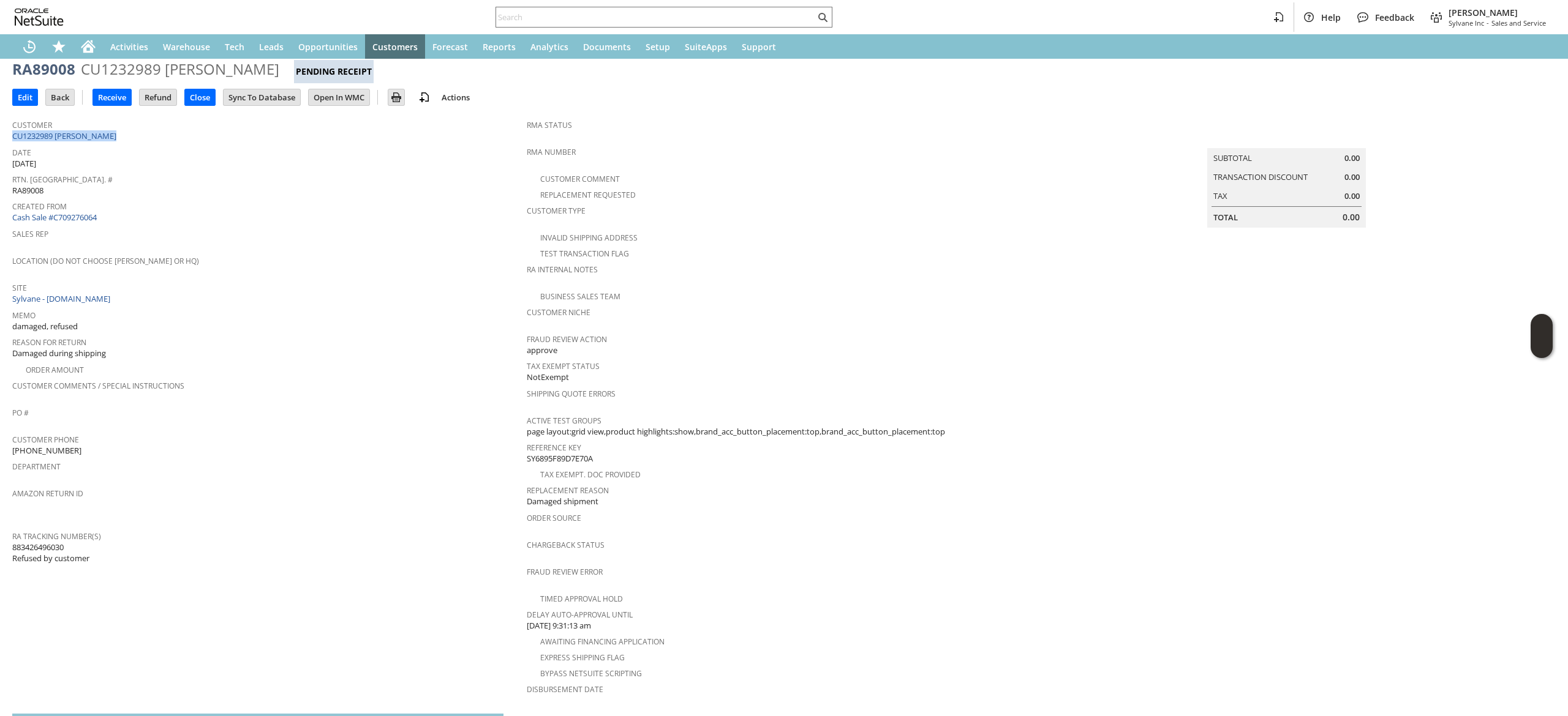
scroll to position [0, 0]
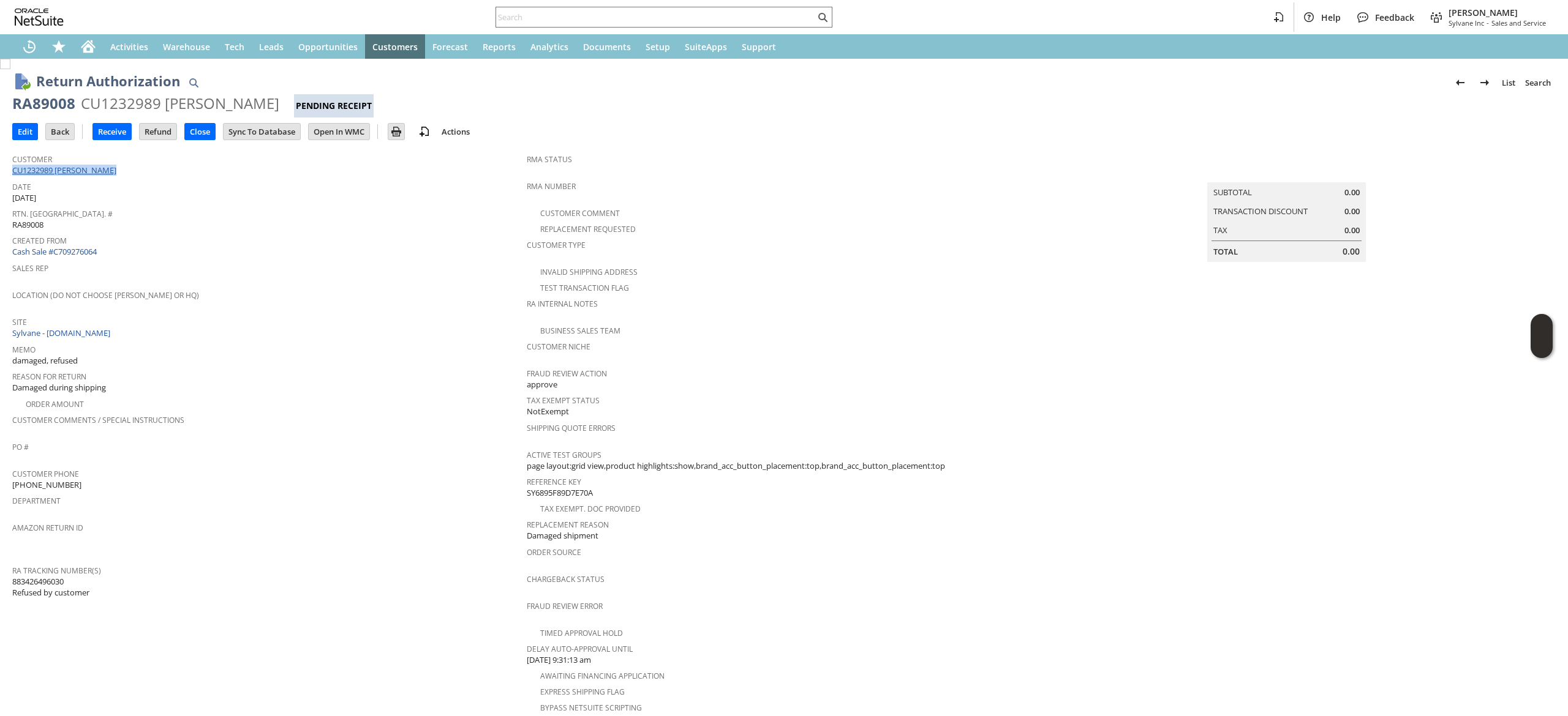
click at [84, 166] on link "CU1232989 KEVIN MACKEY" at bounding box center [65, 170] width 107 height 11
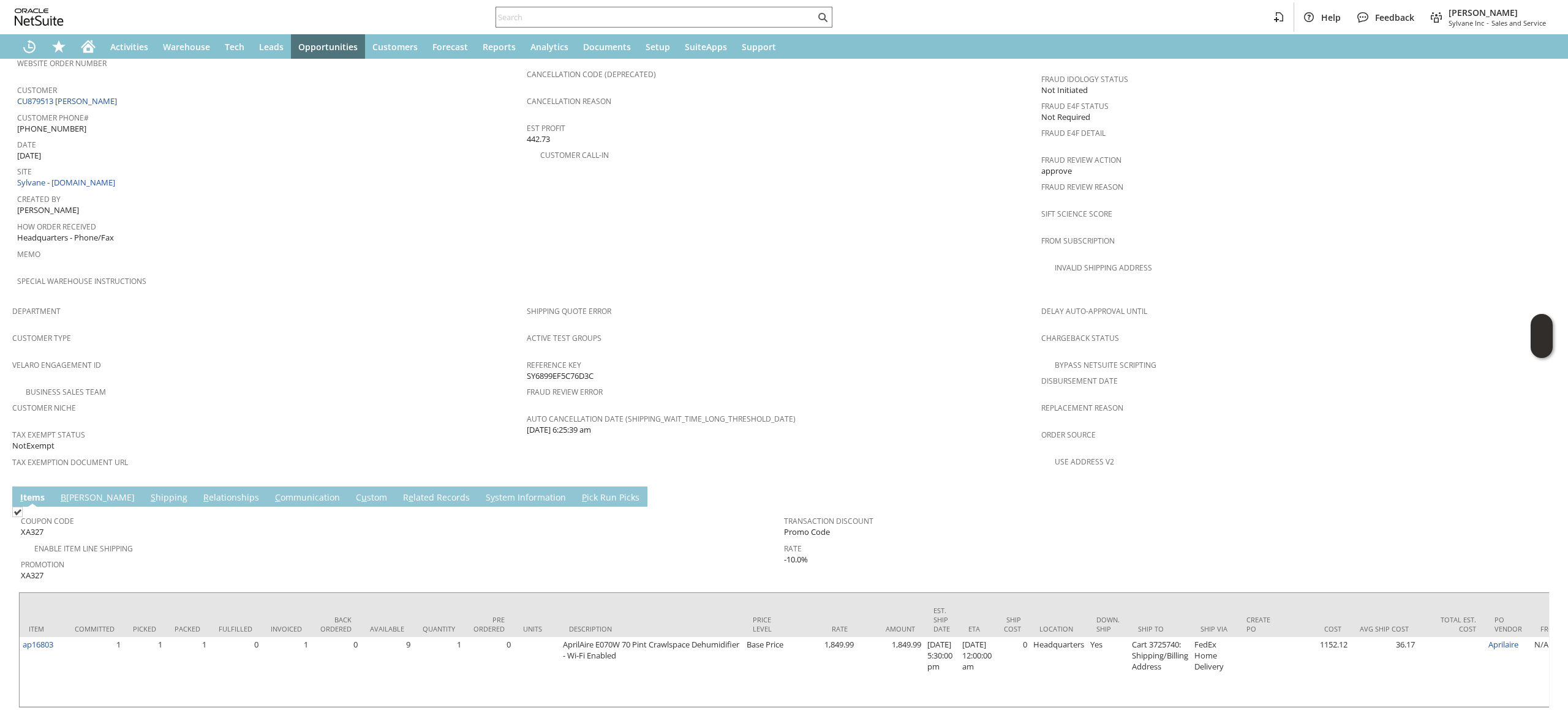
scroll to position [559, 0]
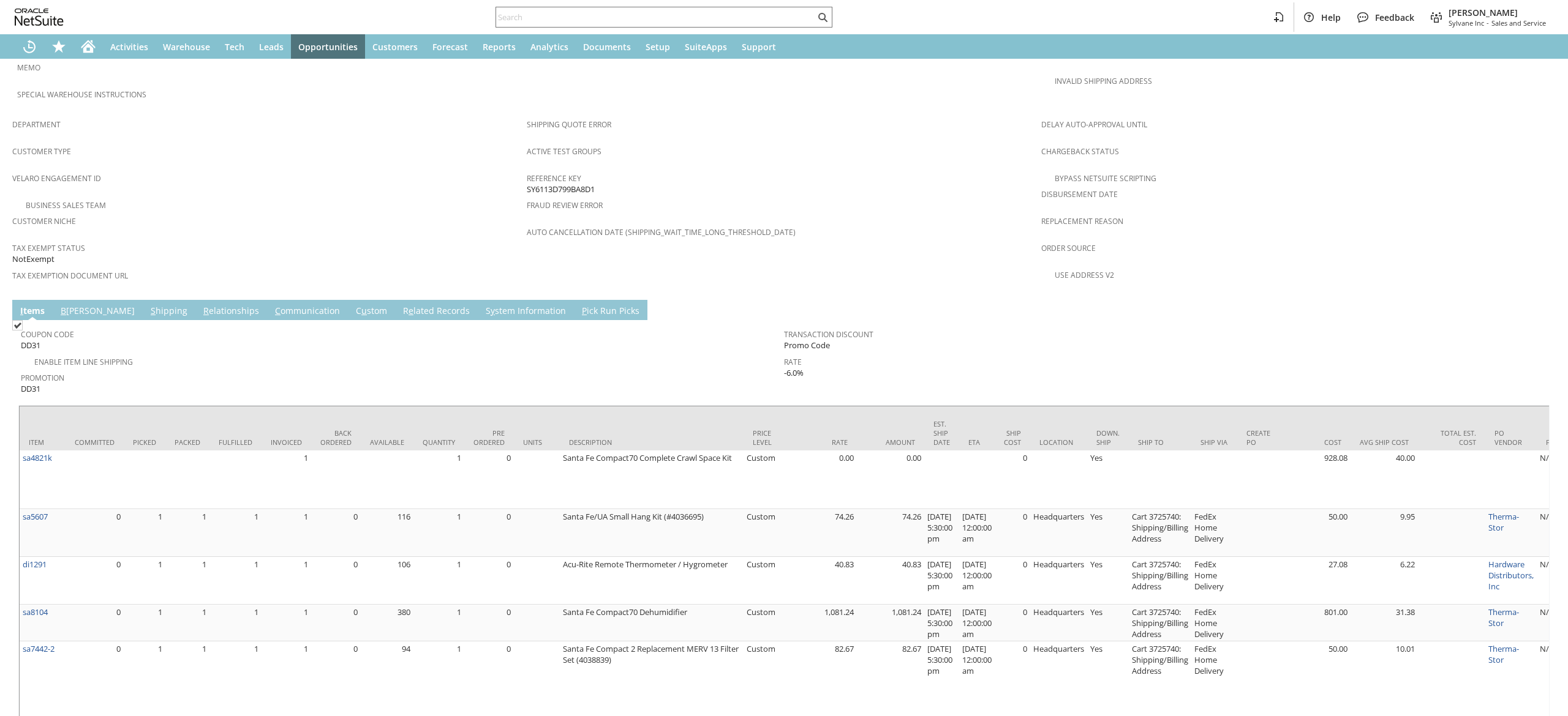
click at [148, 305] on link "S hipping" at bounding box center [169, 312] width 43 height 14
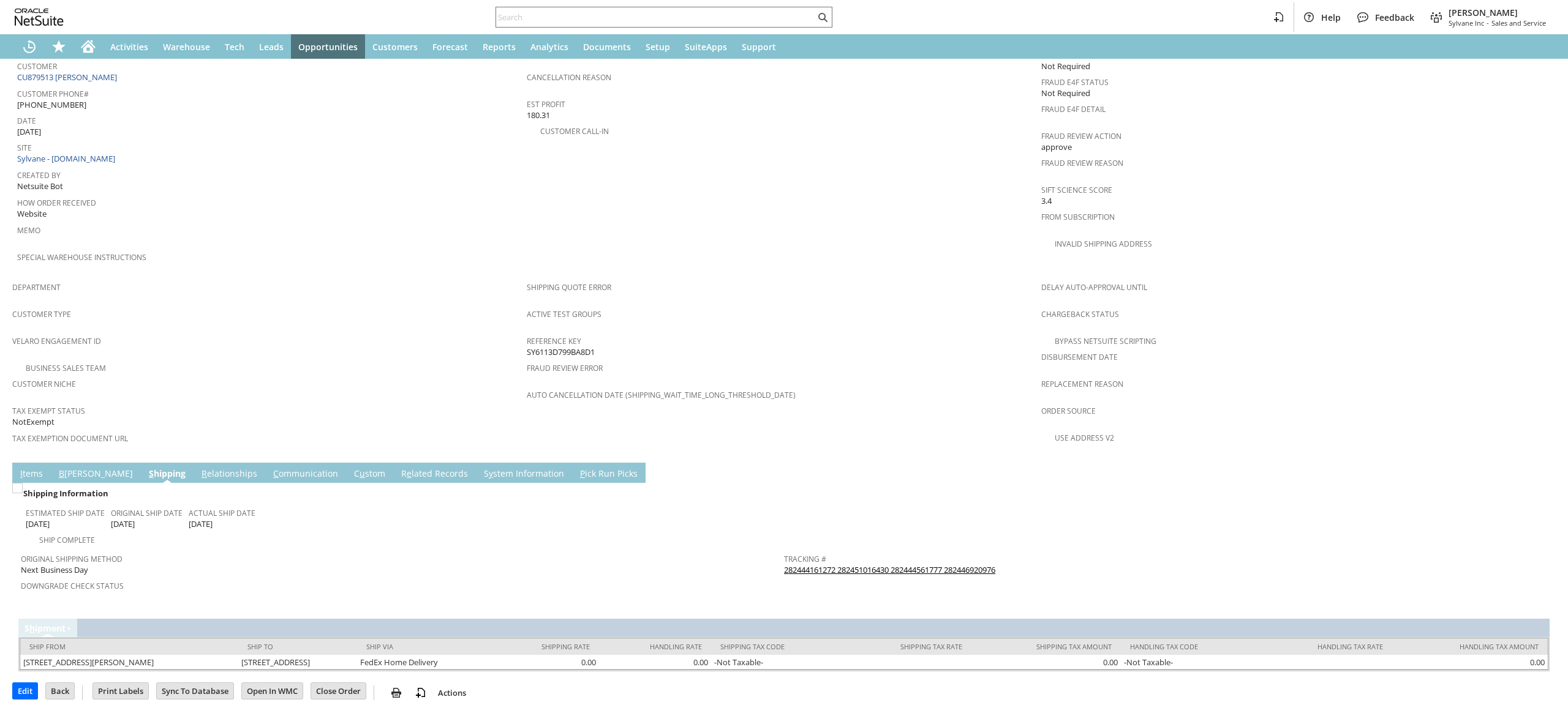
scroll to position [531, 0]
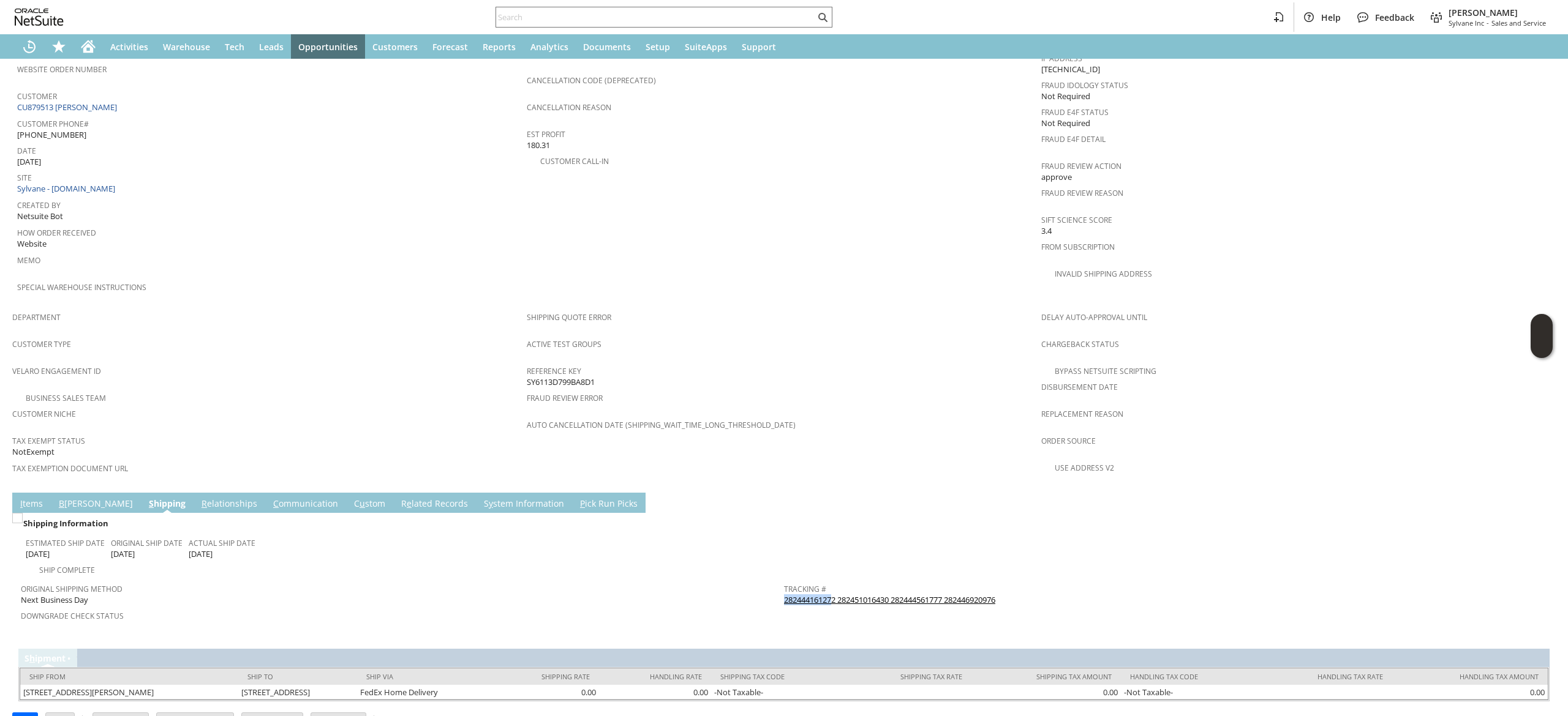
drag, startPoint x: 1005, startPoint y: 559, endPoint x: 823, endPoint y: 568, distance: 182.2
click at [824, 580] on div "Tracking # 282444161272 282451016430 282444561777 282446920976" at bounding box center [1161, 593] width 757 height 26
copy div "28244416127"
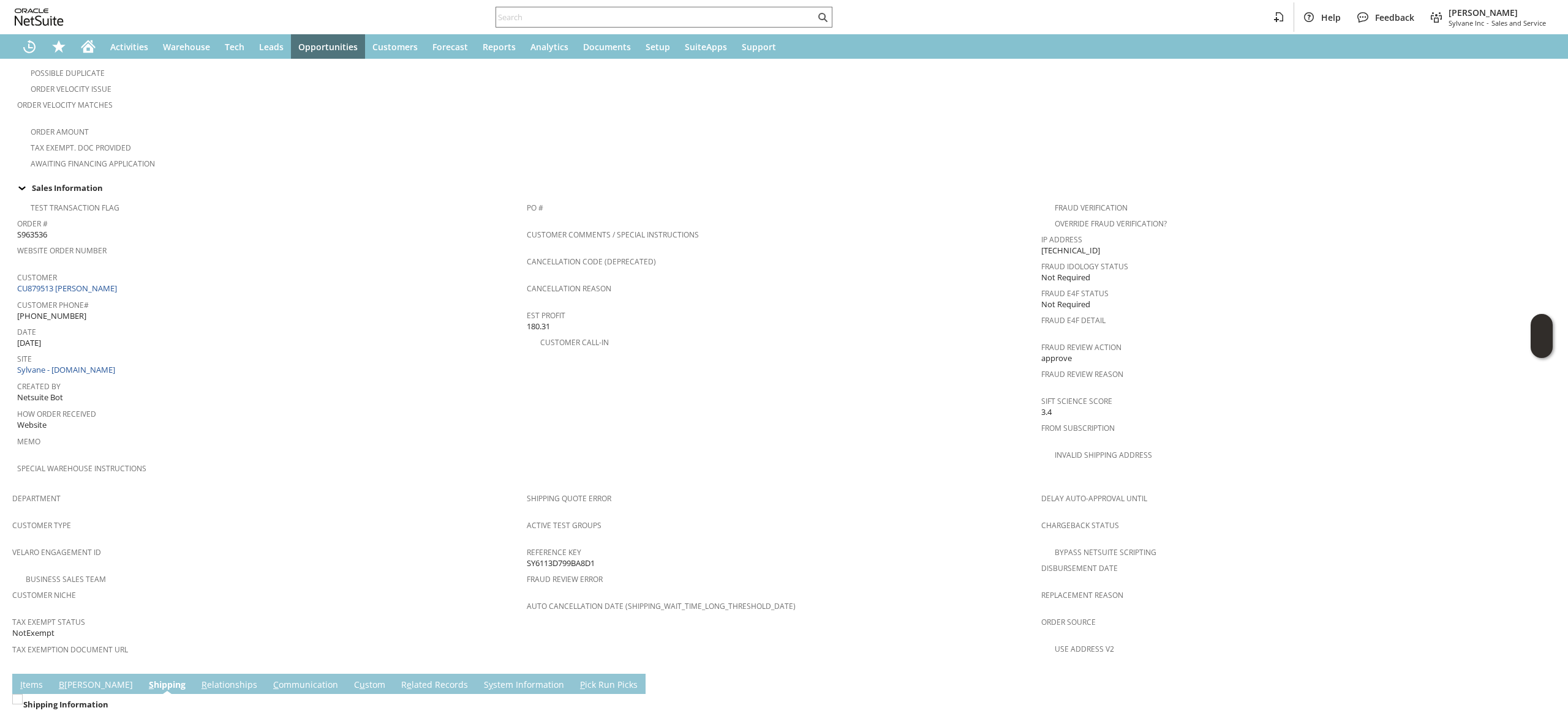
scroll to position [490, 0]
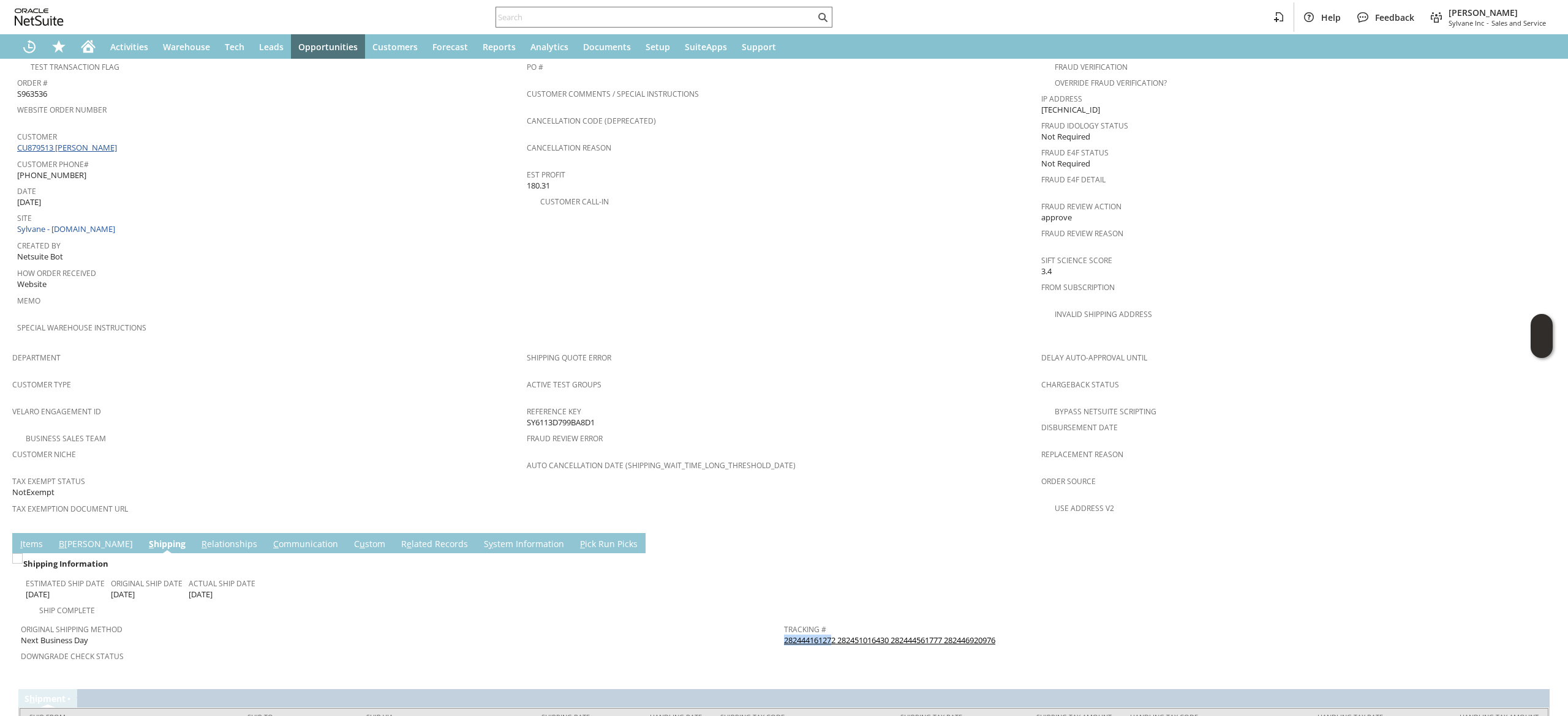
click at [106, 142] on link "CU879513 David Johnson" at bounding box center [68, 147] width 103 height 11
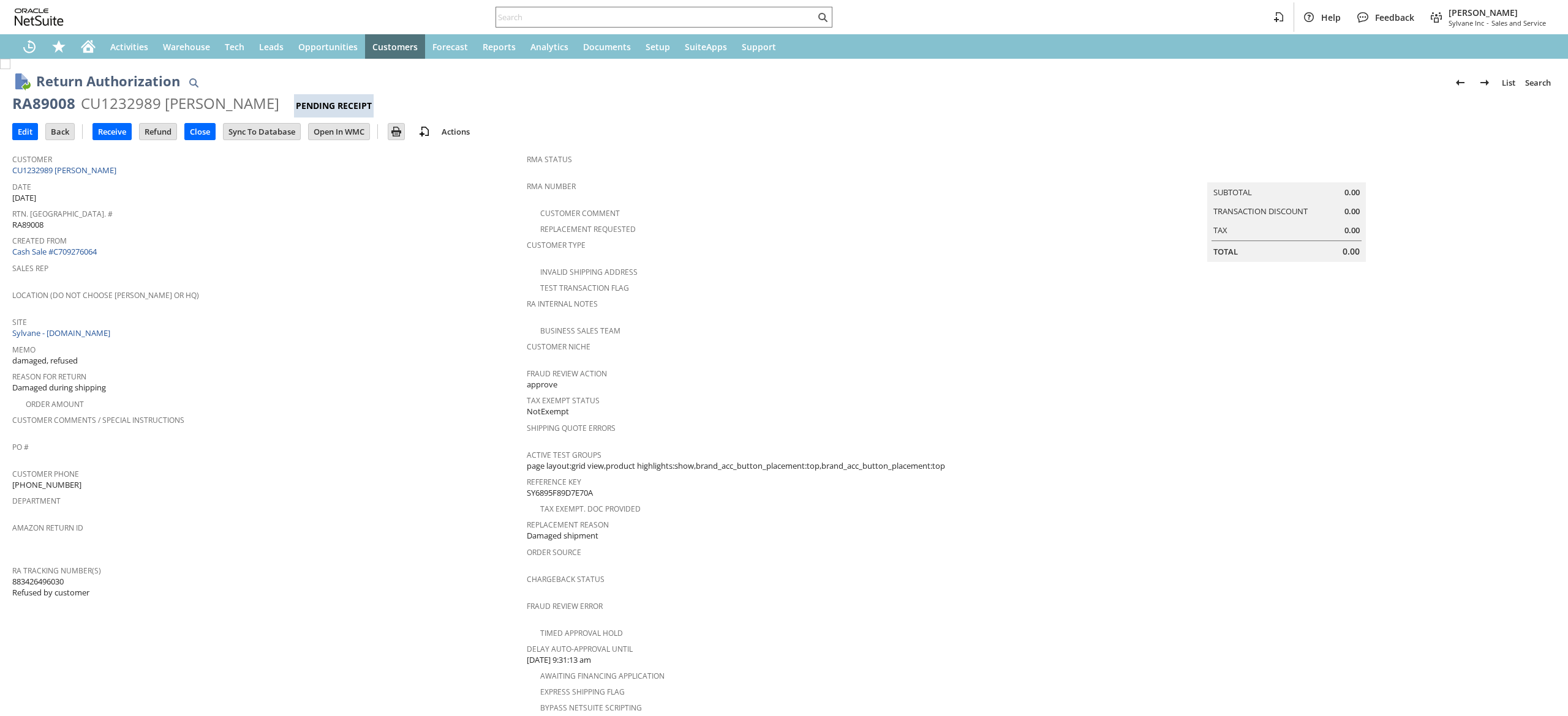
click at [199, 171] on div "Customer CU1232989 [PERSON_NAME]" at bounding box center [266, 164] width 509 height 27
copy tbody "CU1232989 [PERSON_NAME]"
click at [98, 171] on link "CU1232989 [PERSON_NAME]" at bounding box center [65, 170] width 107 height 11
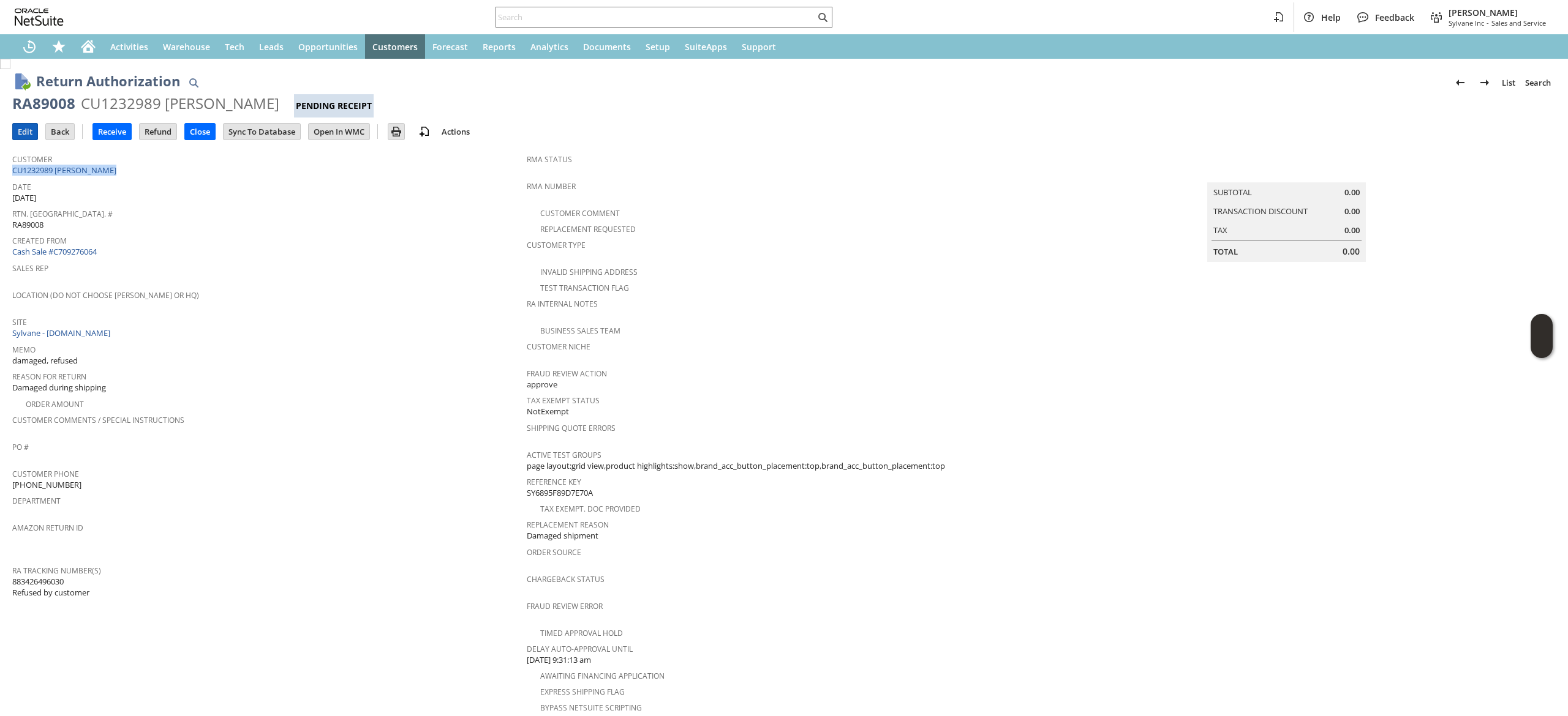
click at [23, 131] on input "Edit" at bounding box center [25, 132] width 25 height 16
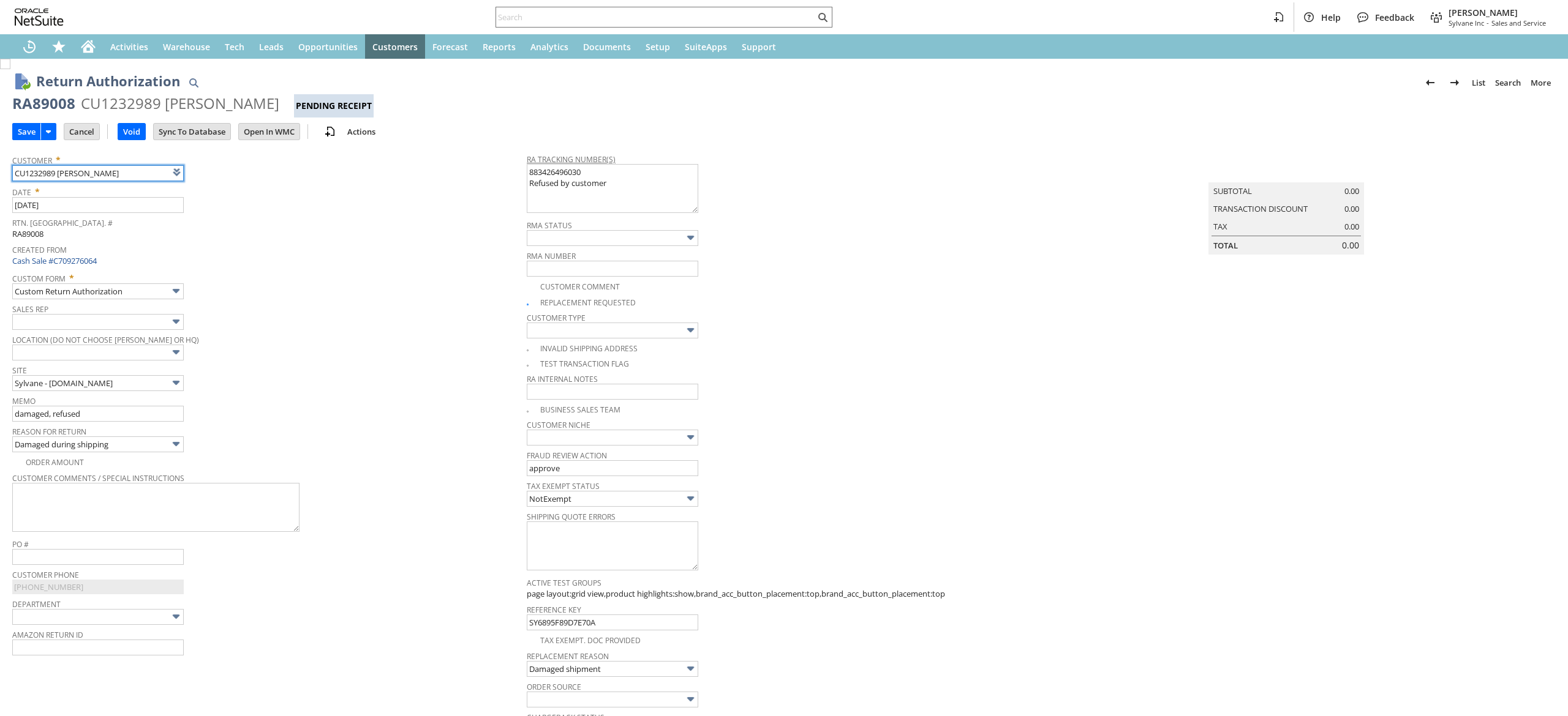
drag, startPoint x: 605, startPoint y: 187, endPoint x: 516, endPoint y: 166, distance: 91.4
click at [517, 164] on tr "Customer * CU1232989 KEVIN MACKEY List Search Date * 8/11/2025 Rtn. Auth. # RA8…" at bounding box center [784, 519] width 1543 height 743
click at [600, 181] on textarea "883426496030 Refused by customer" at bounding box center [612, 187] width 172 height 49
drag, startPoint x: 625, startPoint y: 193, endPoint x: 498, endPoint y: 167, distance: 129.6
click at [498, 167] on tr "Customer * CU1232989 KEVIN MACKEY List Search Date * 8/11/2025 Rtn. Auth. # RA8…" at bounding box center [784, 519] width 1543 height 743
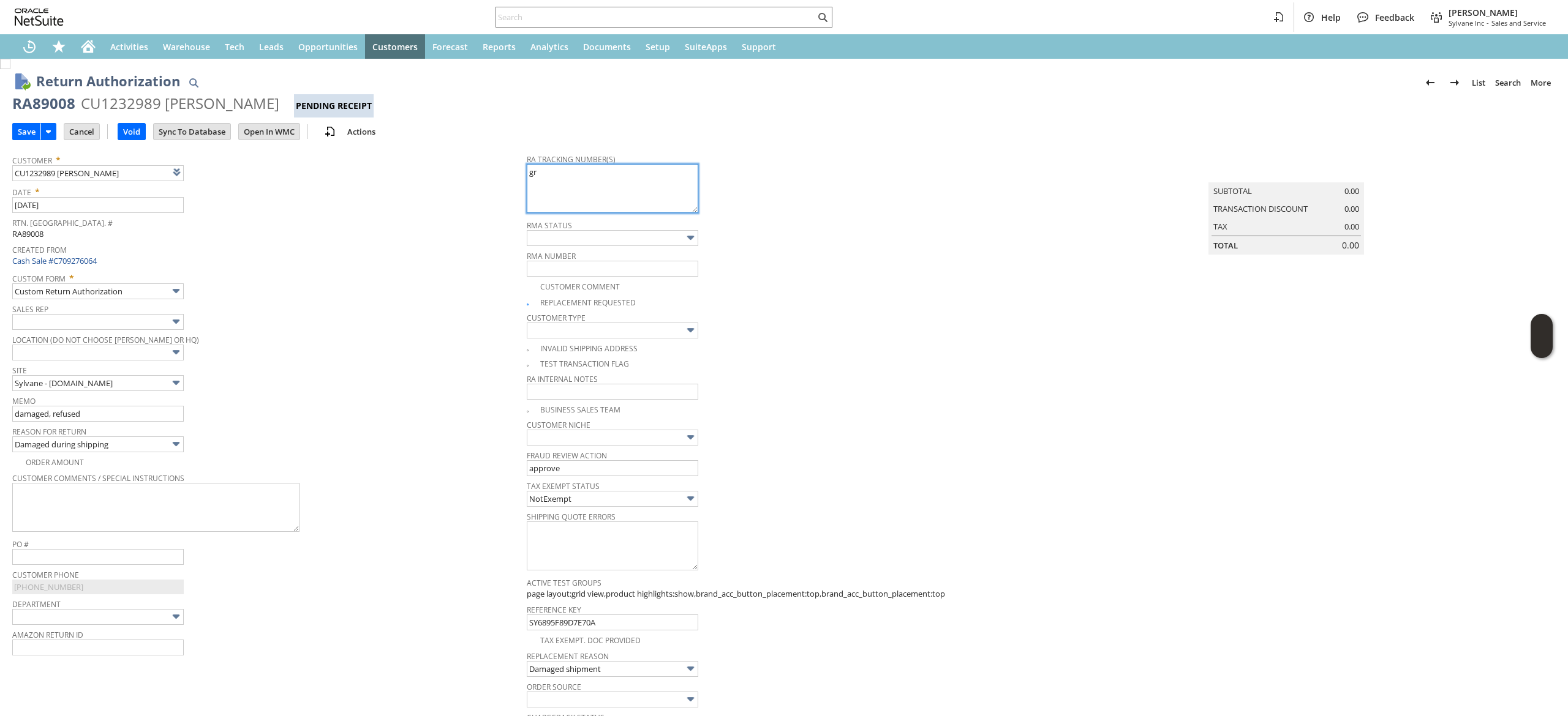
type textarea "g"
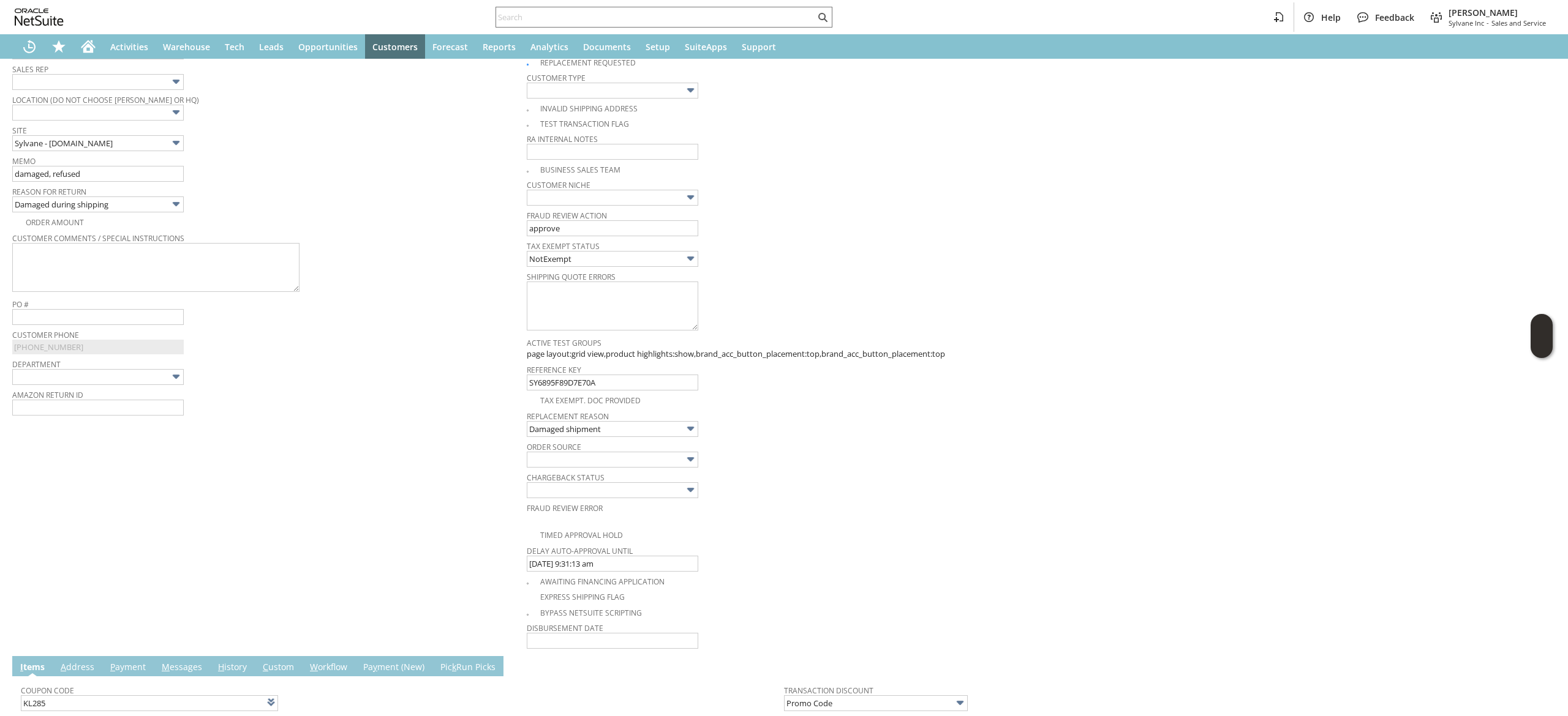
scroll to position [122, 0]
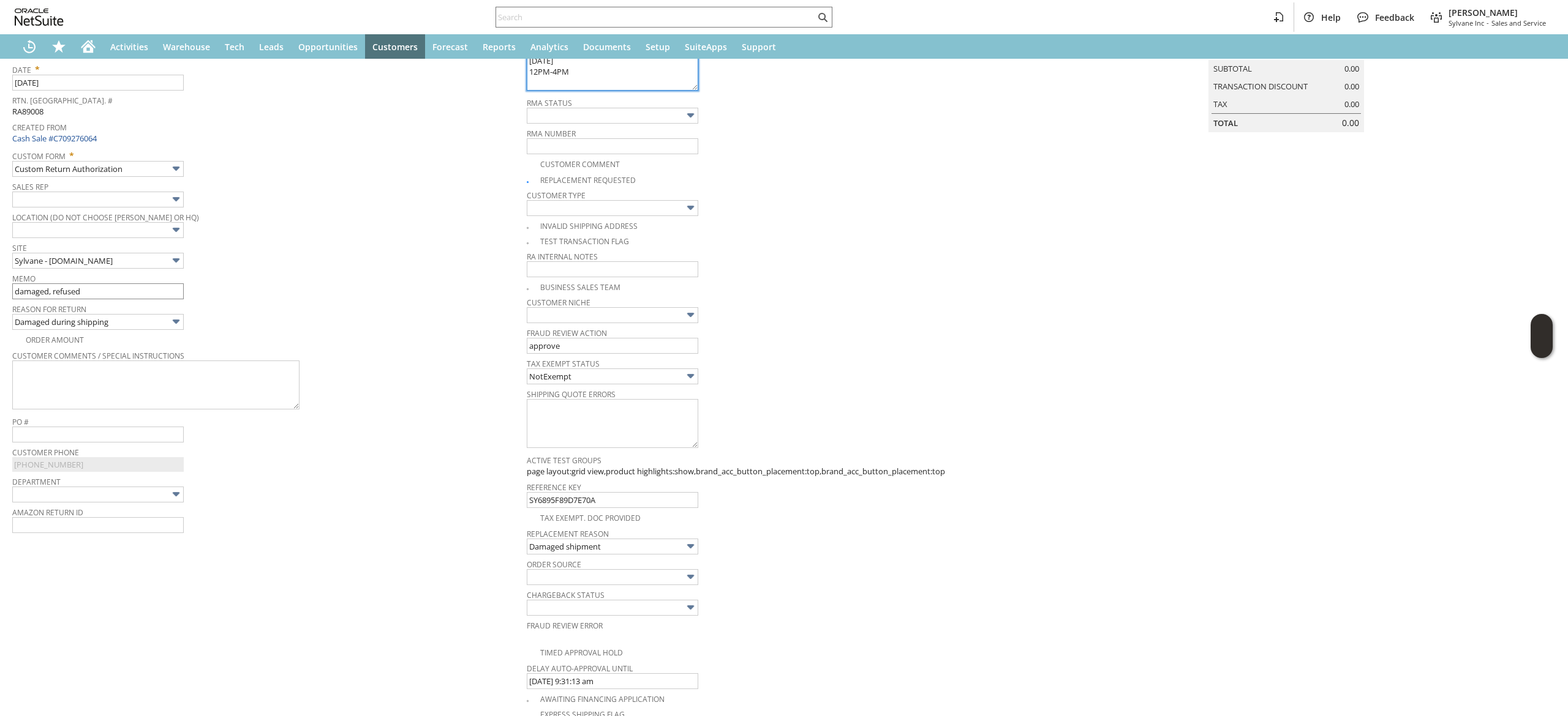
type textarea "Ground Call Tag 08.12.2025 12PM-4PM"
click at [119, 296] on input "damaged, refused" at bounding box center [97, 292] width 172 height 16
type input "damaged in transit, replacement requested"
click at [376, 246] on span "Site" at bounding box center [266, 246] width 509 height 14
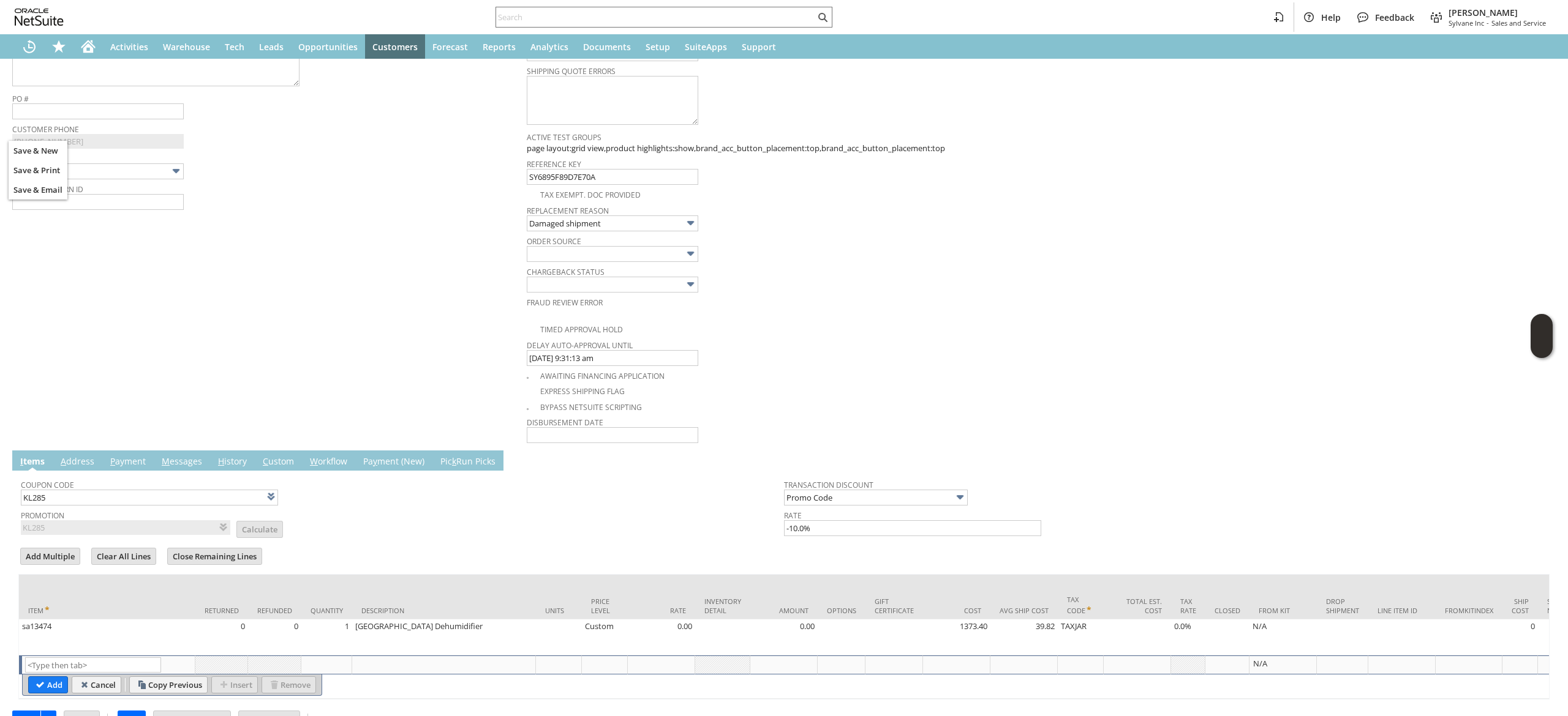
scroll to position [498, 0]
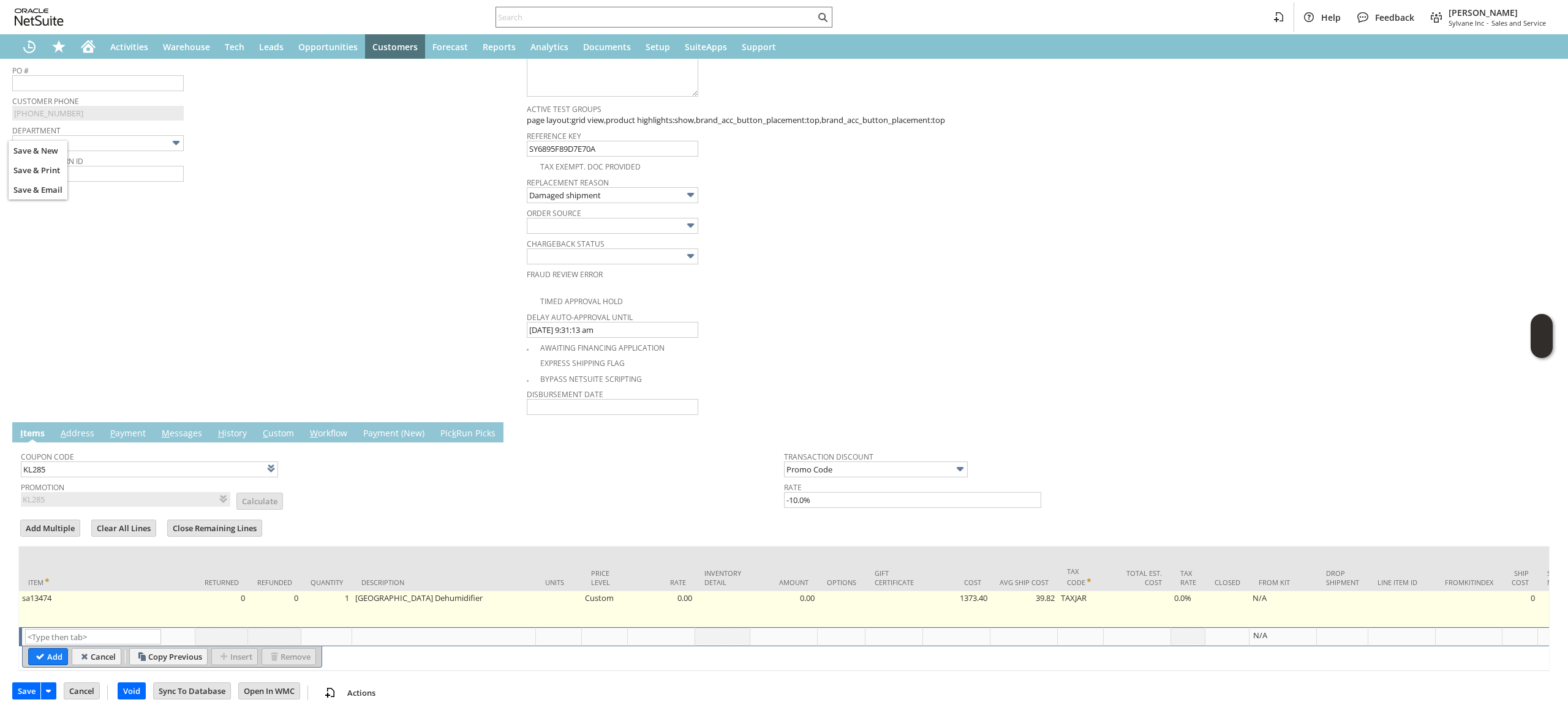
click at [188, 599] on td "sa13474" at bounding box center [107, 609] width 177 height 36
type input "sa13474"
type input "OK"
type input "Make Copy"
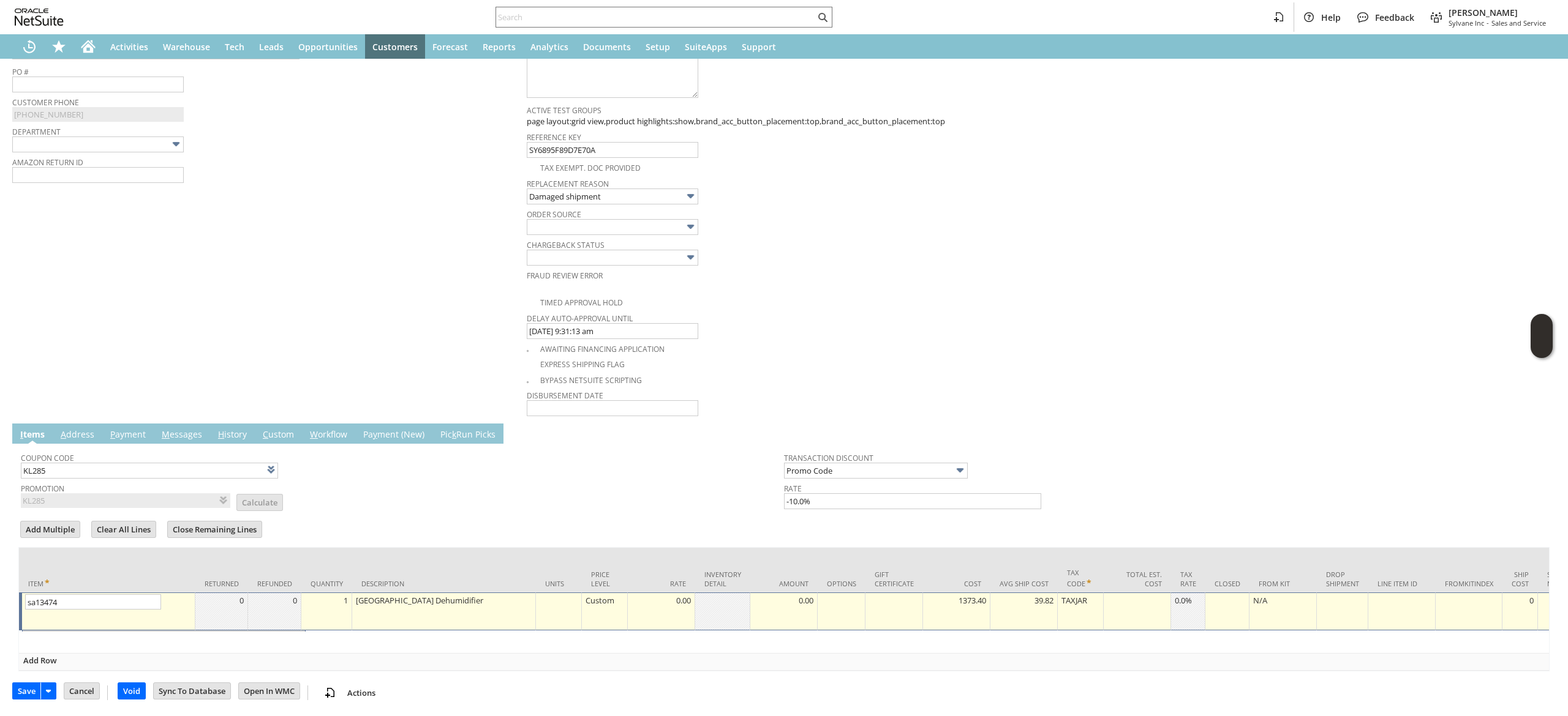
scroll to position [496, 0]
click at [184, 593] on link at bounding box center [185, 600] width 14 height 14
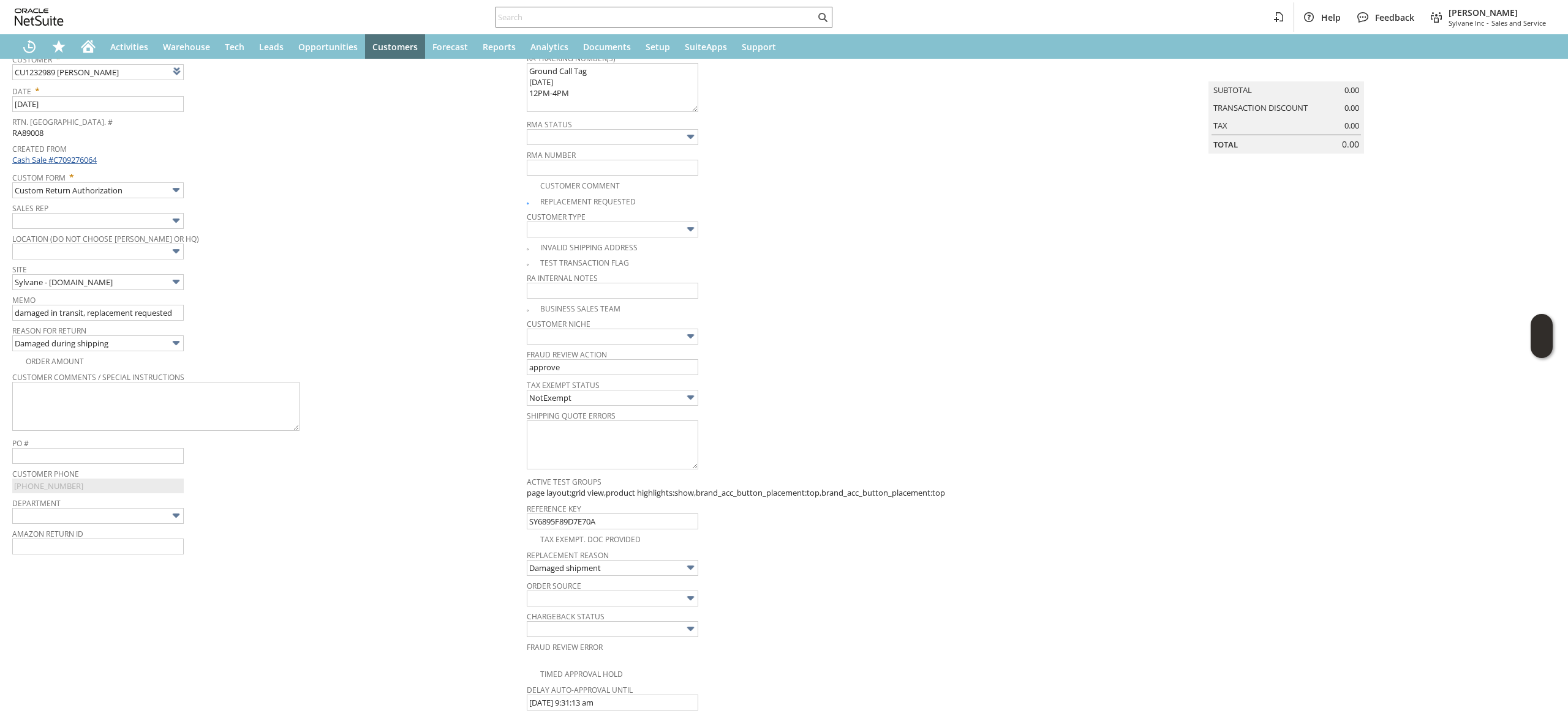
scroll to position [0, 0]
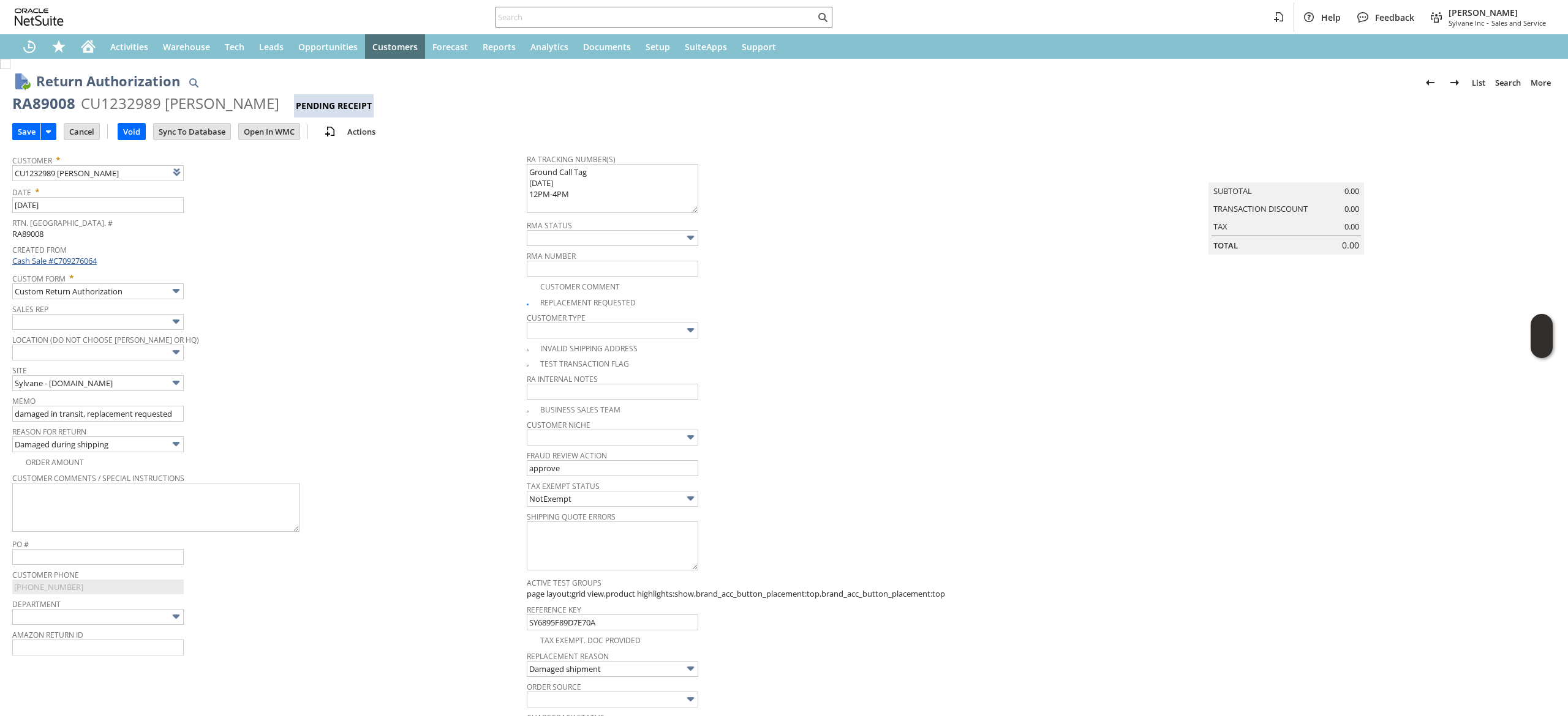
click at [66, 255] on link "Cash Sale #C709276064" at bounding box center [54, 260] width 84 height 11
click at [35, 90] on div "Return Authorization List Search More Add To Shortcuts RA89008 CU1232989 KEVIN …" at bounding box center [784, 89] width 1543 height 56
click at [33, 89] on div "Return Authorization List Search More Add To Shortcuts RA89008 CU1232989 KEVIN …" at bounding box center [784, 89] width 1543 height 56
click at [48, 112] on div "RA89008" at bounding box center [44, 103] width 63 height 20
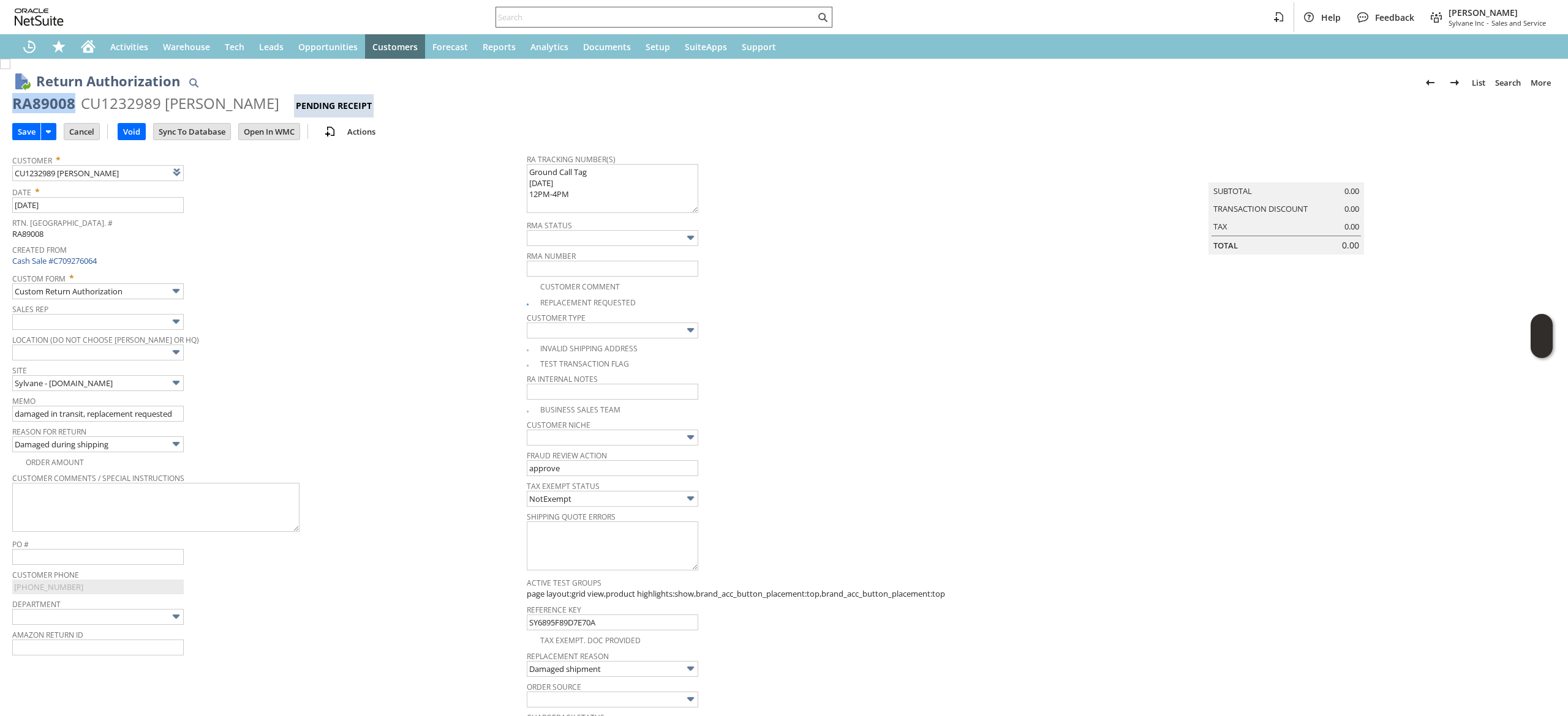
copy div "RA89008"
click at [608, 196] on textarea "883426496030 Refused by customer" at bounding box center [612, 187] width 172 height 49
click at [527, 172] on textarea "883426496030 Refused by customer" at bounding box center [612, 187] width 172 height 49
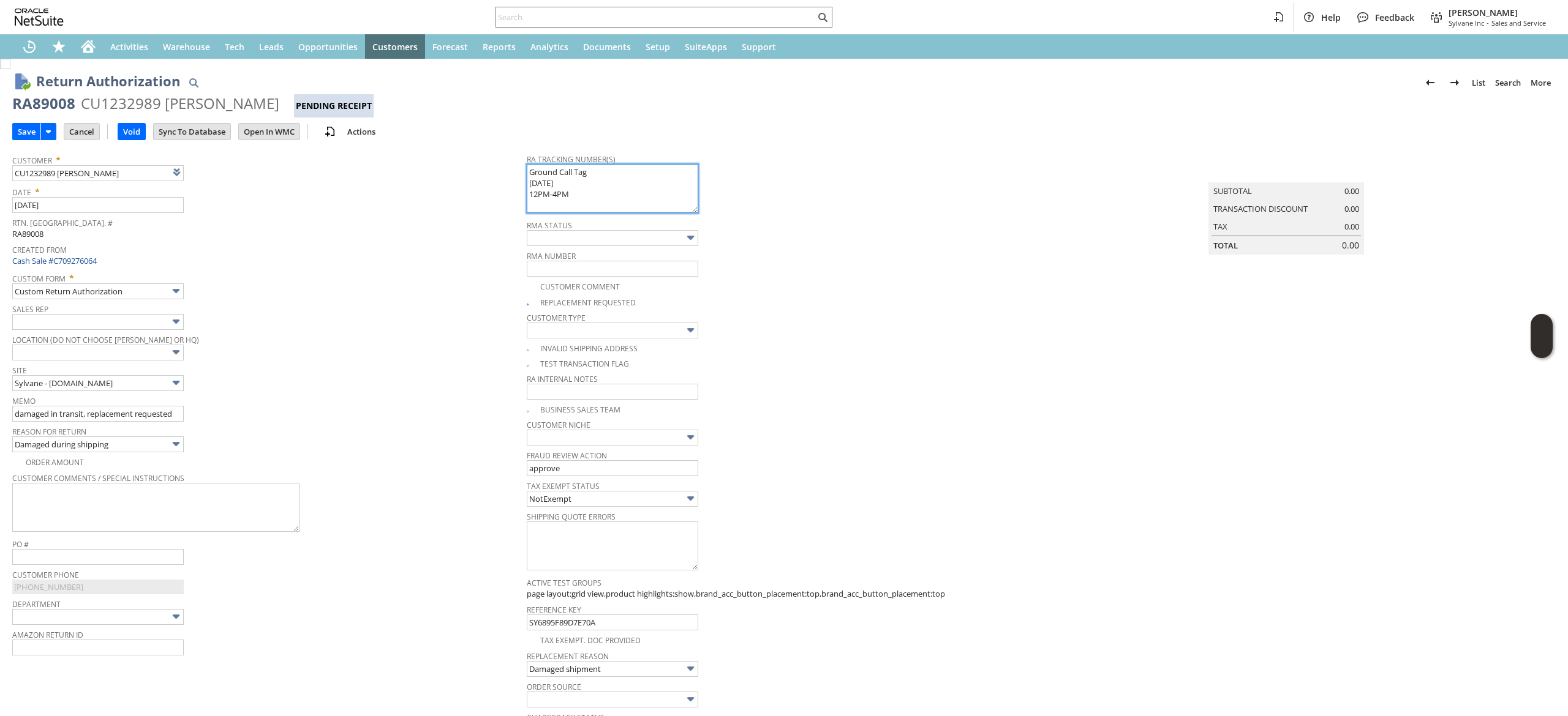
paste textarea "997368500064371"
drag, startPoint x: 582, startPoint y: 201, endPoint x: 515, endPoint y: 166, distance: 75.6
click at [515, 166] on tr "Customer * CU1232989 KEVIN MACKEY List Search Date * 8/11/2025 Rtn. Auth. # RA8…" at bounding box center [784, 519] width 1543 height 743
type textarea "997368500064371 Ground Call Tag 08.12.2025 12PM-4PM"
click at [15, 125] on input "Save" at bounding box center [27, 132] width 28 height 16
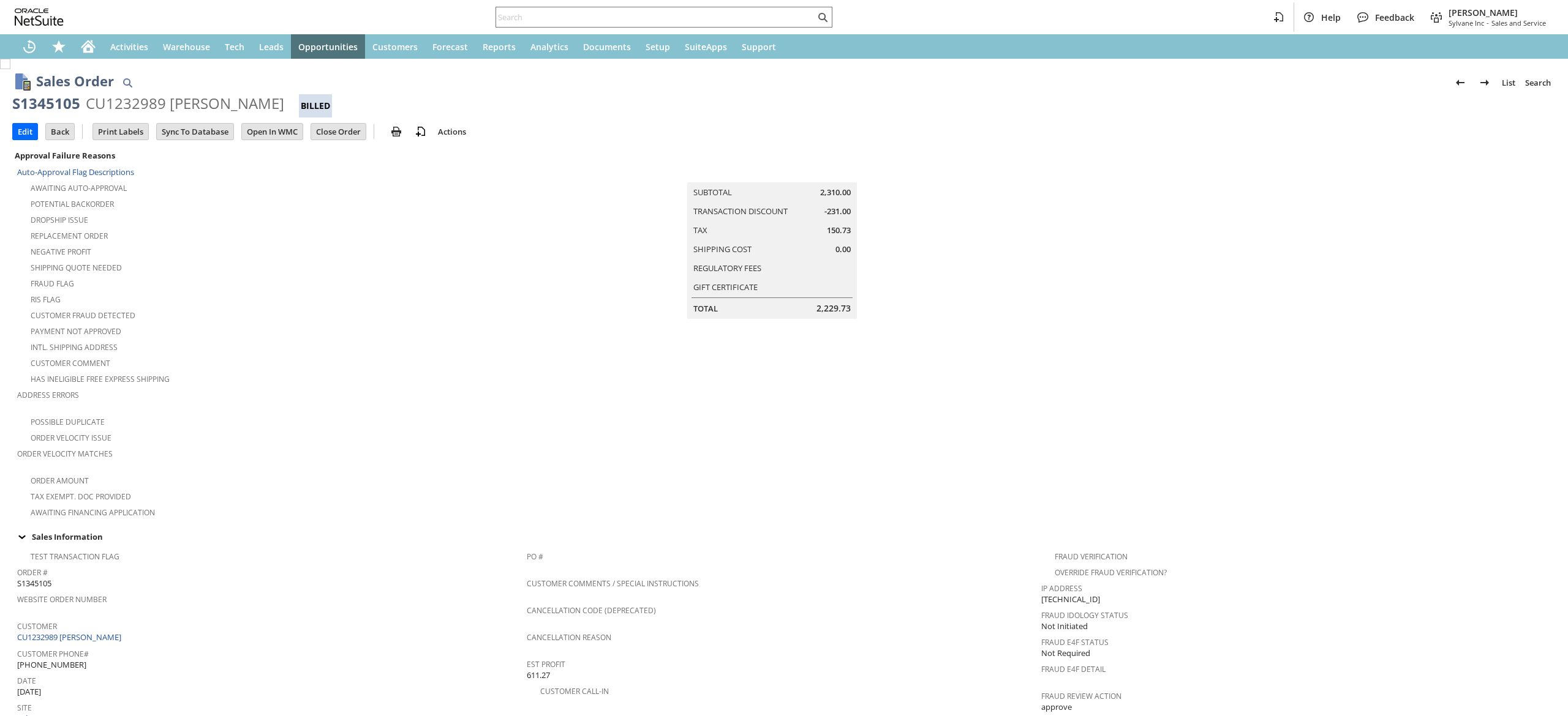
scroll to position [505, 0]
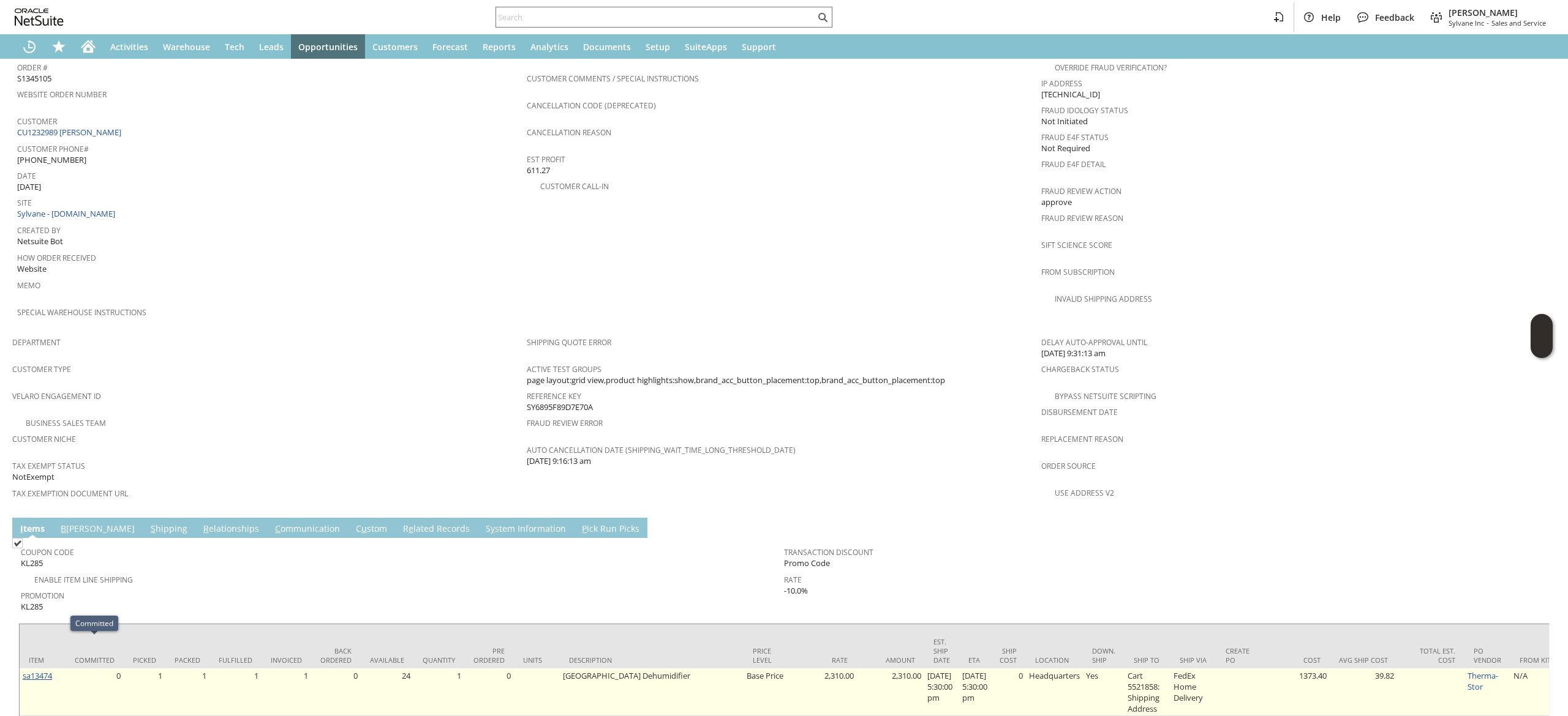
click at [52, 670] on link "sa13474" at bounding box center [38, 675] width 30 height 11
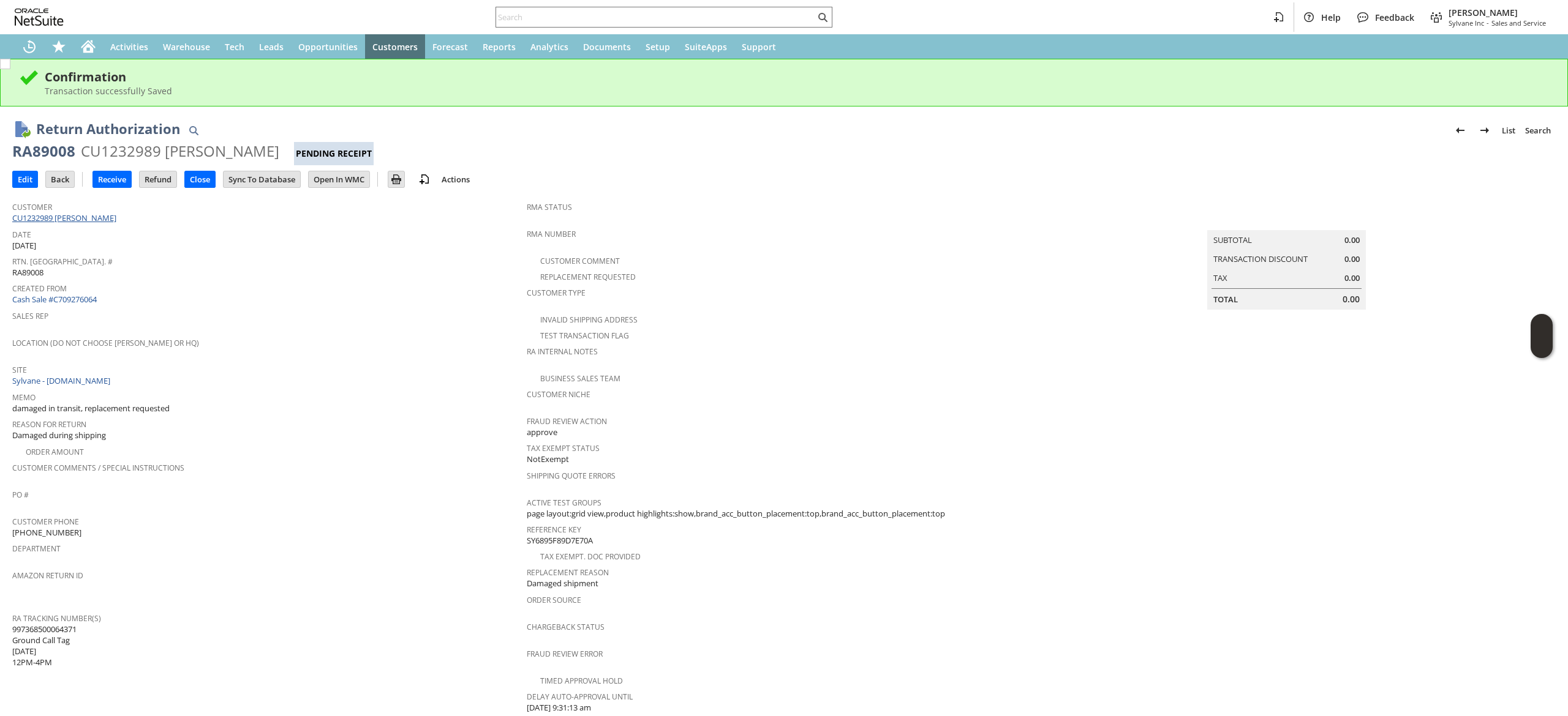
click at [97, 218] on link "CU1232989 [PERSON_NAME]" at bounding box center [65, 217] width 107 height 11
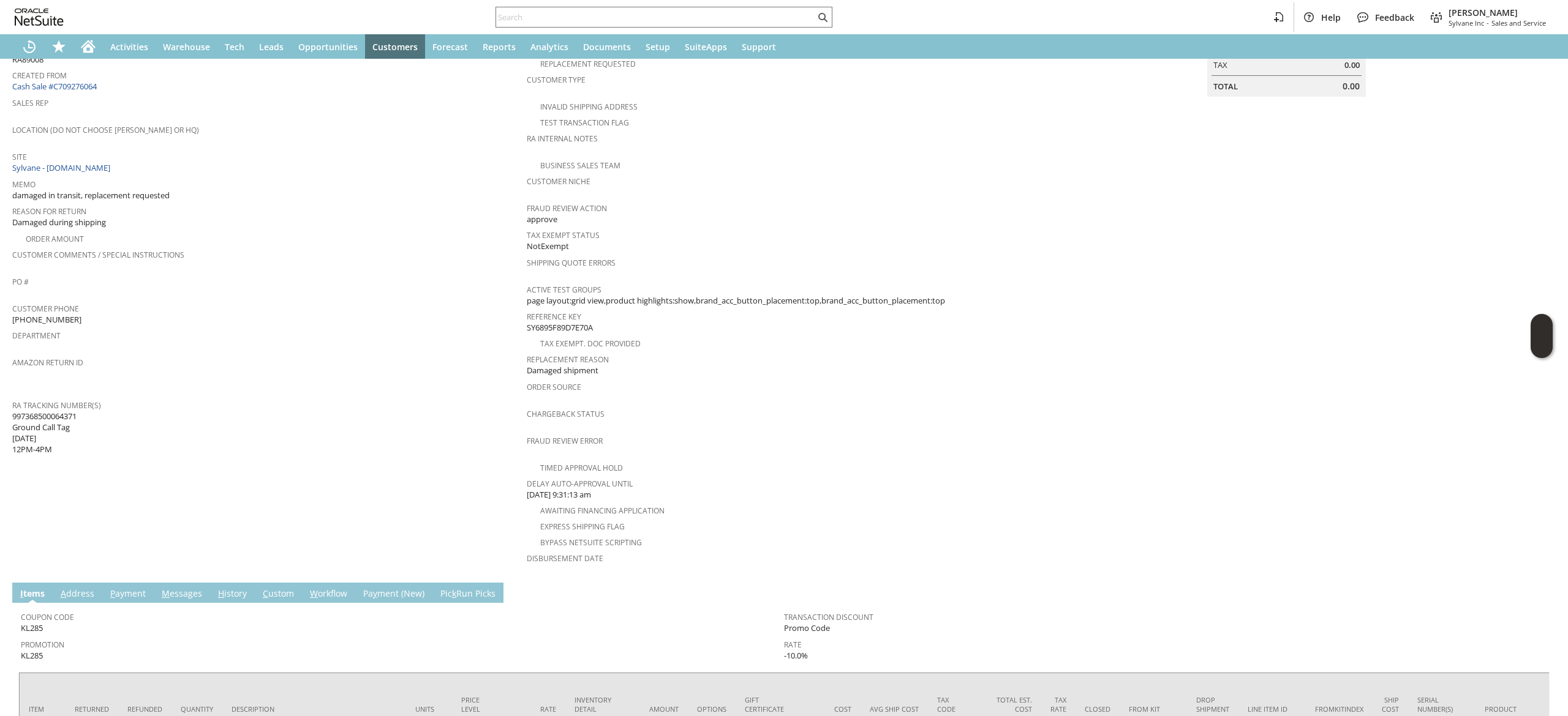
scroll to position [294, 0]
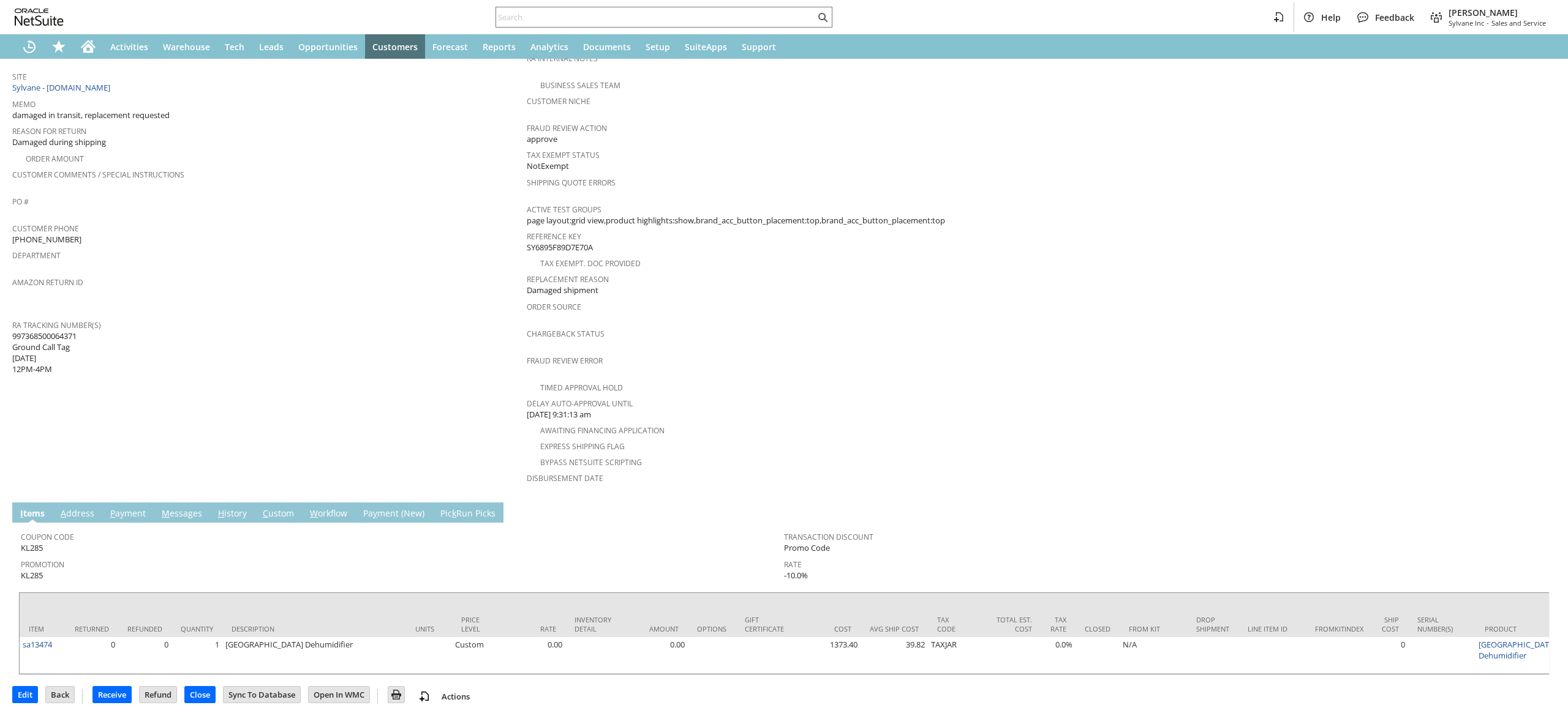
click at [163, 503] on td "M essages" at bounding box center [181, 513] width 57 height 20
click at [196, 503] on td "M essages" at bounding box center [181, 513] width 57 height 20
click at [174, 508] on link "M essages" at bounding box center [181, 515] width 47 height 14
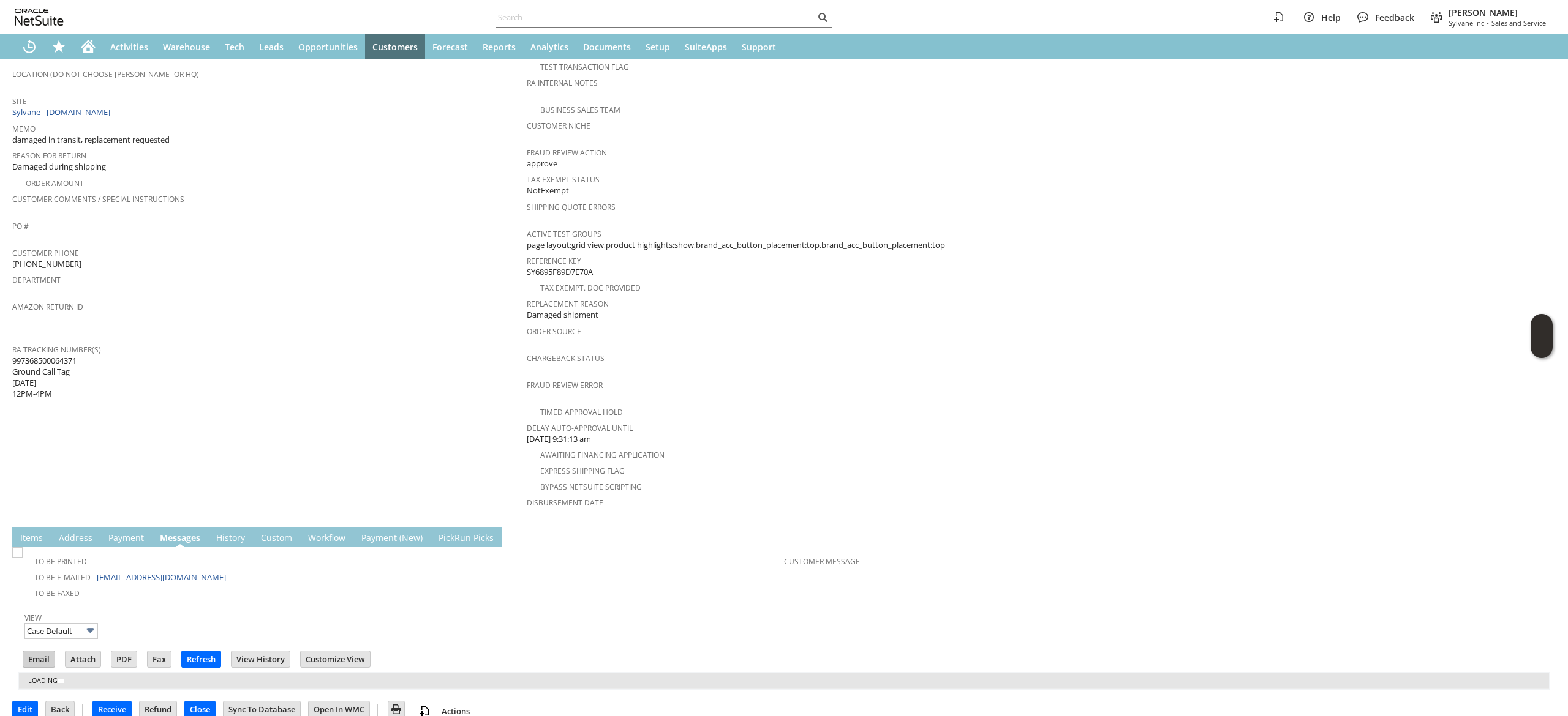
scroll to position [238, 0]
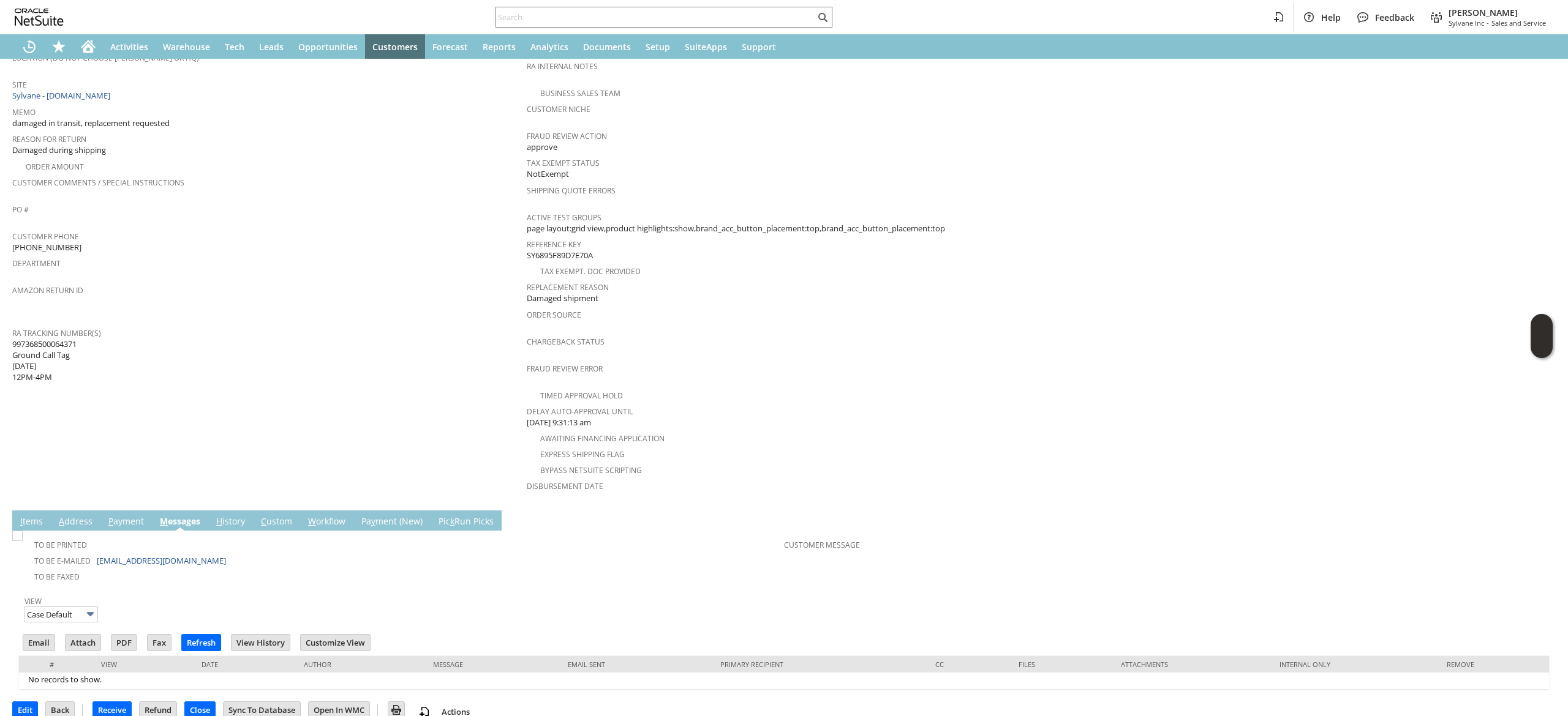
drag, startPoint x: 13, startPoint y: 627, endPoint x: 30, endPoint y: 624, distance: 17.3
click at [15, 624] on div "To Be Printed To Be E-mailed [EMAIL_ADDRESS][DOMAIN_NAME] To Be Faxed Customer …" at bounding box center [784, 610] width 1543 height 160
click at [30, 635] on input "Email" at bounding box center [38, 643] width 31 height 16
click at [1103, 195] on td "Summary Subtotal 0.00 Transaction Discount 0.00 Tax 0.00 Total 0.00" at bounding box center [1298, 207] width 515 height 595
